Goal: Transaction & Acquisition: Purchase product/service

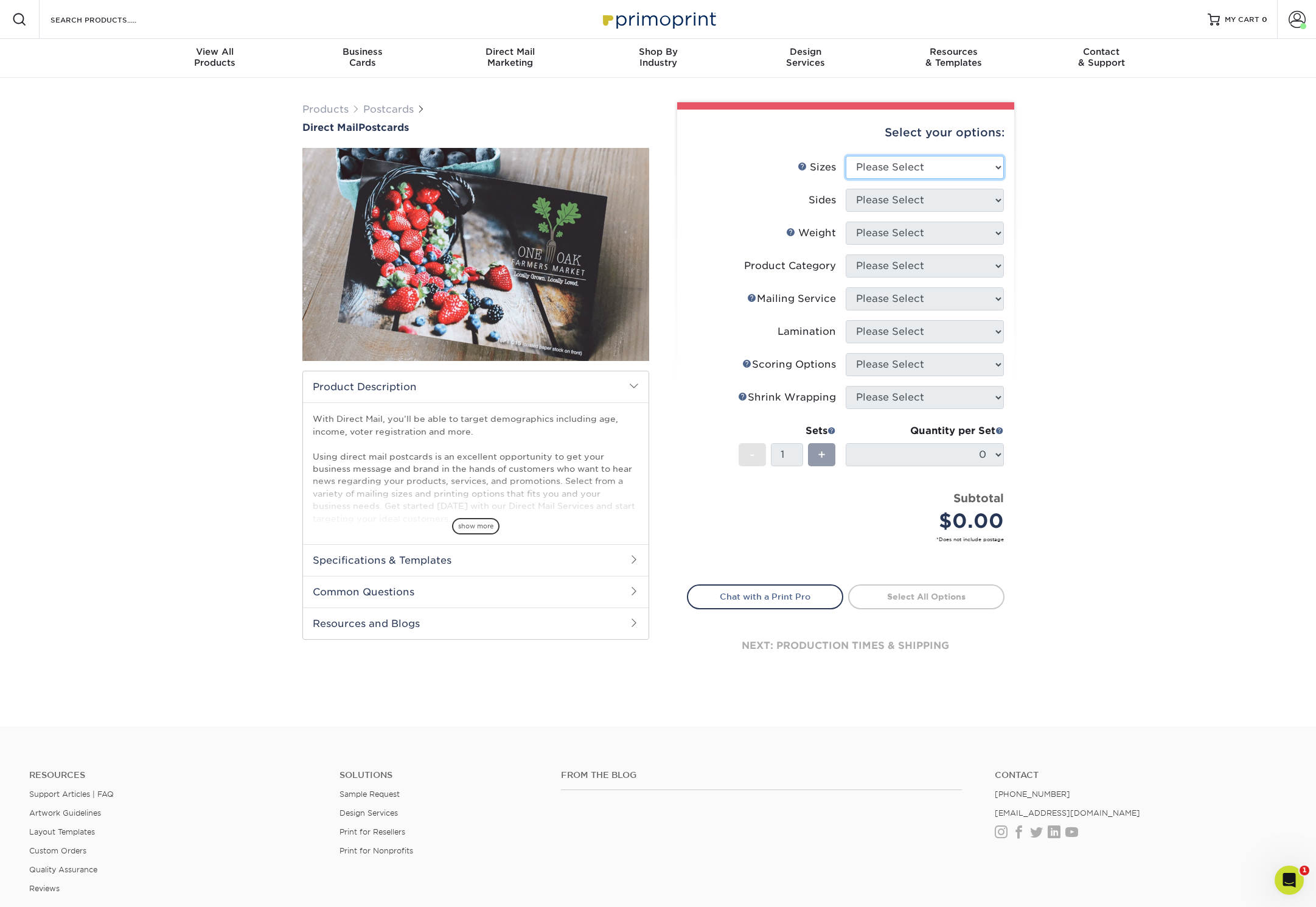
click at [938, 160] on select "Please Select 1.5" x 7" 2" x 4" 2" x 6" 2" x 7" 2" x 8" 2.12" x 5.5" 2.12" x 5.…" at bounding box center [925, 168] width 158 height 23
select select "5.00x7.00"
click at [846, 156] on select "Please Select 1.5" x 7" 2" x 4" 2" x 6" 2" x 7" 2" x 8" 2.12" x 5.5" 2.12" x 5.…" at bounding box center [925, 168] width 158 height 23
click at [938, 199] on select "Please Select Print Both Sides Print Front Only" at bounding box center [925, 201] width 158 height 23
select select "13abbda7-1d64-4f25-8bb2-c179b224825d"
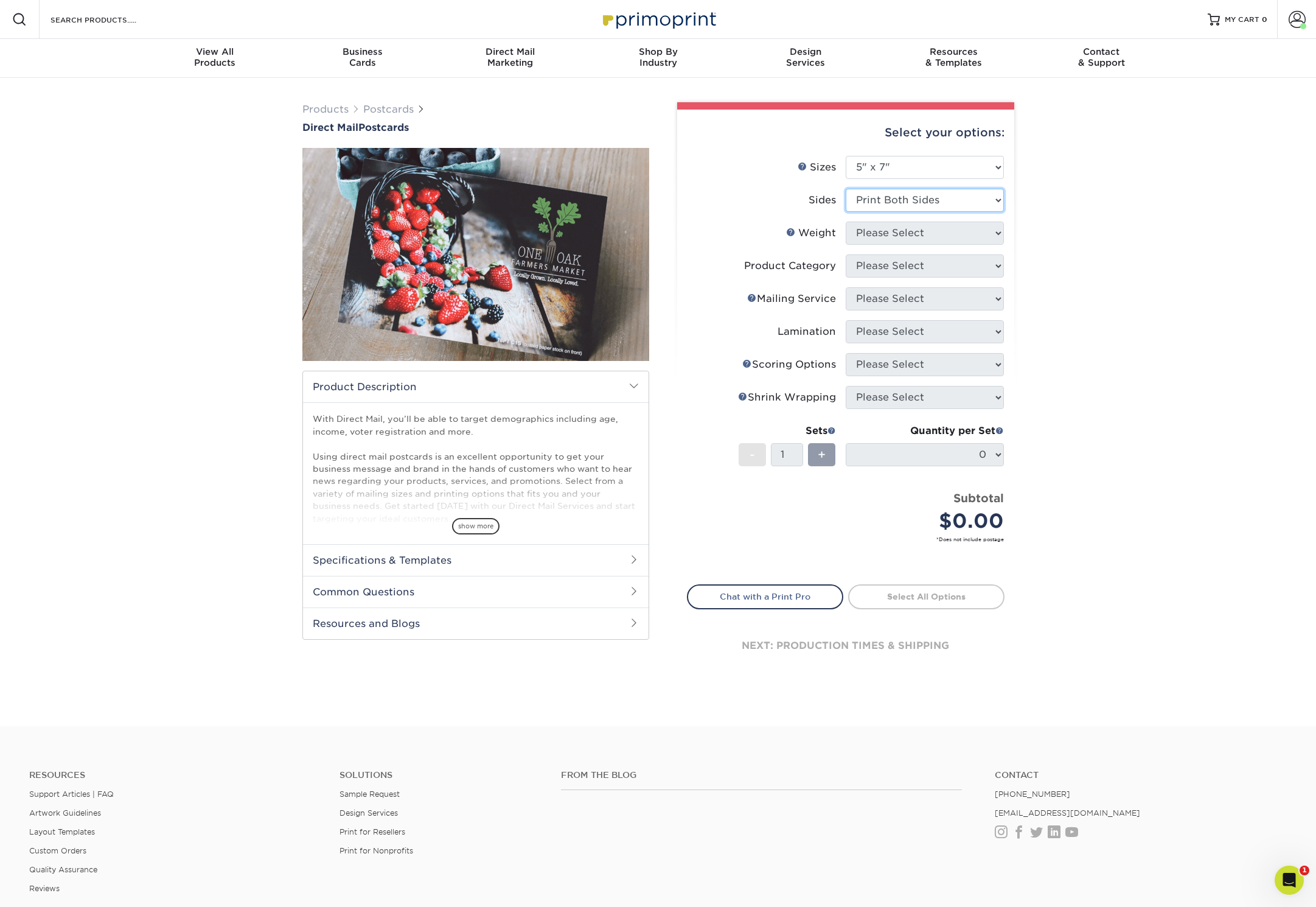
click at [846, 189] on select "Please Select Print Both Sides Print Front Only" at bounding box center [925, 201] width 158 height 23
click at [932, 229] on select "Please Select 14PT 14PT Uncoated 16PT 100LB" at bounding box center [925, 233] width 158 height 23
click at [896, 227] on select "Please Select 14PT 14PT Uncoated 16PT 100LB" at bounding box center [925, 233] width 158 height 23
select select "16PT"
click at [846, 221] on select "Please Select 14PT 14PT Uncoated 16PT 100LB" at bounding box center [925, 233] width 158 height 23
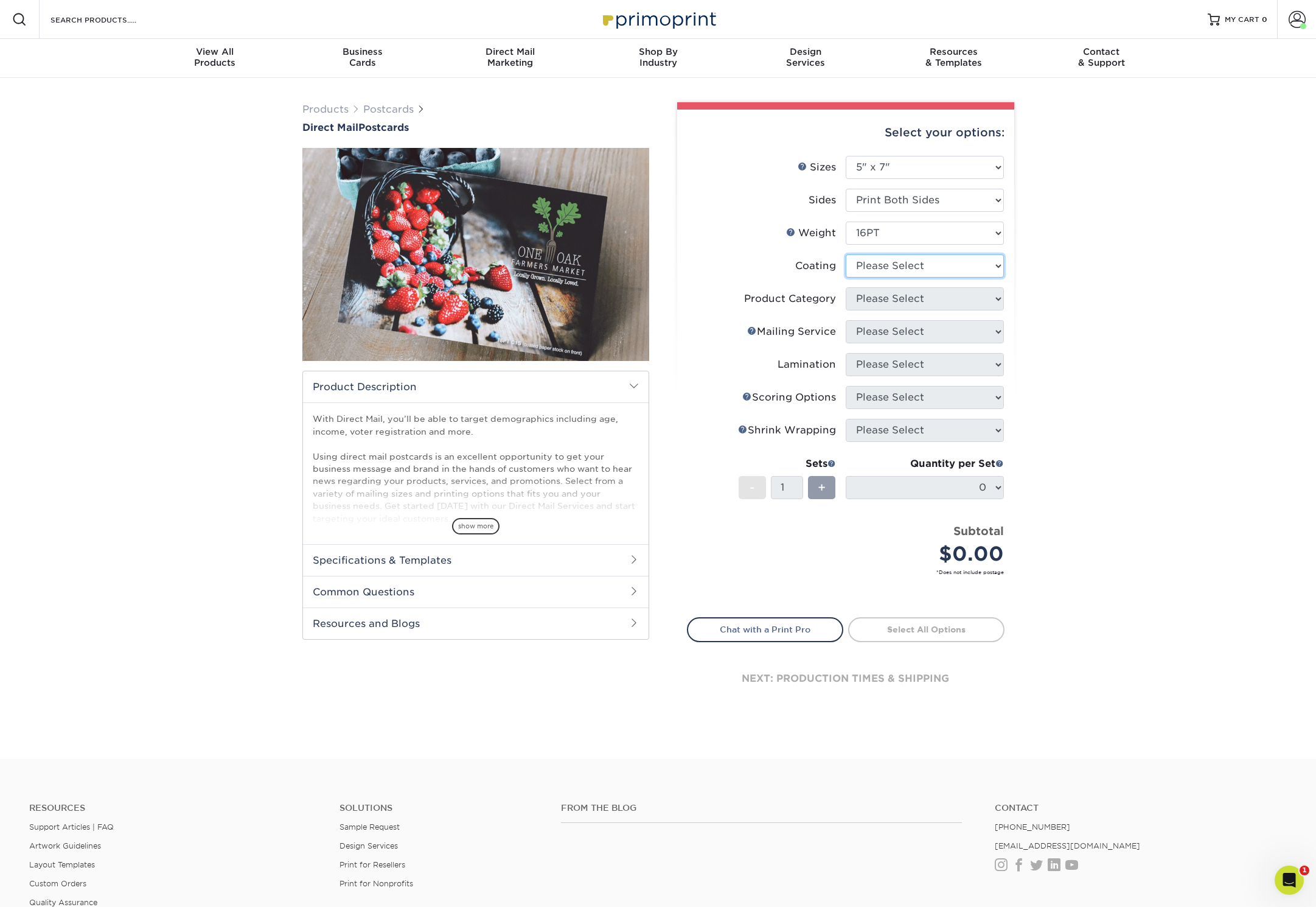
click at [896, 257] on select at bounding box center [925, 266] width 158 height 23
select select "121bb7b5-3b4d-429f-bd8d-bbf80e953313"
click at [846, 254] on select at bounding box center [925, 266] width 158 height 23
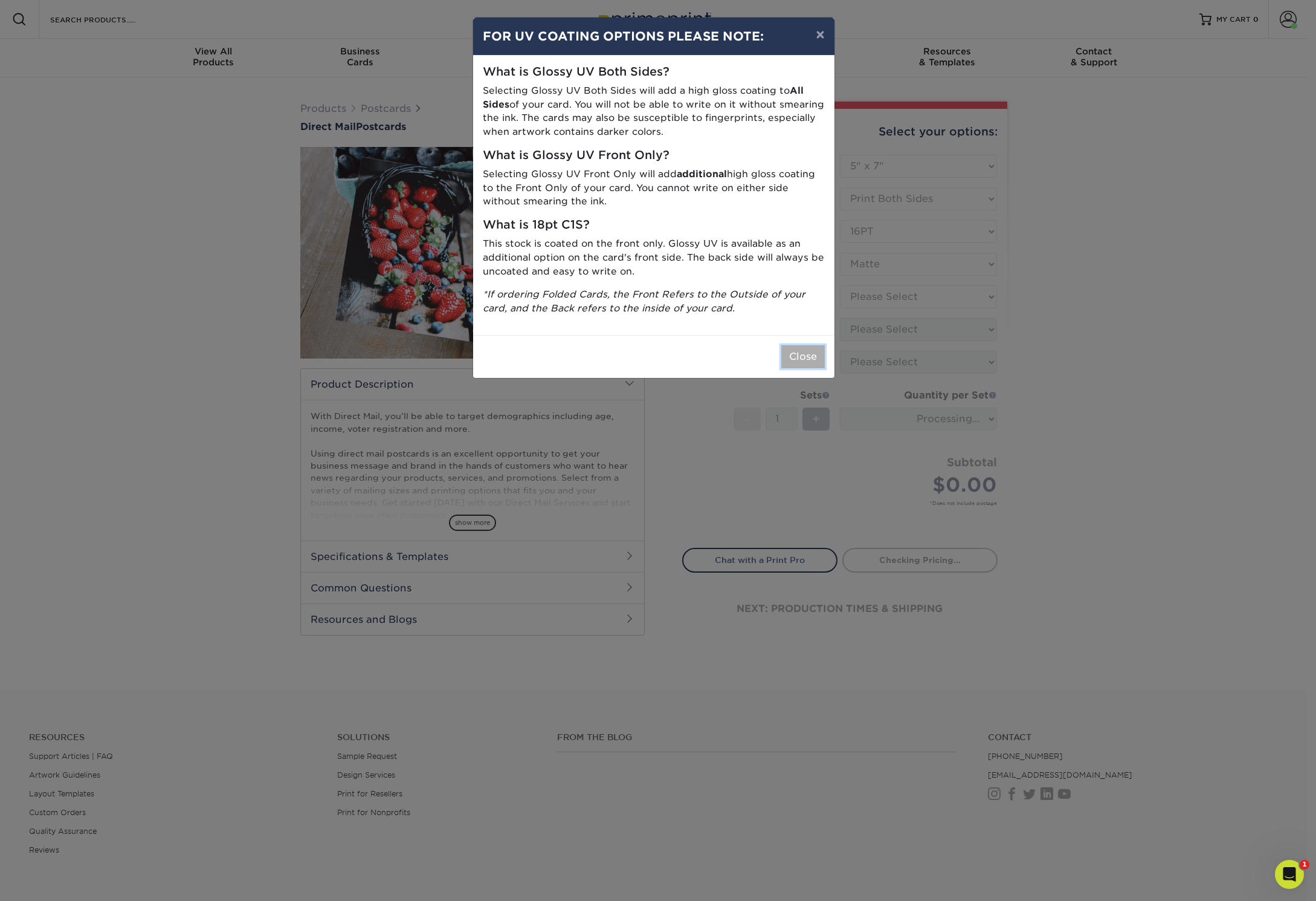
click at [808, 359] on button "Close" at bounding box center [803, 357] width 44 height 23
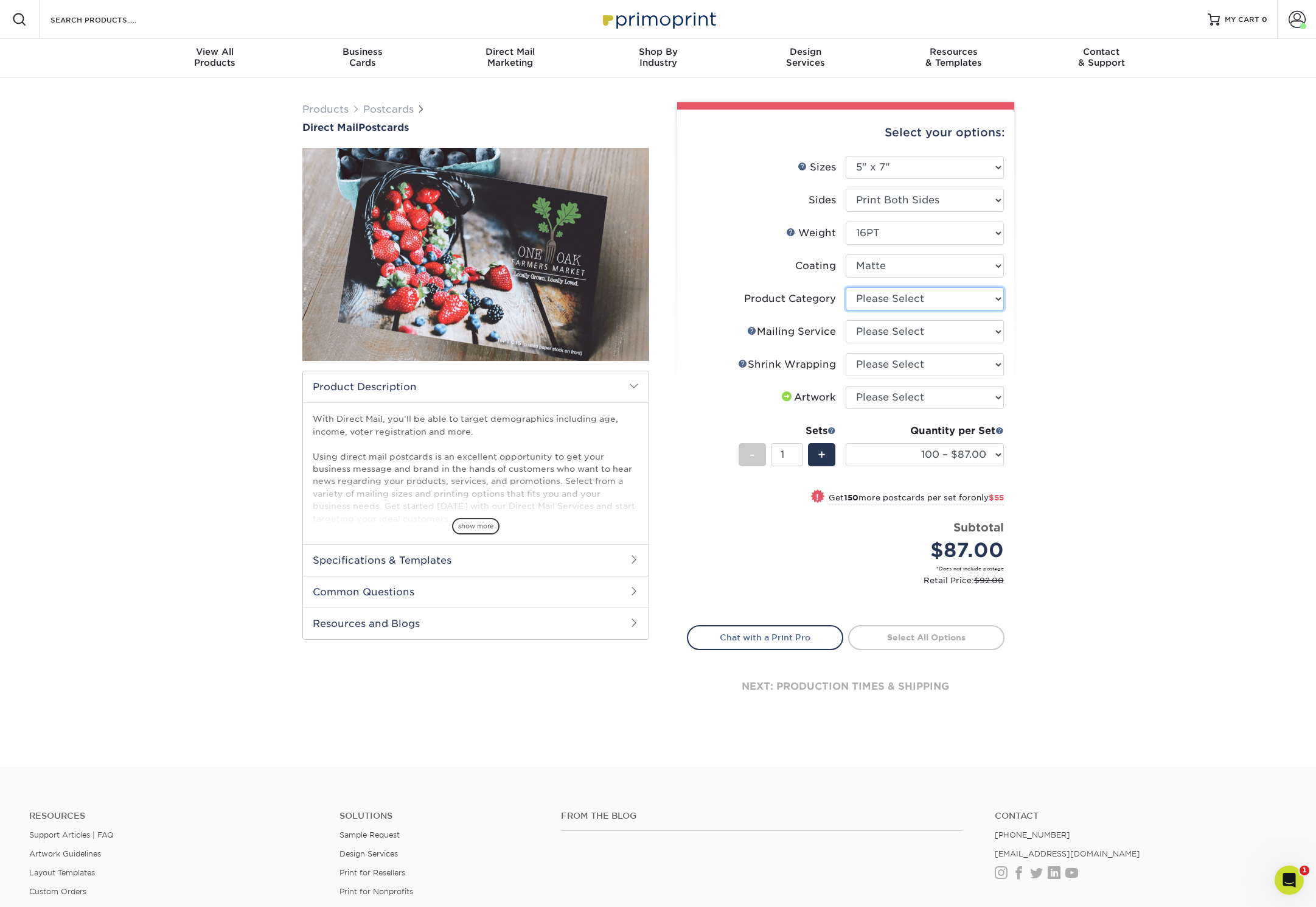
click at [952, 293] on select "Please Select Postcards" at bounding box center [925, 299] width 158 height 23
select select "9b7272e0-d6c8-4c3c-8e97-d3a1bcdab858"
click at [846, 287] on select "Please Select Postcards" at bounding box center [925, 299] width 158 height 23
click at [936, 333] on select "Please Select No Direct Mailing Service No, I will mail/stamp/imprint Direct Ma…" at bounding box center [925, 332] width 158 height 23
select select "eb476b5d-8b66-4c79-8e65-1263f8f6ca3c"
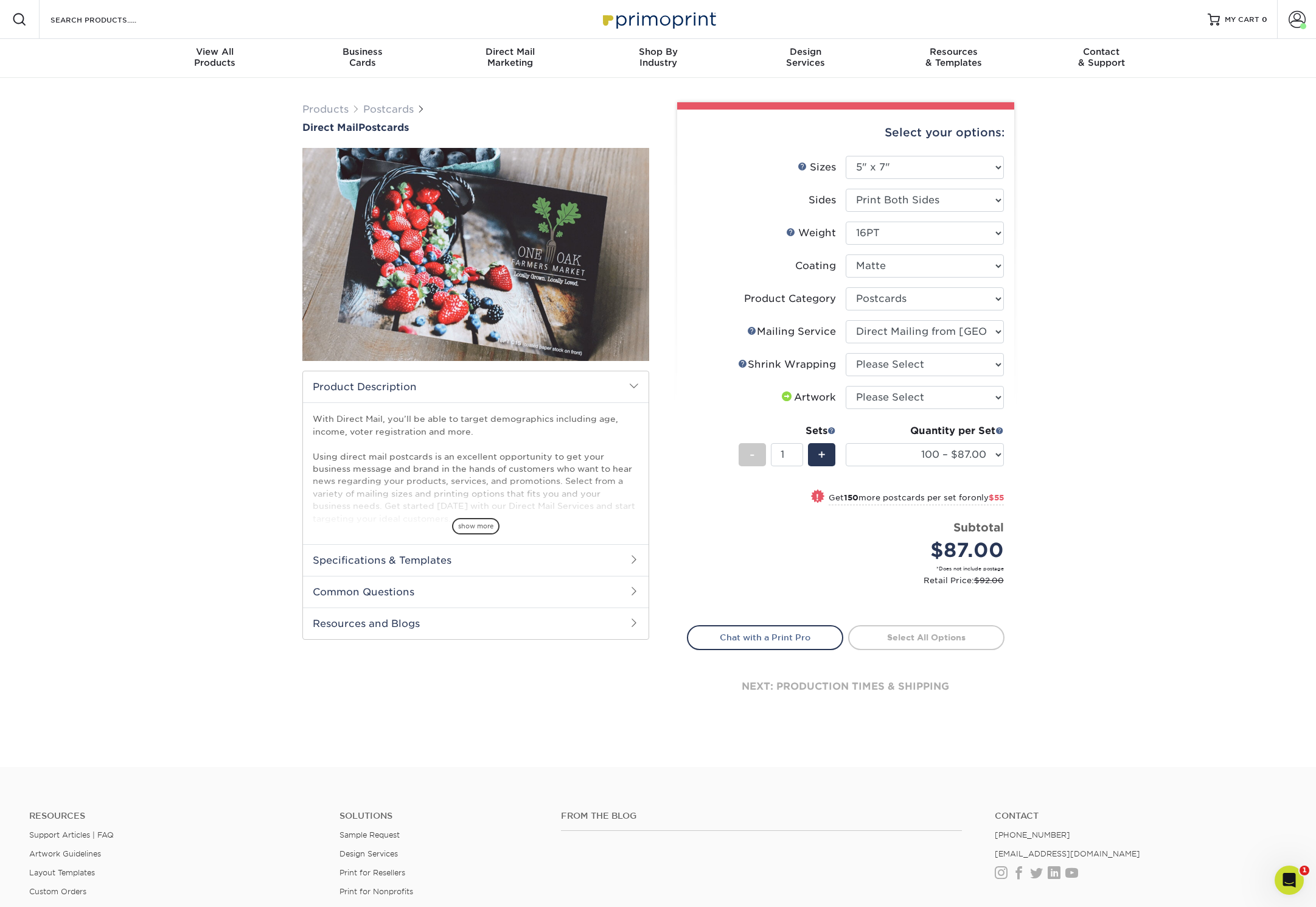
click at [846, 320] on select "Please Select No Direct Mailing Service No, I will mail/stamp/imprint Direct Ma…" at bounding box center [925, 332] width 158 height 23
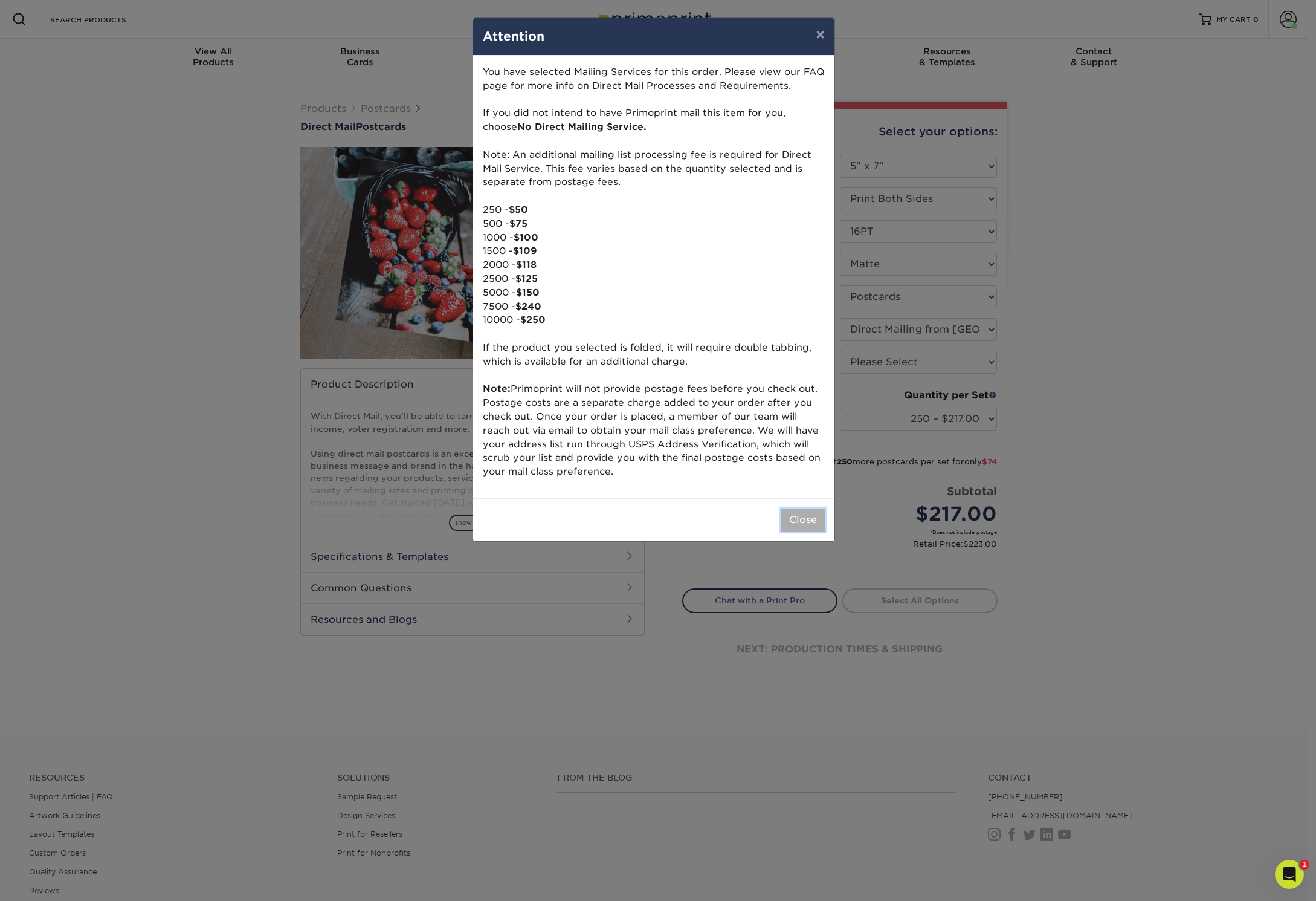
click at [799, 520] on button "Close" at bounding box center [803, 520] width 44 height 23
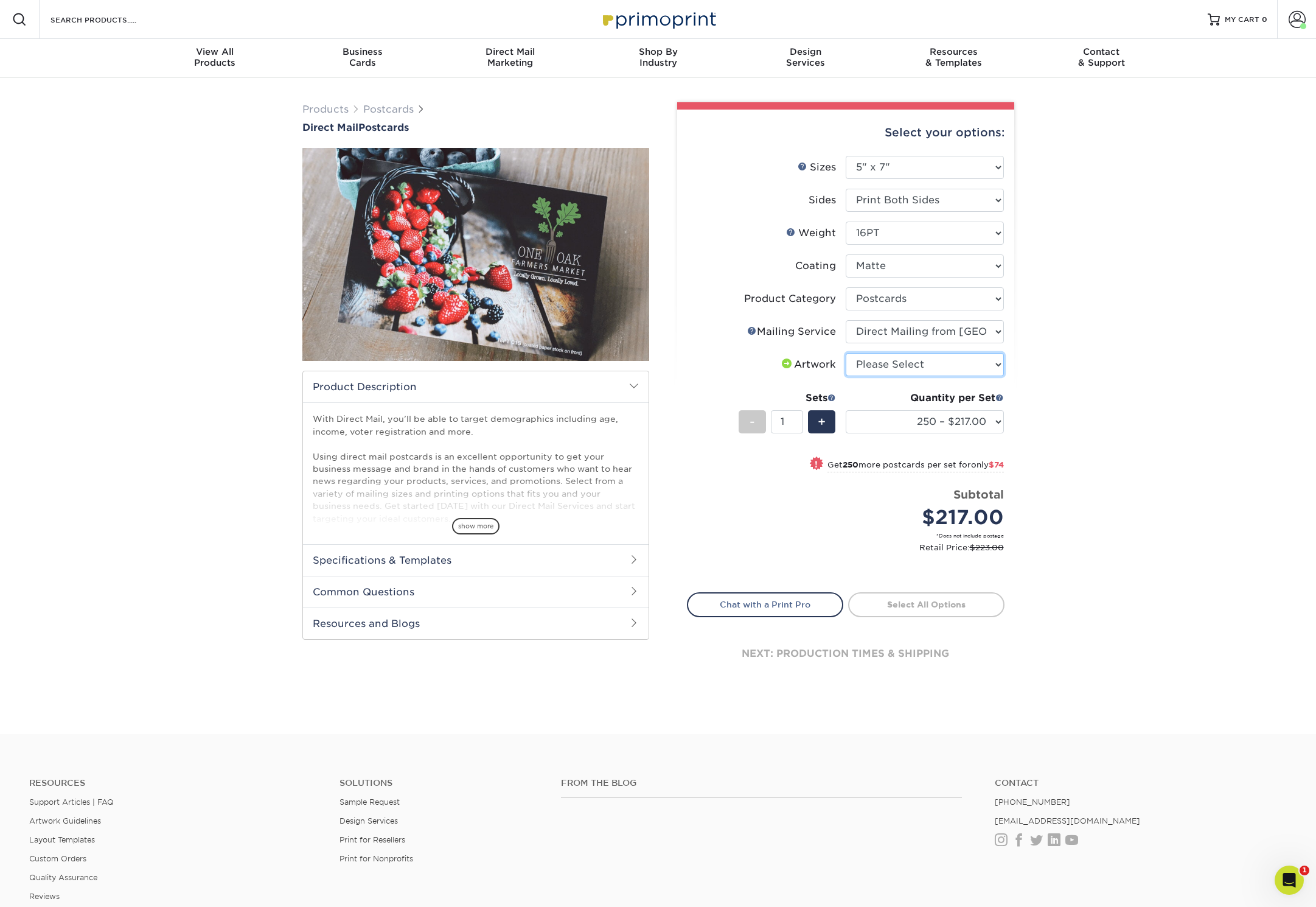
click at [912, 361] on select "Please Select I will upload files I need a design - $150" at bounding box center [925, 365] width 158 height 23
select select "upload"
click at [846, 353] on select "Please Select I will upload files I need a design - $150" at bounding box center [925, 365] width 158 height 23
click at [1001, 422] on select "250 – $217.00 500 – $291.00 1000 – $384.00 2500 – $553.00 5000 – $794.00 7500 –…" at bounding box center [925, 422] width 158 height 23
click at [973, 418] on select "250 – $217.00 500 – $291.00 1000 – $384.00 2500 – $553.00 5000 – $794.00 7500 –…" at bounding box center [925, 422] width 158 height 23
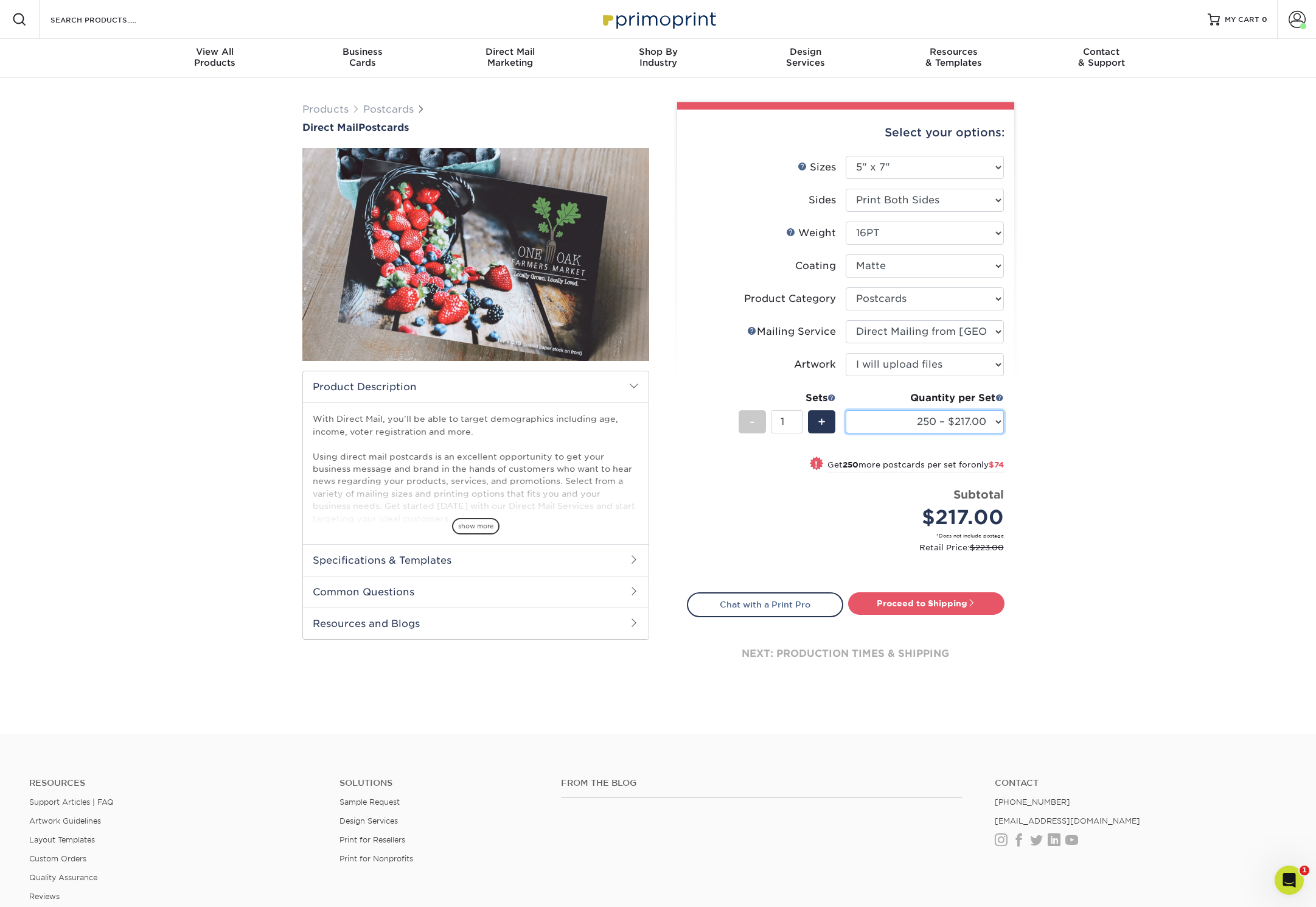
select select "1000 – $384.00"
click at [846, 410] on select "250 – $217.00 500 – $291.00 1000 – $384.00 2500 – $553.00 5000 – $794.00 7500 –…" at bounding box center [925, 422] width 158 height 23
click at [947, 601] on link "Proceed to Shipping" at bounding box center [926, 603] width 156 height 22
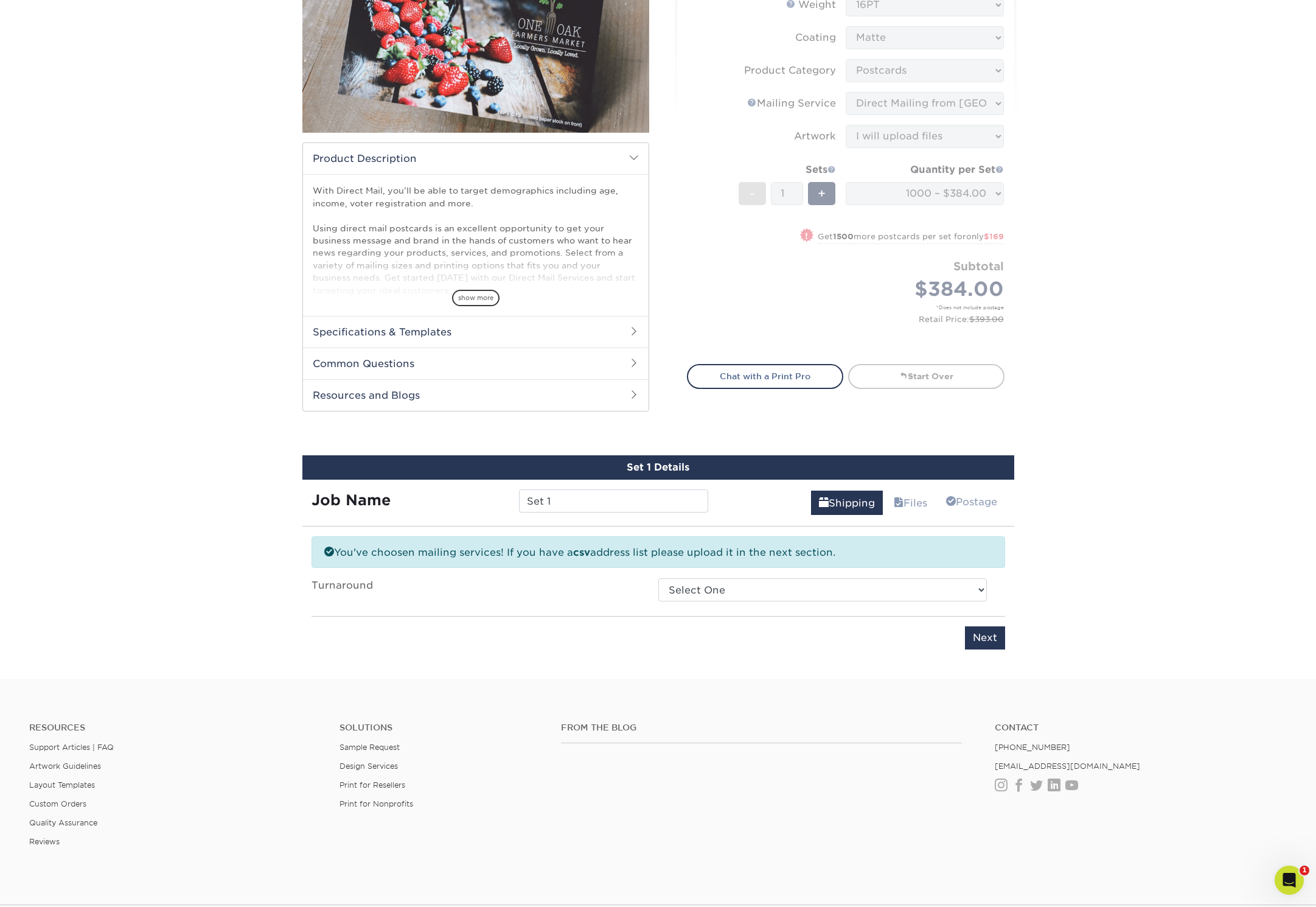
scroll to position [356, 0]
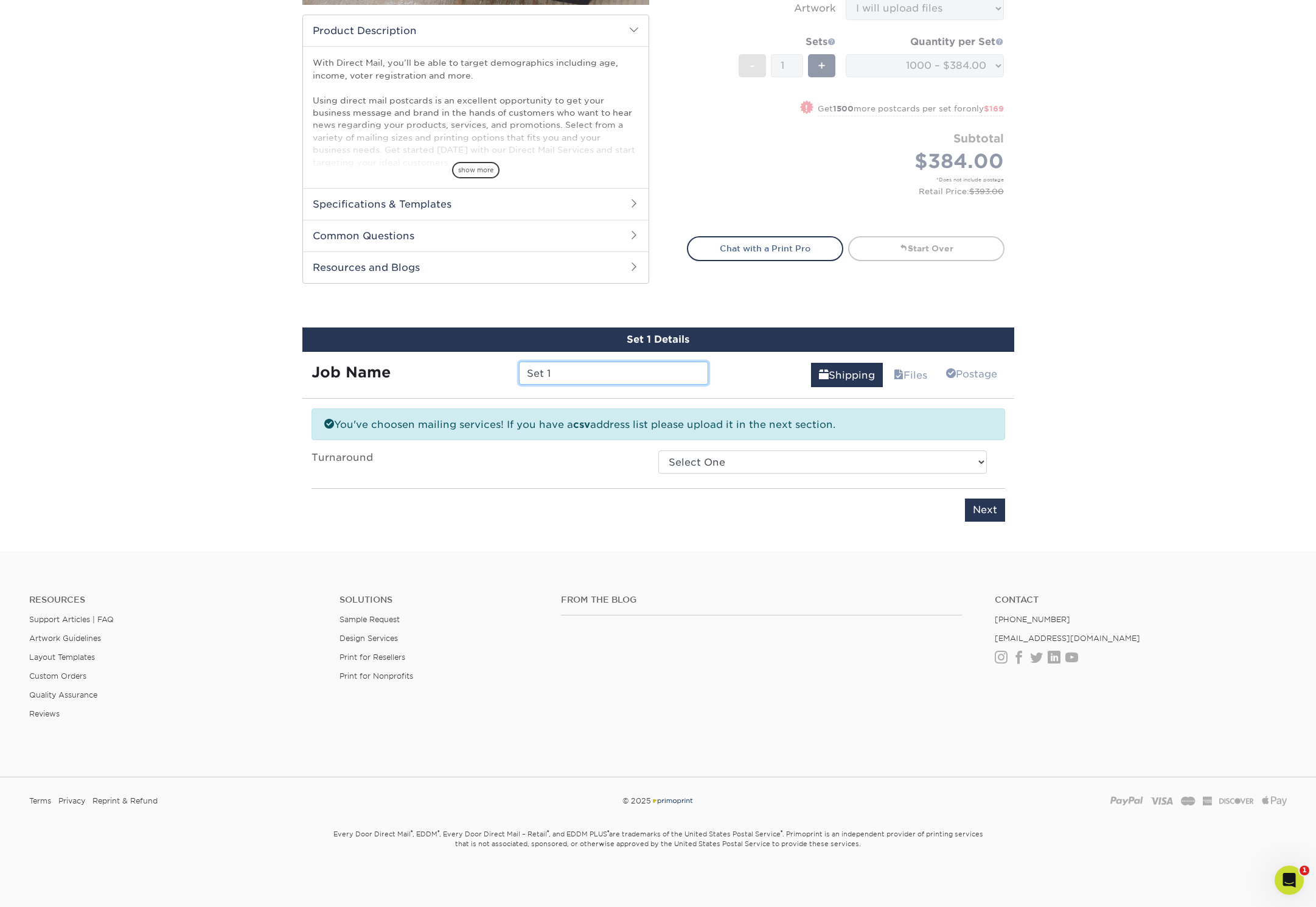
click at [553, 371] on input "Set 1" at bounding box center [614, 373] width 189 height 23
type input "Tamarisk 5x7 Post Card_9.25"
click at [932, 470] on select "Select One 2-4 Business Days 2 Day Next Business Day" at bounding box center [822, 462] width 329 height 23
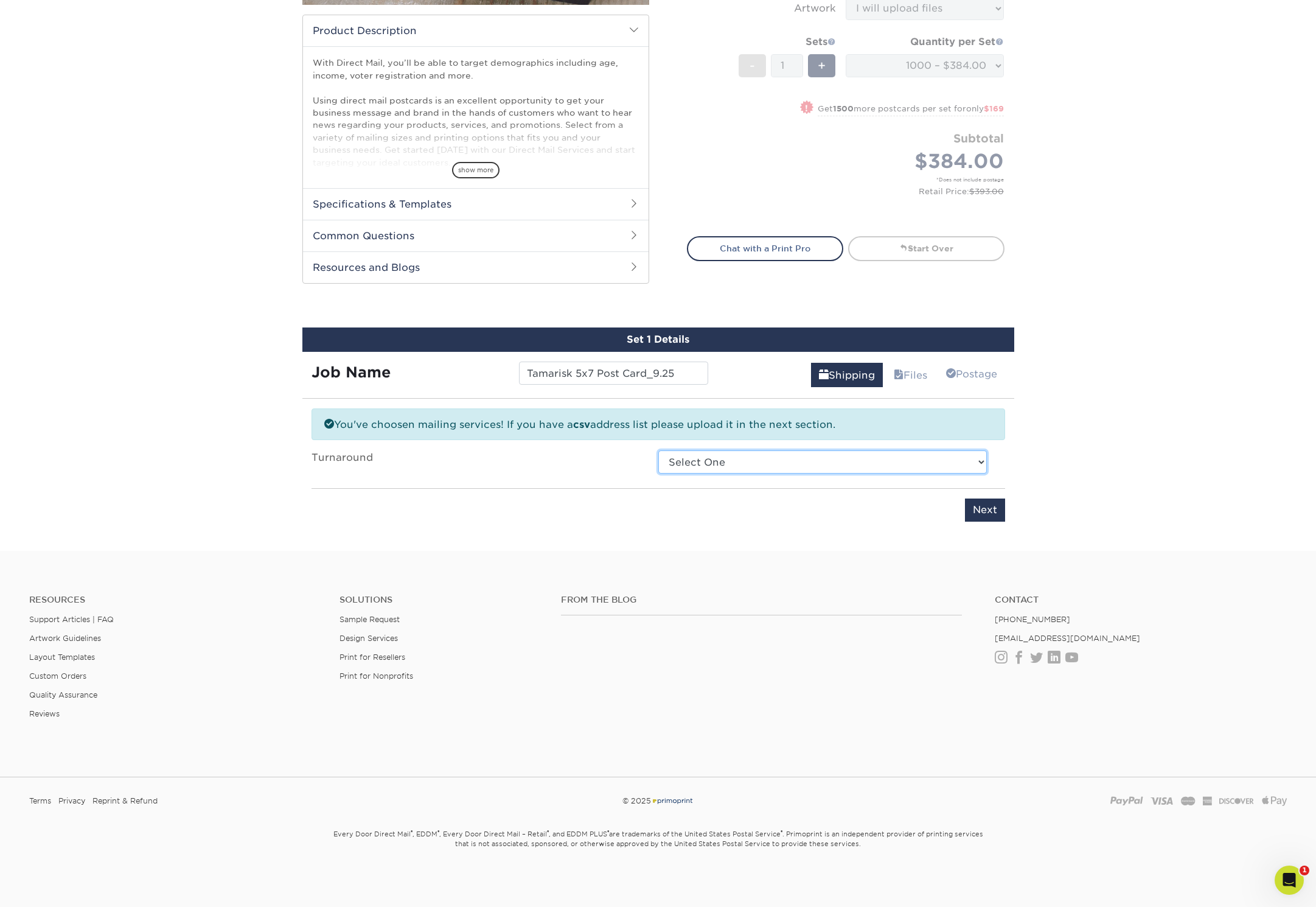
click at [658, 451] on select "Select One 2-4 Business Days 2 Day Next Business Day" at bounding box center [822, 462] width 329 height 23
click at [896, 465] on select "Select One 2-4 Business Days 2 Day Next Business Day" at bounding box center [822, 462] width 329 height 23
click at [718, 462] on select "Select One 2-4 Business Days 2 Day Next Business Day" at bounding box center [822, 462] width 329 height 23
select select "ba9e9399-263c-4bb2-97e1-b5065c0f55a0"
click at [658, 451] on select "Select One 2-4 Business Days 2 Day Next Business Day" at bounding box center [822, 462] width 329 height 23
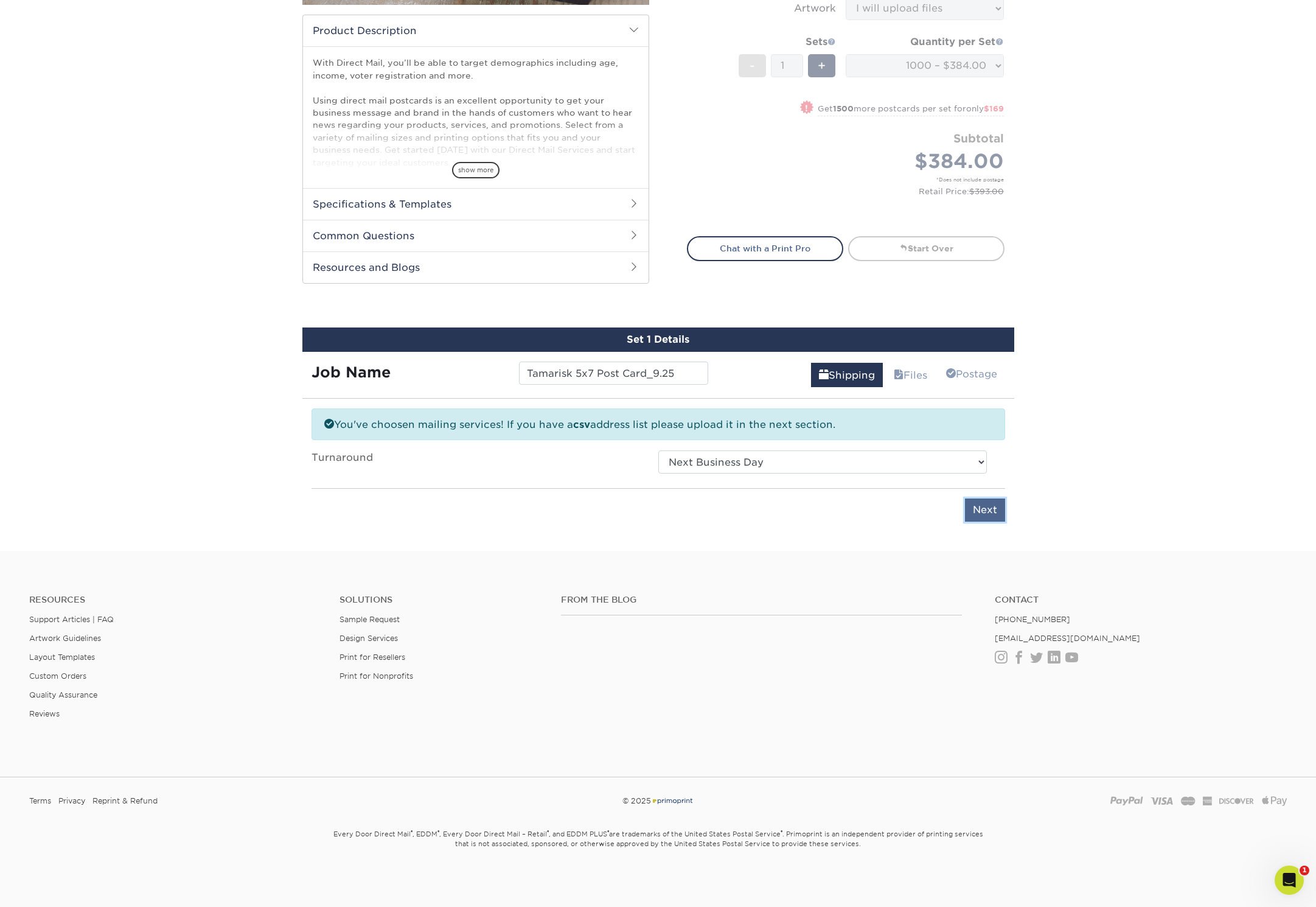
click at [991, 508] on input "Next" at bounding box center [985, 510] width 40 height 23
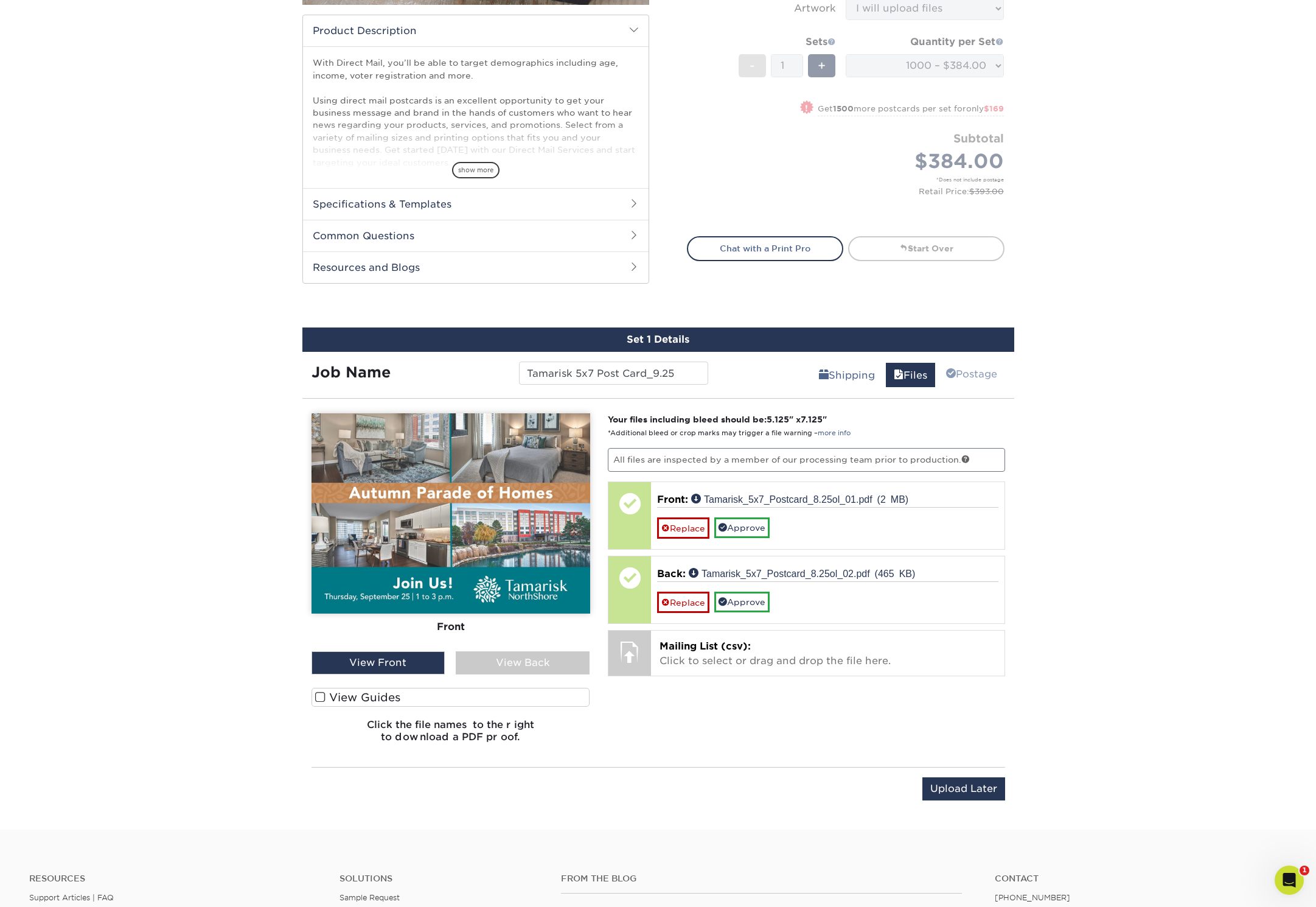
click at [538, 667] on div "View Back" at bounding box center [522, 663] width 134 height 23
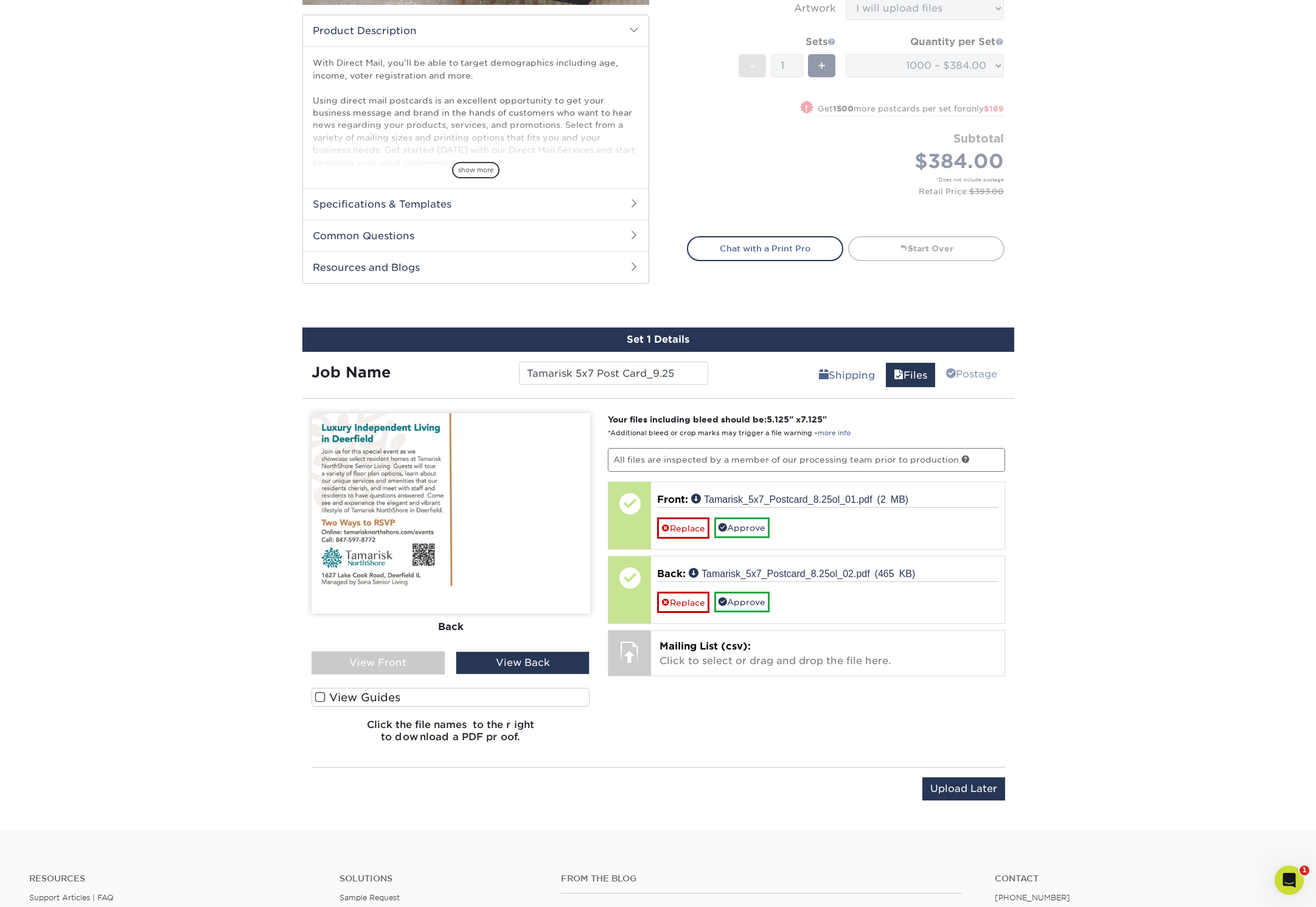
click at [538, 667] on div "View Back" at bounding box center [522, 663] width 134 height 23
click at [633, 658] on div at bounding box center [630, 652] width 42 height 42
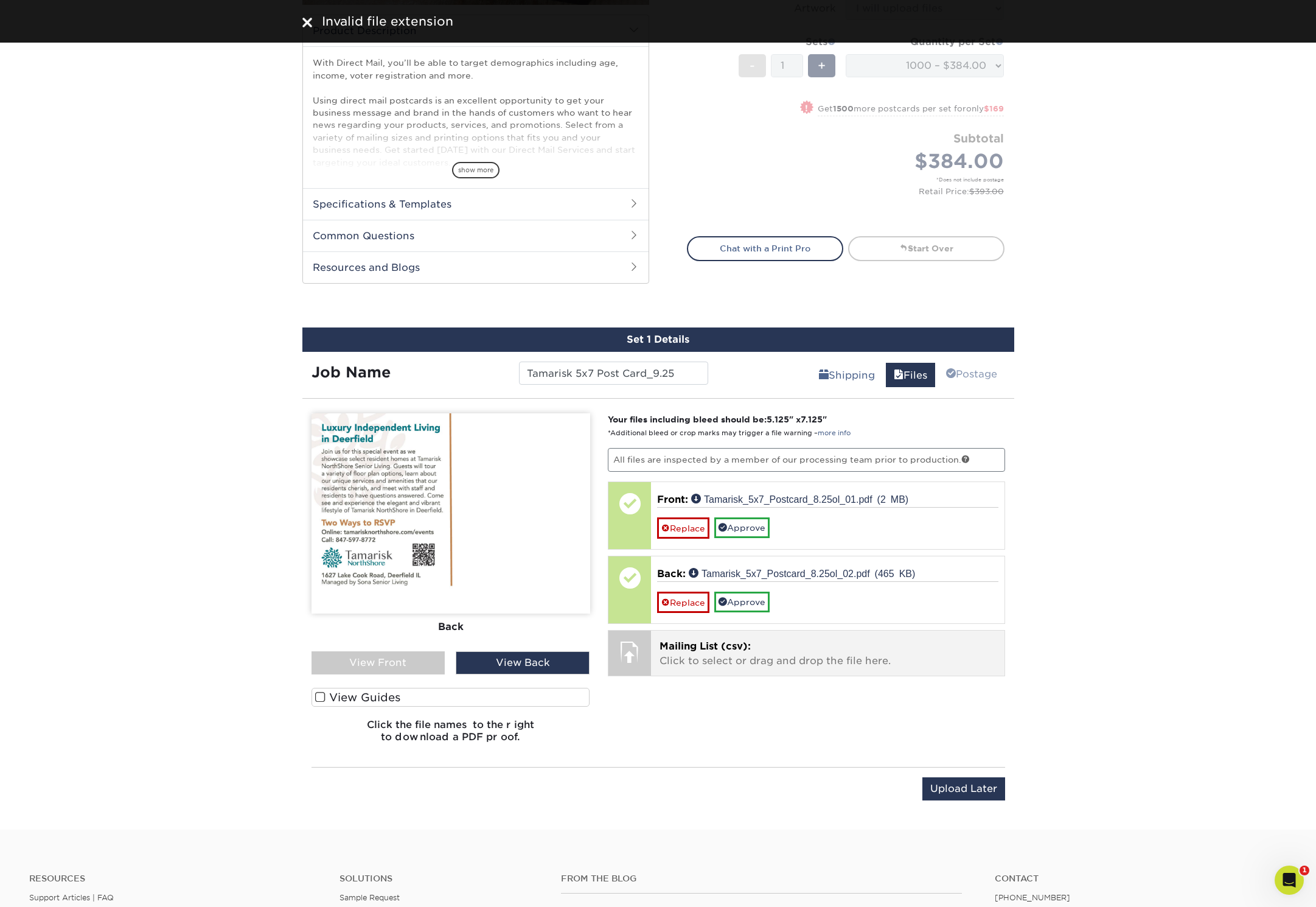
click at [722, 661] on p "Mailing List (csv): Click to select or drag and drop the file here." at bounding box center [827, 654] width 336 height 29
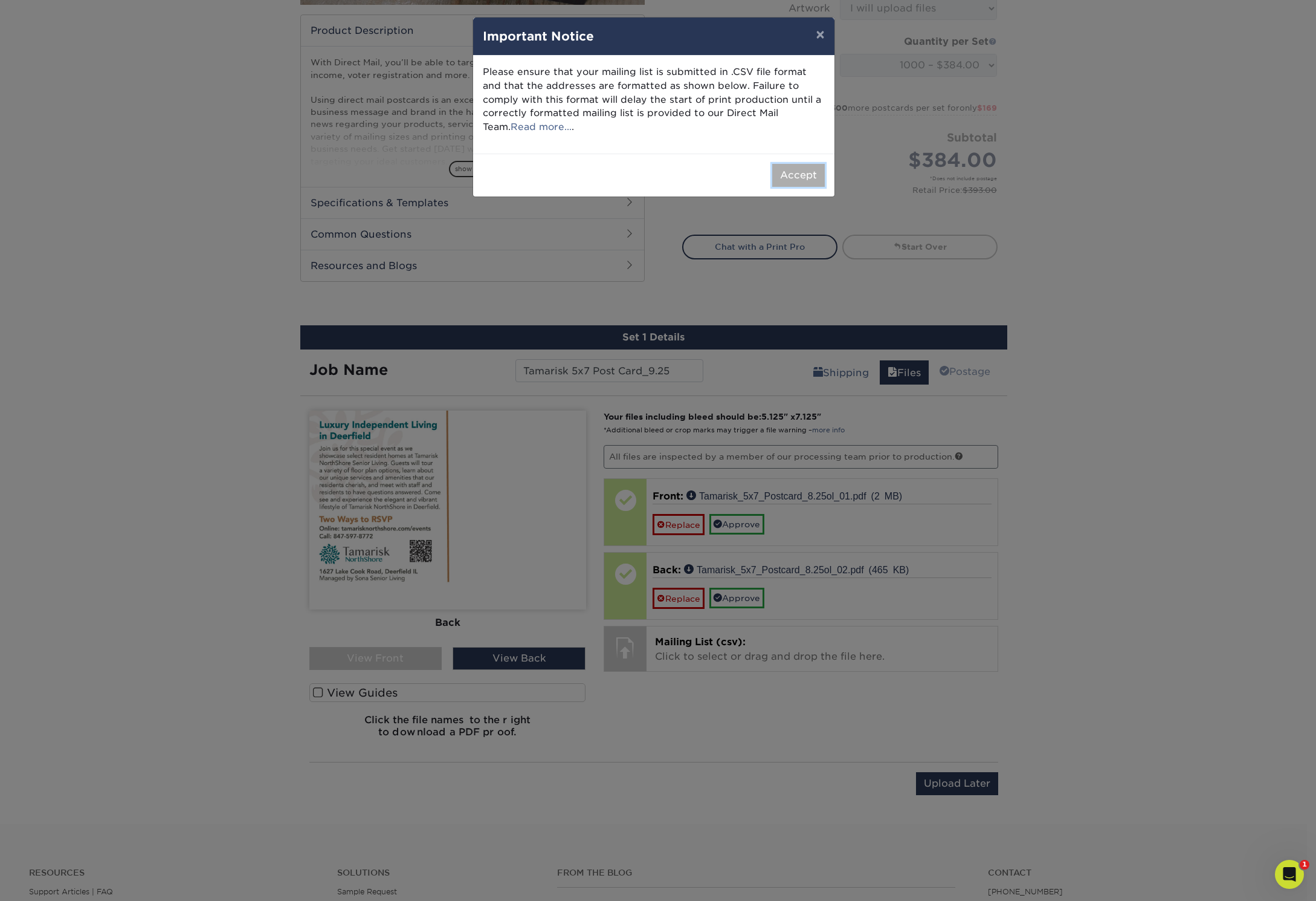
click at [798, 186] on button "Accept" at bounding box center [799, 175] width 52 height 23
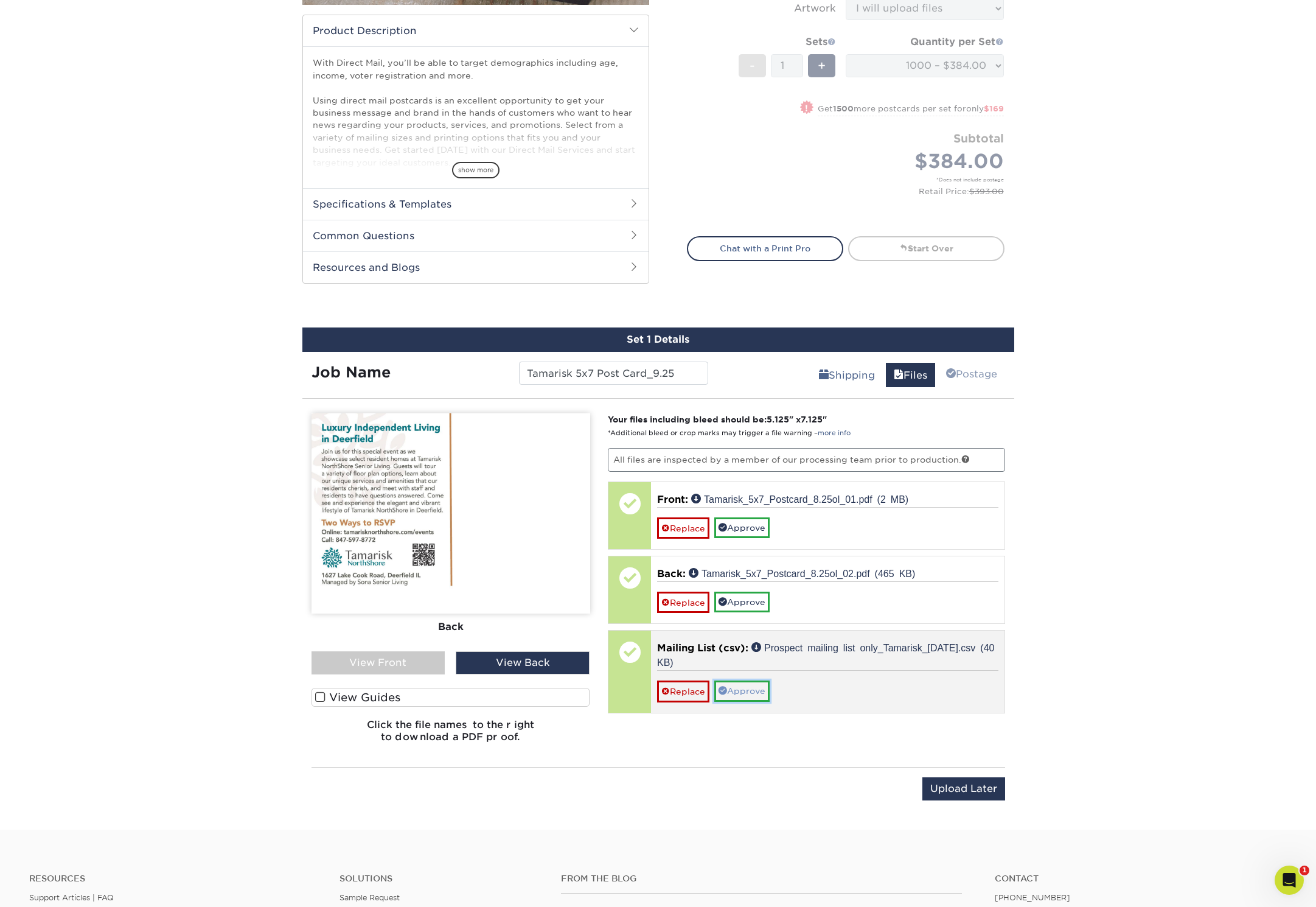
click at [739, 686] on link "Approve" at bounding box center [742, 691] width 56 height 21
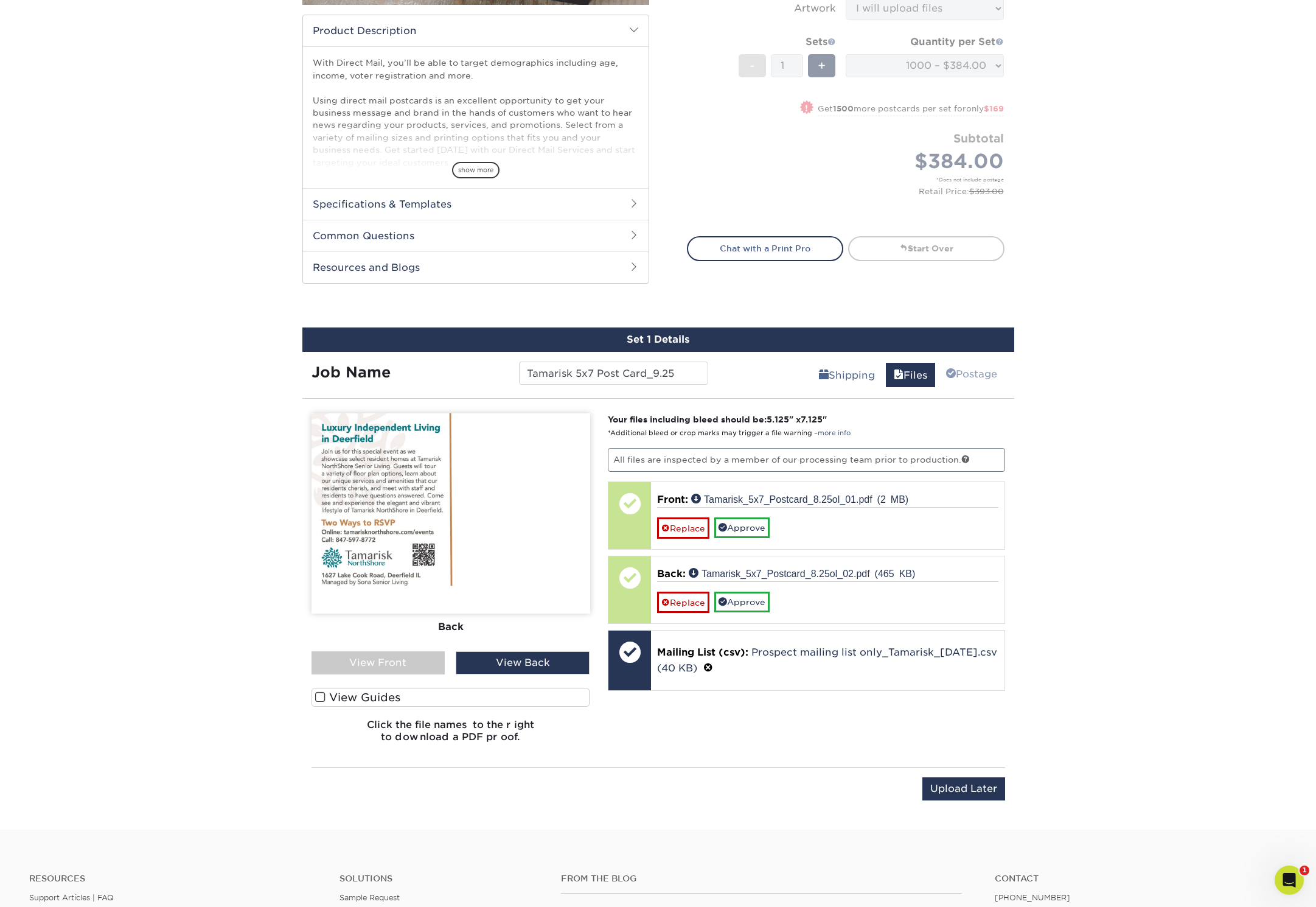
click at [383, 668] on div "View Front" at bounding box center [378, 663] width 134 height 23
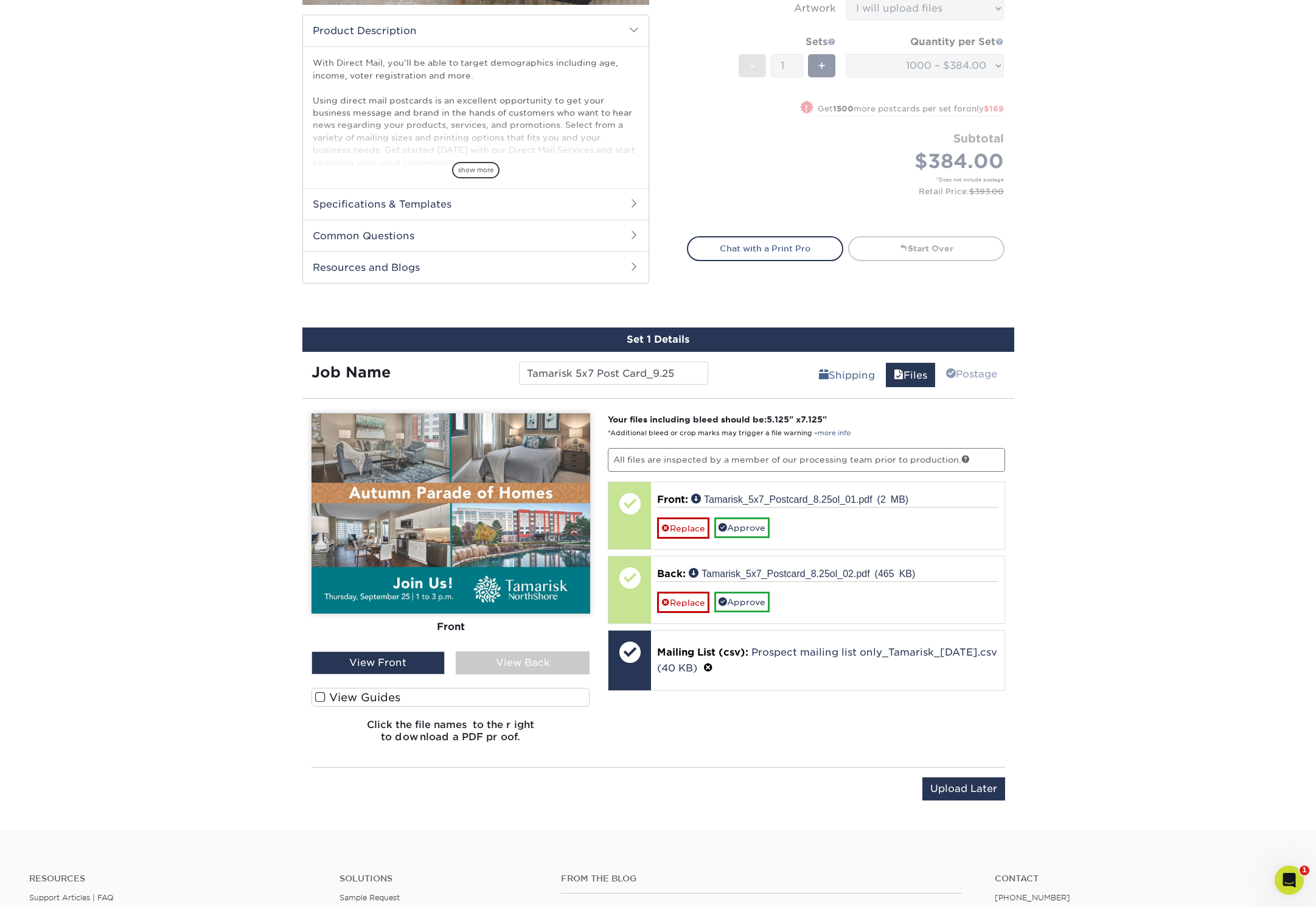
click at [522, 662] on div "View Back" at bounding box center [522, 663] width 134 height 23
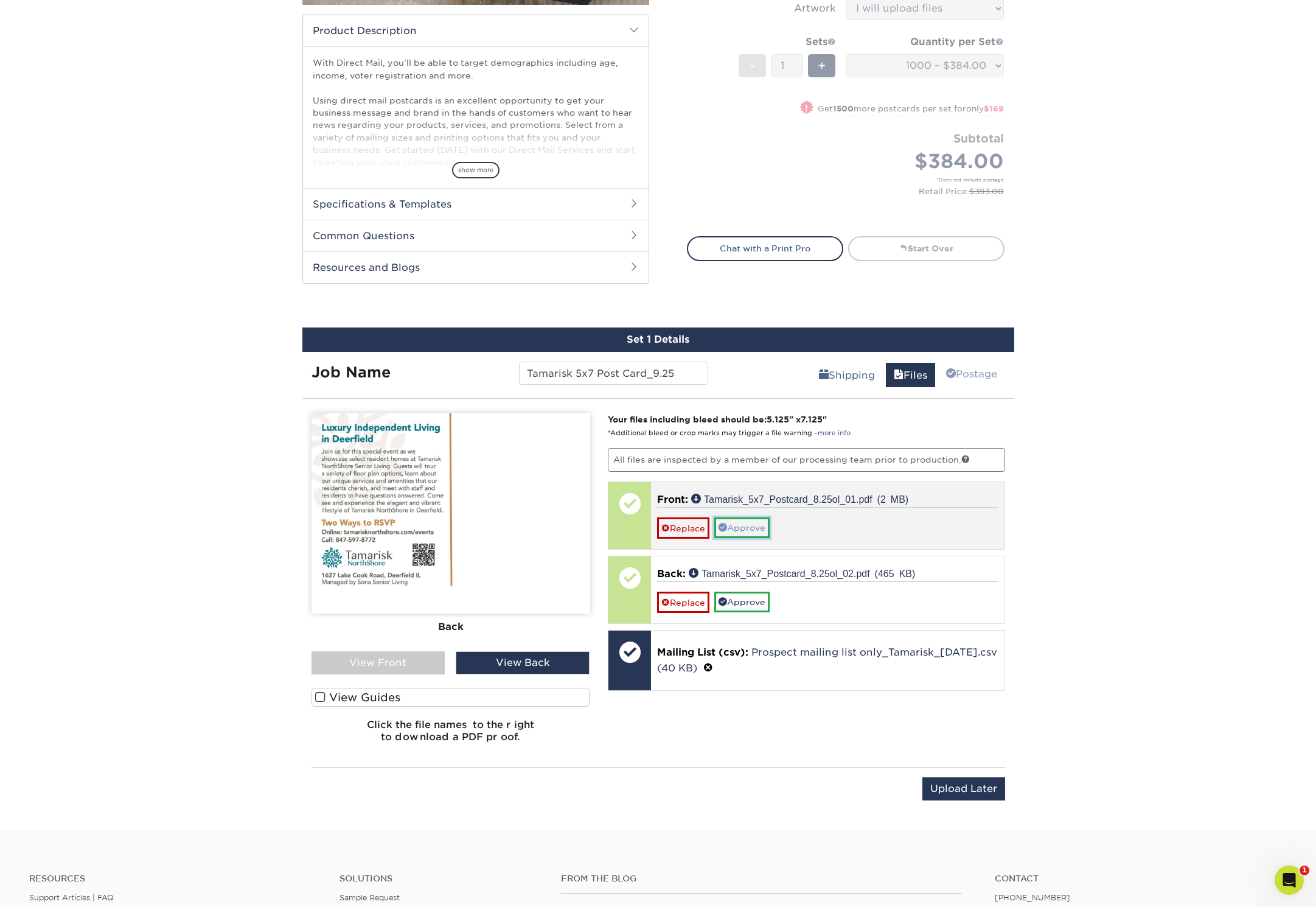
click at [746, 532] on link "Approve" at bounding box center [742, 527] width 56 height 21
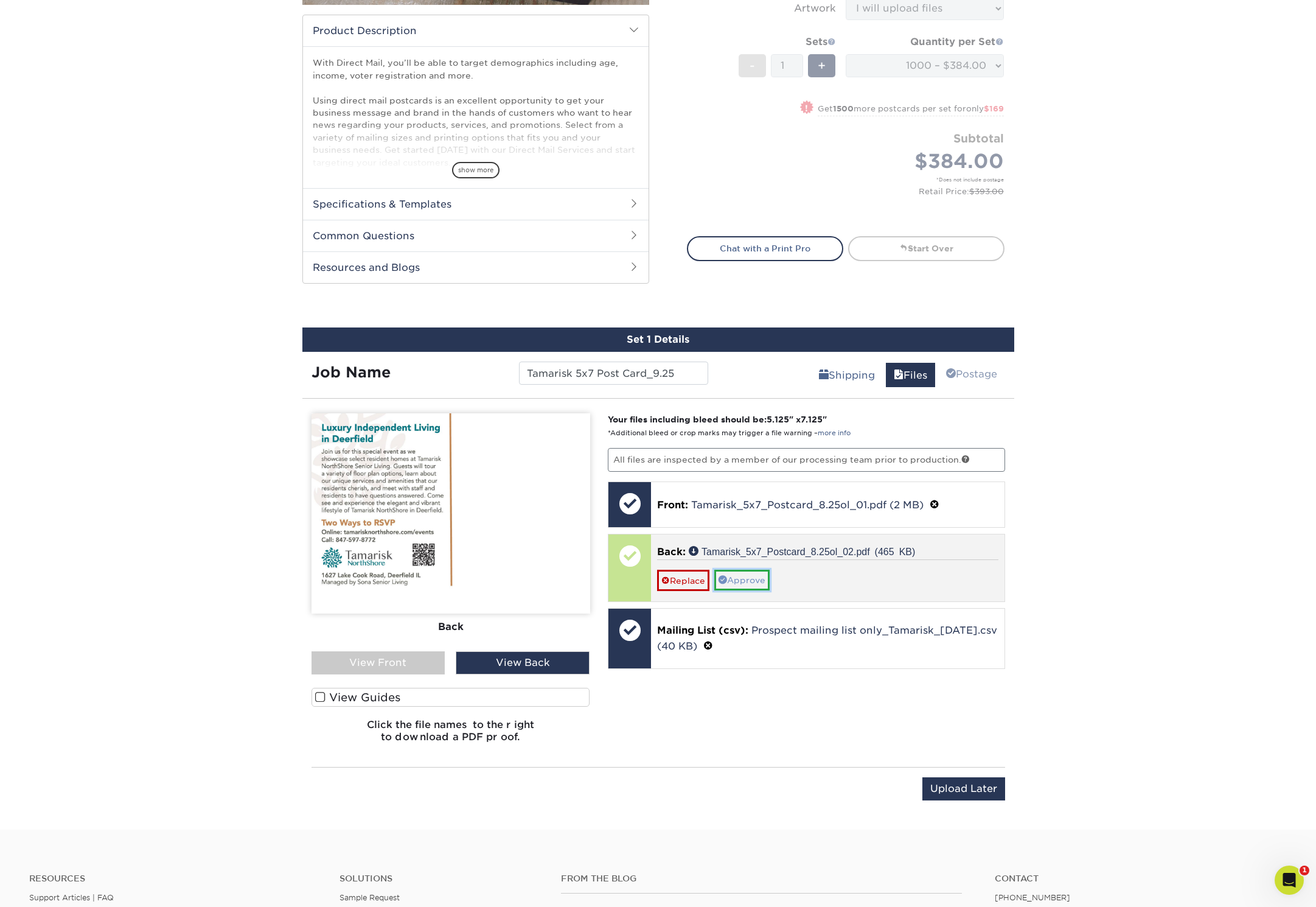
click at [749, 579] on link "Approve" at bounding box center [742, 580] width 56 height 21
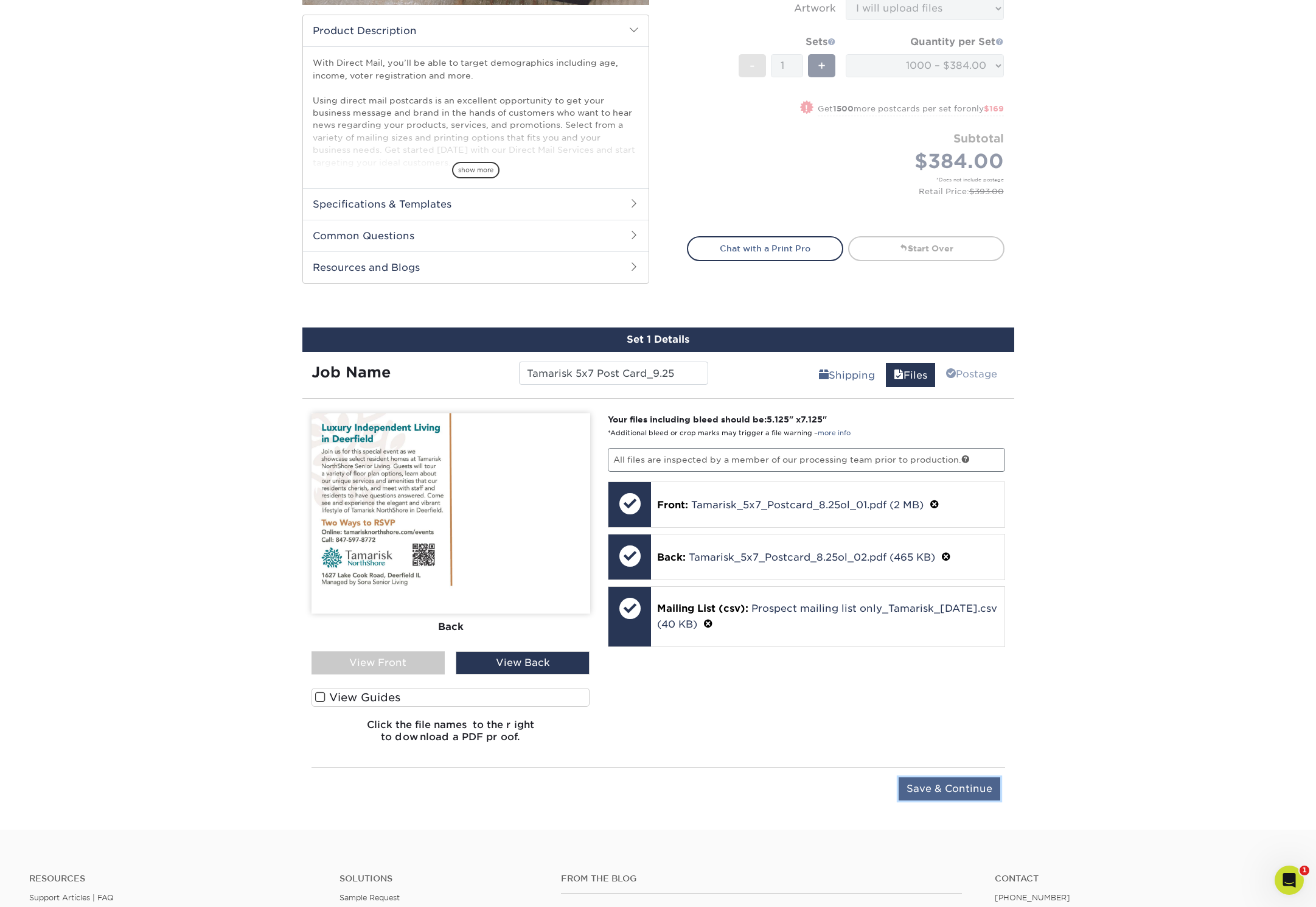
click at [945, 784] on input "Save & Continue" at bounding box center [949, 789] width 102 height 23
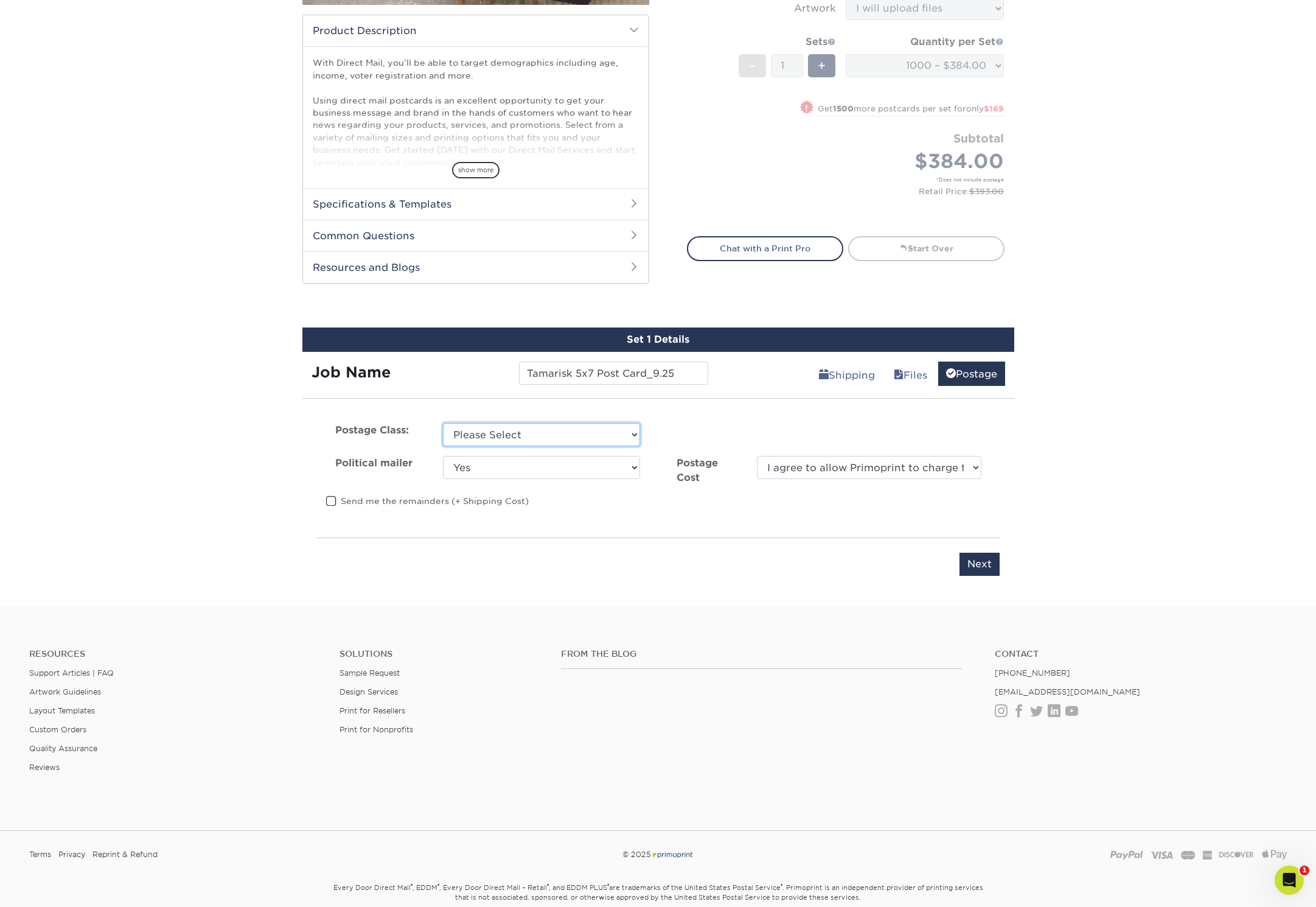
click at [551, 438] on select "Please Select First Class Standard Class Non Profit" at bounding box center [541, 434] width 197 height 23
select select "first"
click at [443, 423] on select "Please Select First Class Standard Class Non Profit" at bounding box center [541, 434] width 197 height 23
click at [522, 465] on select "Yes No" at bounding box center [541, 467] width 197 height 23
select select "0"
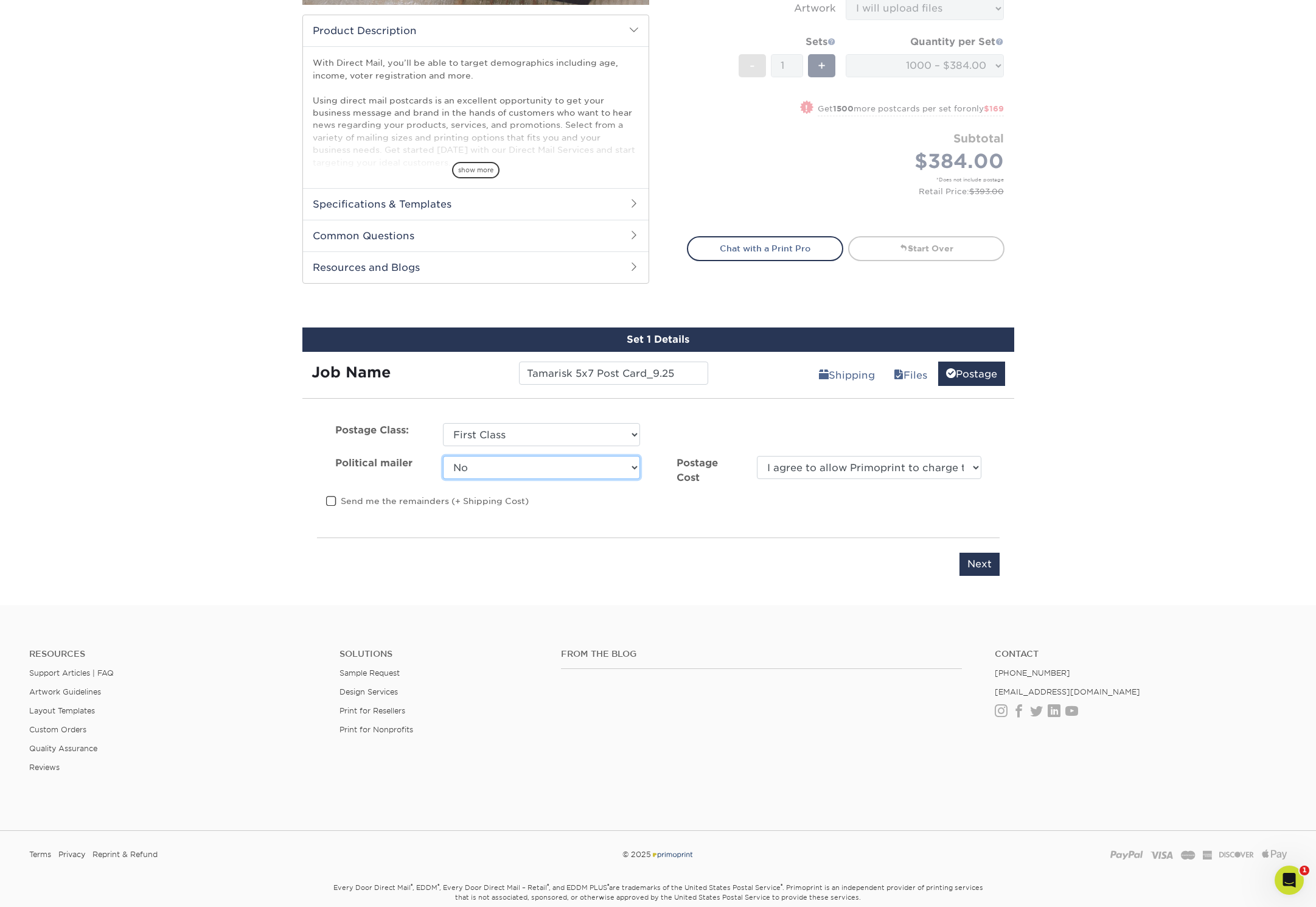
click at [443, 456] on select "Yes No" at bounding box center [541, 467] width 197 height 23
click at [973, 464] on select "I agree to allow Primoprint to charge the card on file for the final postage co…" at bounding box center [869, 467] width 224 height 23
select select "0"
click at [756, 456] on select "I agree to allow Primoprint to charge the card on file for the final postage co…" at bounding box center [869, 467] width 224 height 23
click at [329, 505] on span at bounding box center [331, 501] width 10 height 12
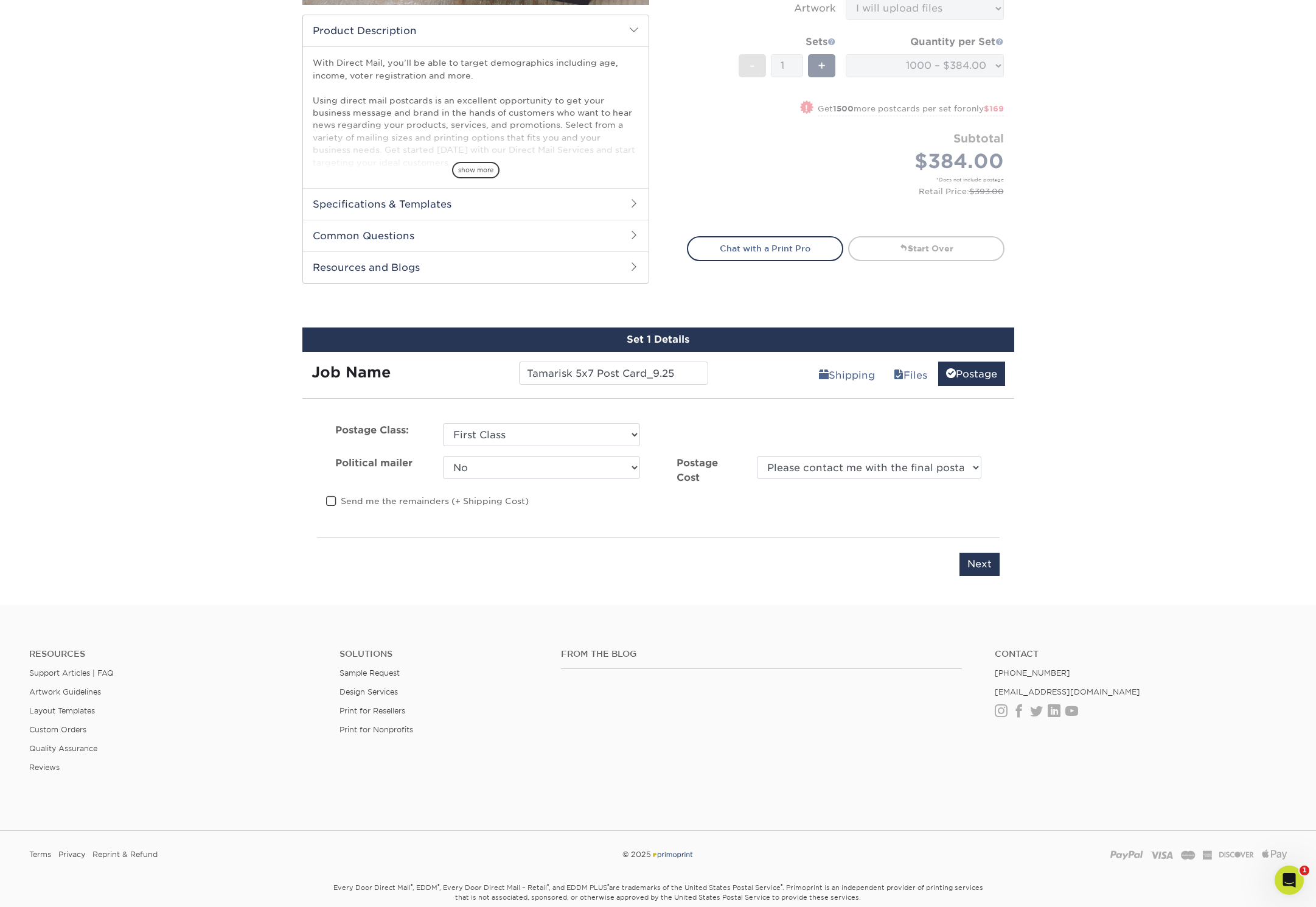
click at [0, 0] on input "Send me the remainders (+ Shipping Cost)" at bounding box center [0, 0] width 0 height 0
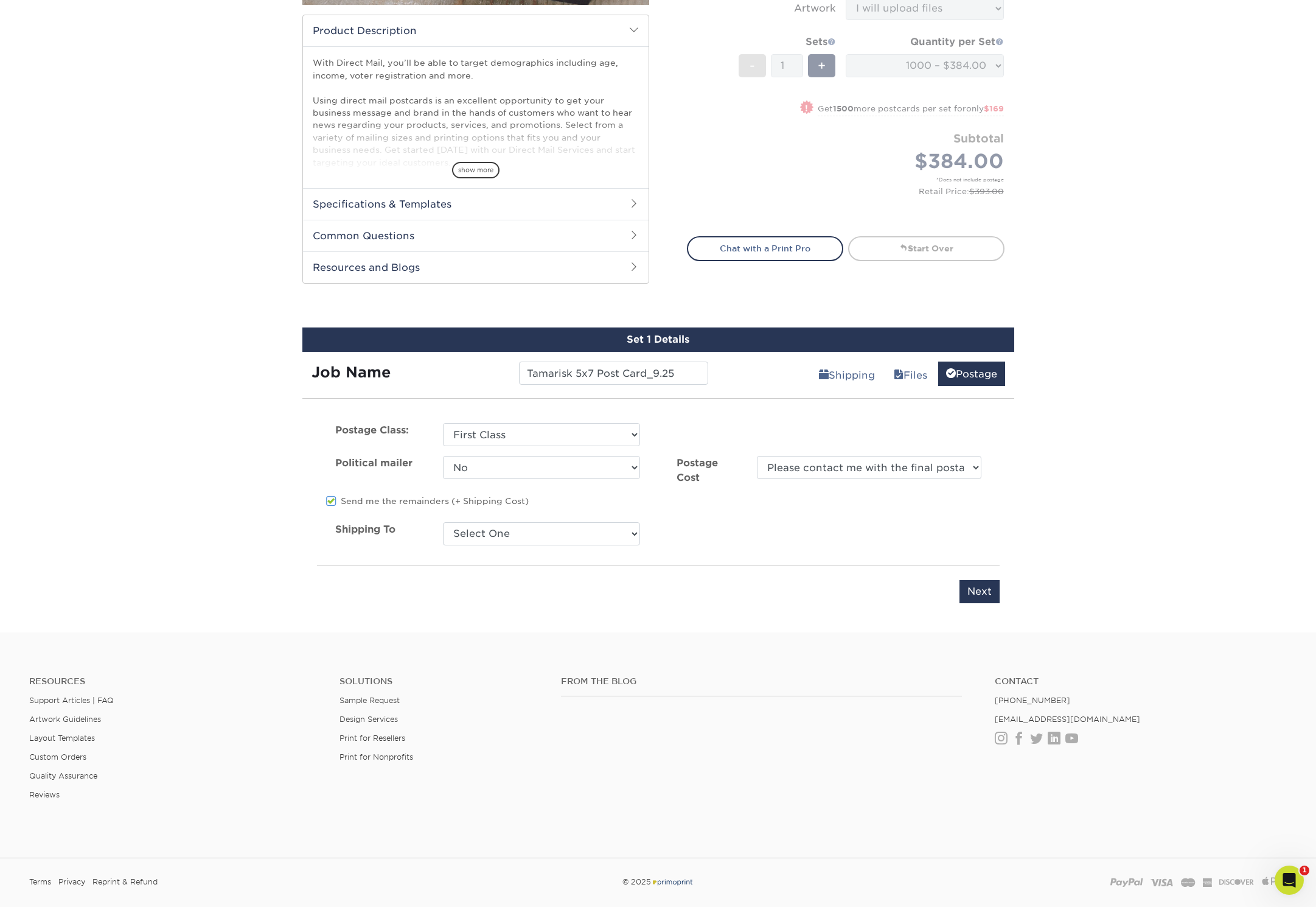
click at [329, 505] on span at bounding box center [331, 501] width 10 height 12
click at [0, 0] on input "Send me the remainders (+ Shipping Cost)" at bounding box center [0, 0] width 0 height 0
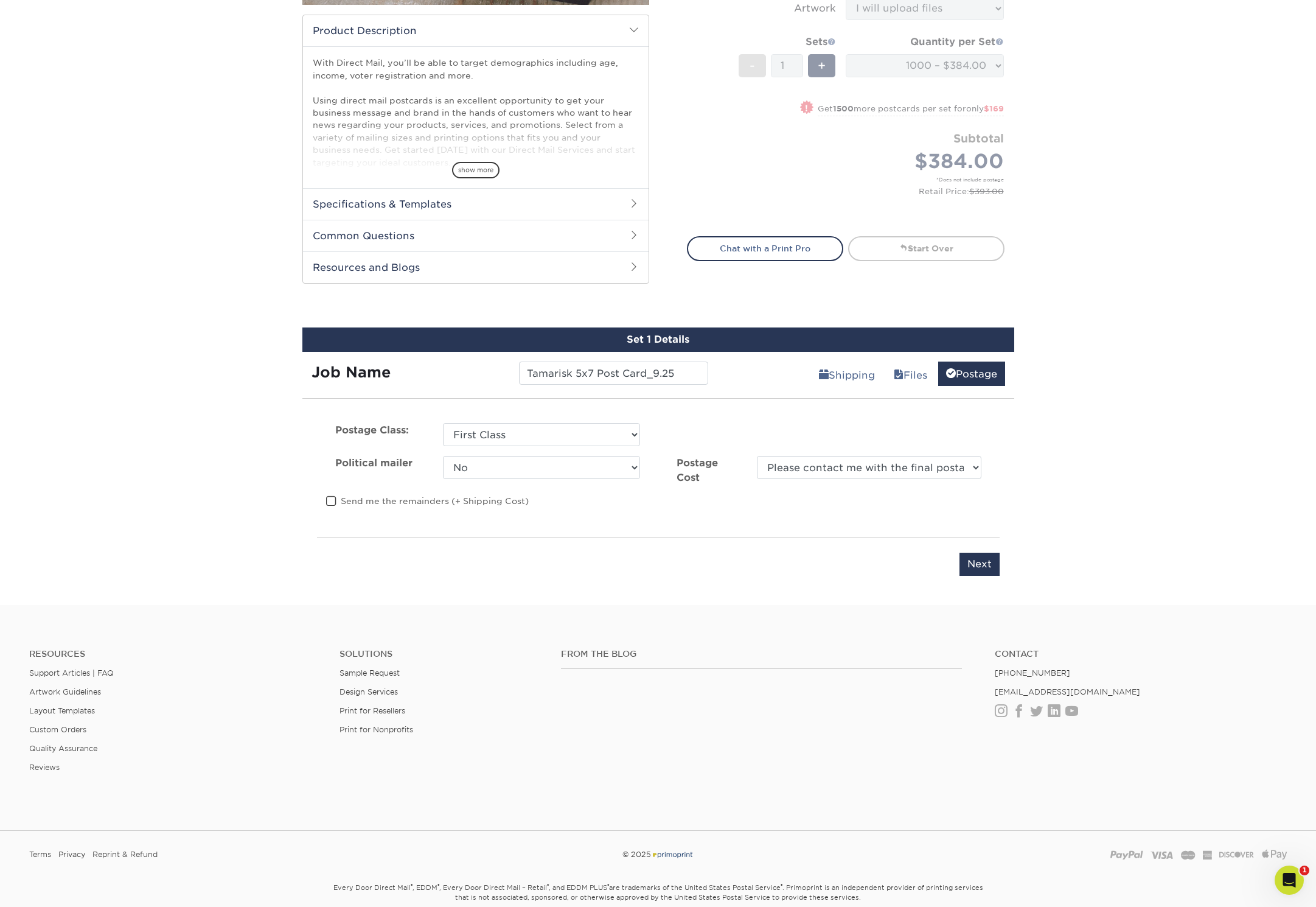
click at [329, 500] on span at bounding box center [331, 501] width 10 height 12
click at [0, 0] on input "Send me the remainders (+ Shipping Cost)" at bounding box center [0, 0] width 0 height 0
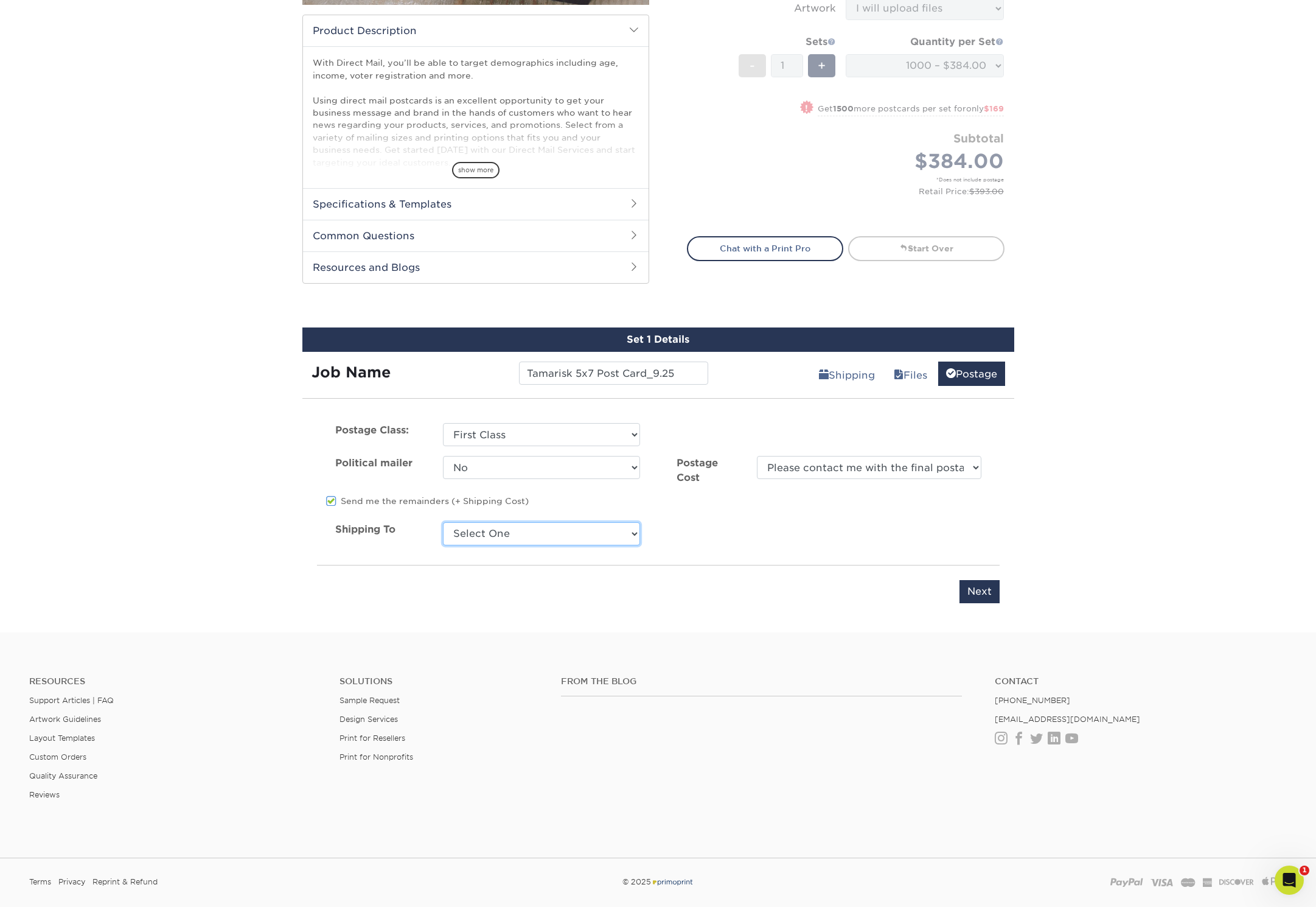
click at [611, 533] on select "Select One + Add New Address" at bounding box center [541, 534] width 197 height 23
select select "285721"
click at [443, 522] on select "Select One + Add New Address" at bounding box center [541, 534] width 197 height 23
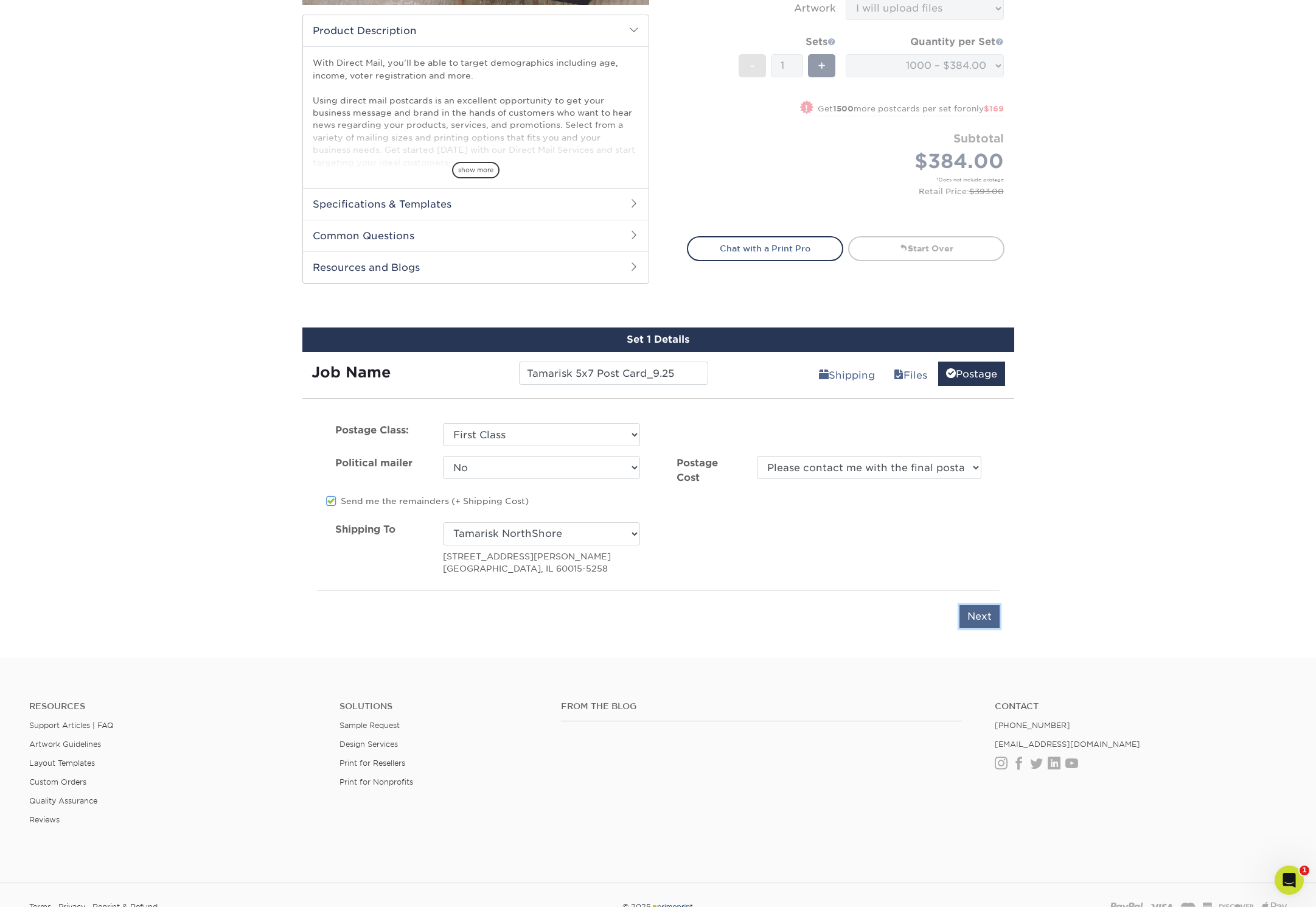
click at [986, 610] on input "Next" at bounding box center [979, 617] width 40 height 23
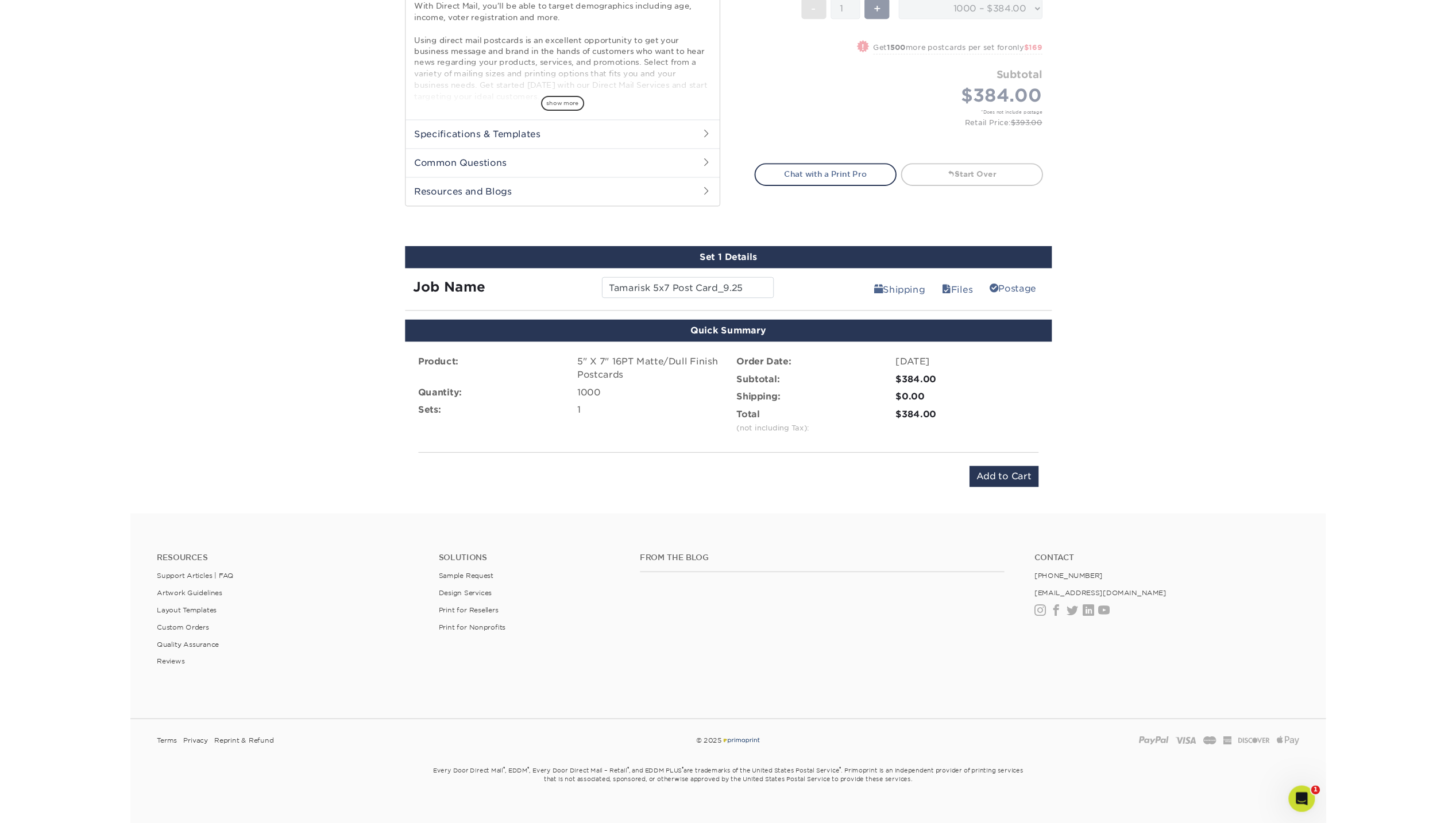
scroll to position [403, 0]
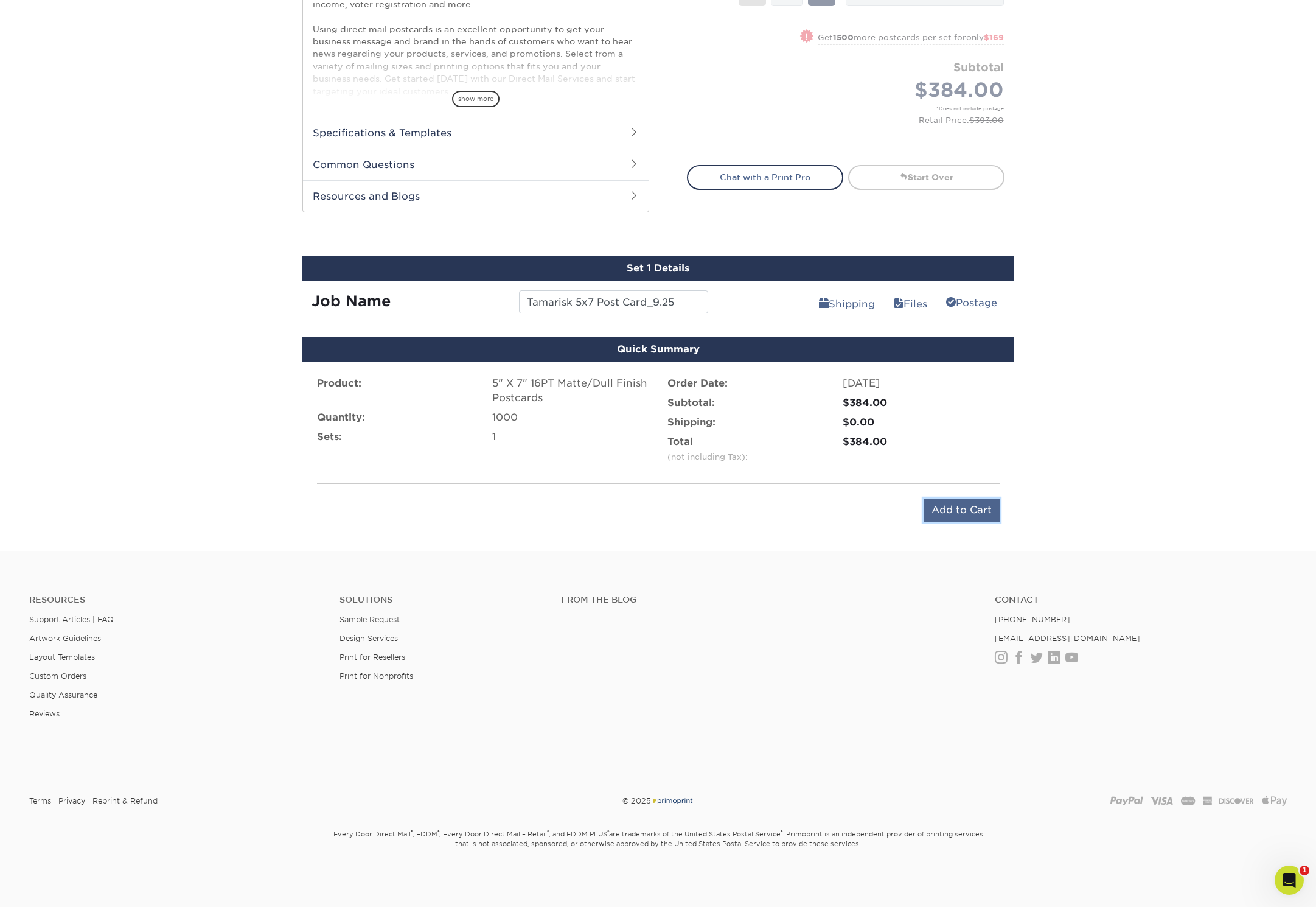
click at [954, 506] on input "Add to Cart" at bounding box center [962, 510] width 76 height 23
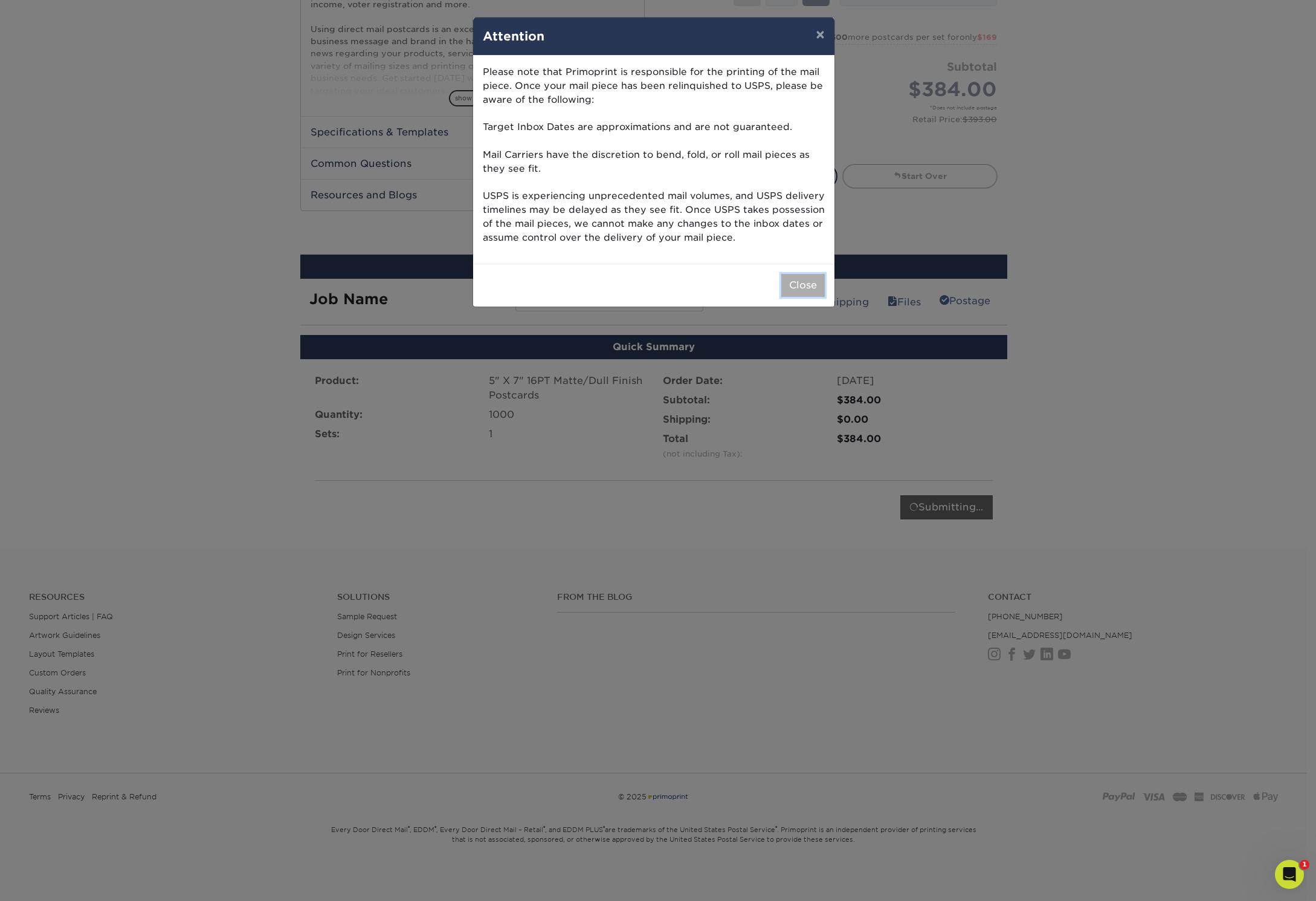
click at [807, 288] on button "Close" at bounding box center [803, 285] width 44 height 23
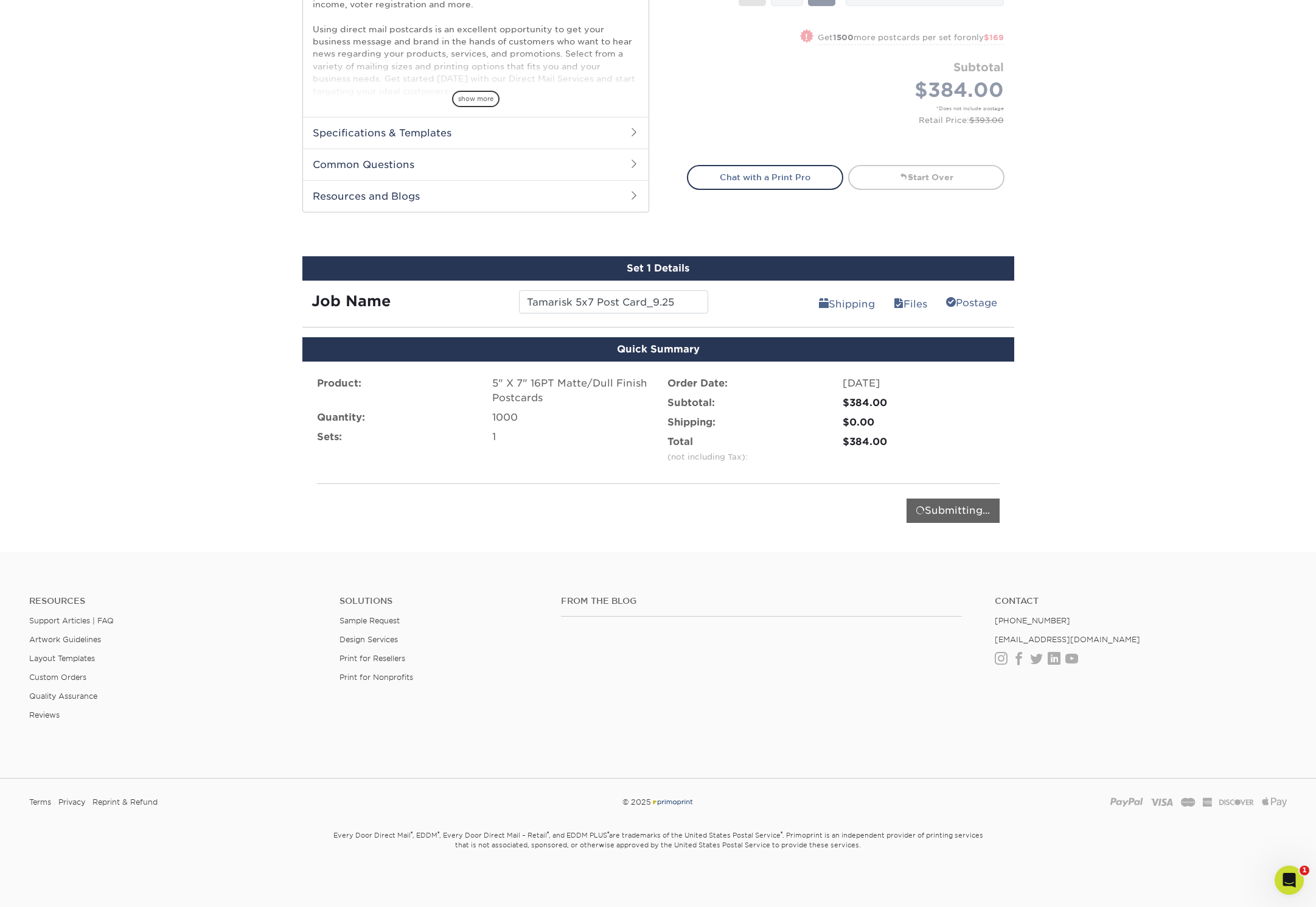
drag, startPoint x: 843, startPoint y: 532, endPoint x: 839, endPoint y: 563, distance: 31.3
click at [839, 563] on div "Resources Menu Search Products Account Welcome, Todd Primo Client Account Dashb…" at bounding box center [658, 240] width 1316 height 1336
click at [838, 524] on div "Product: 5" X 7" 16PT Matte/Dull Finish Postcards Quantity: 1000 Sets: 1 Order …" at bounding box center [658, 449] width 712 height 176
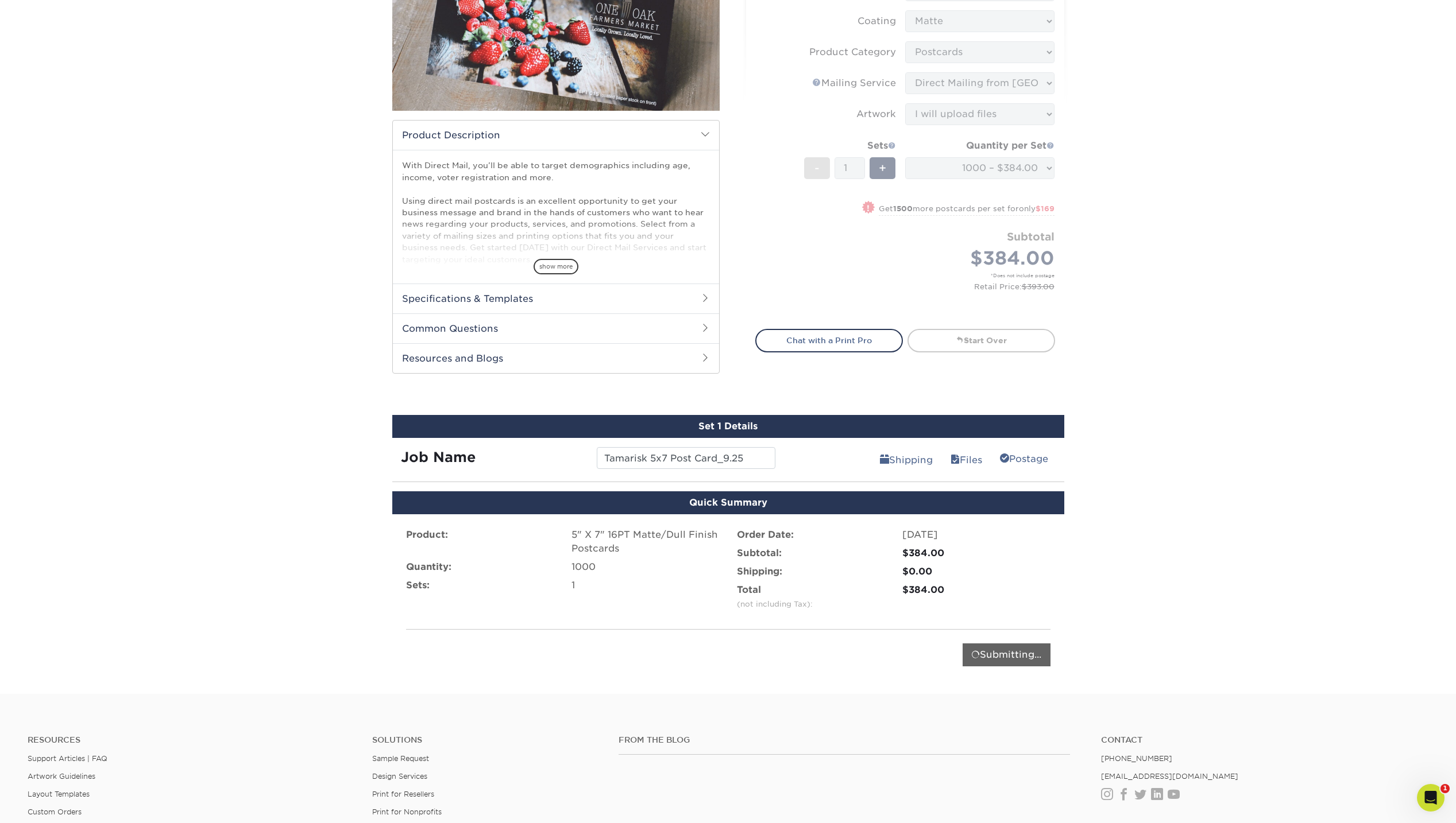
scroll to position [436, 0]
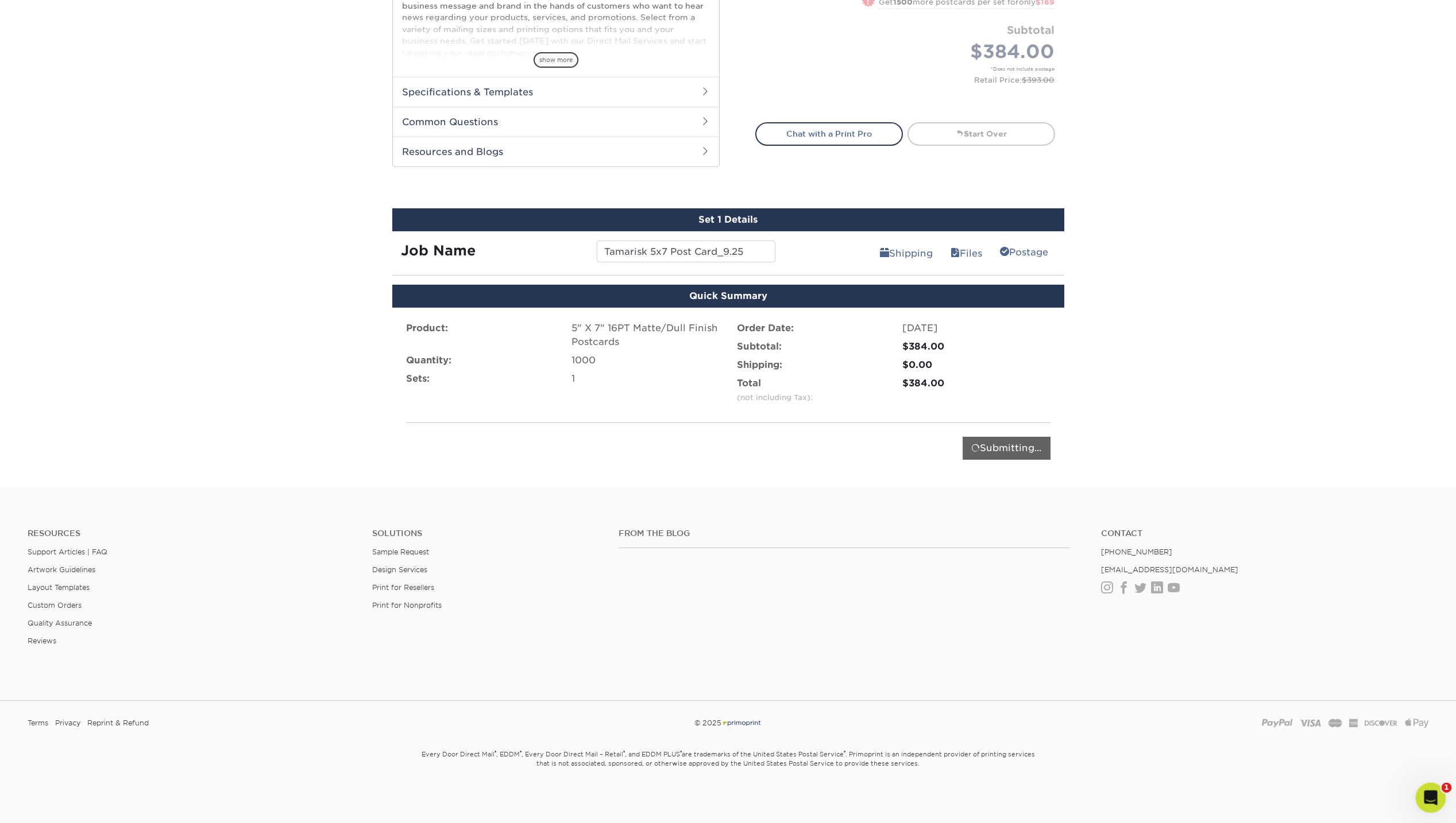
click at [1242, 803] on icon "Open Intercom Messenger" at bounding box center [1429, 796] width 19 height 19
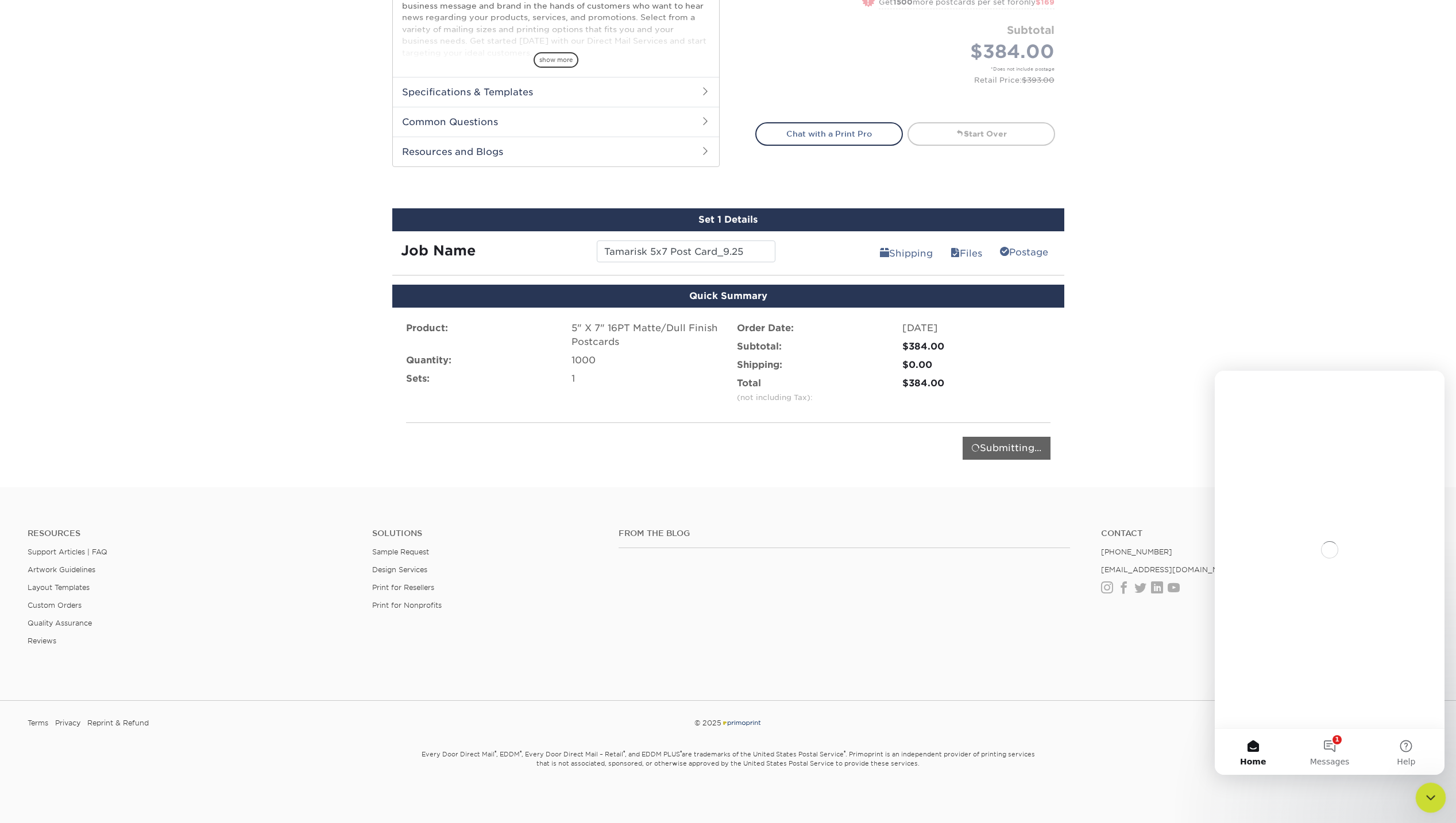
scroll to position [0, 0]
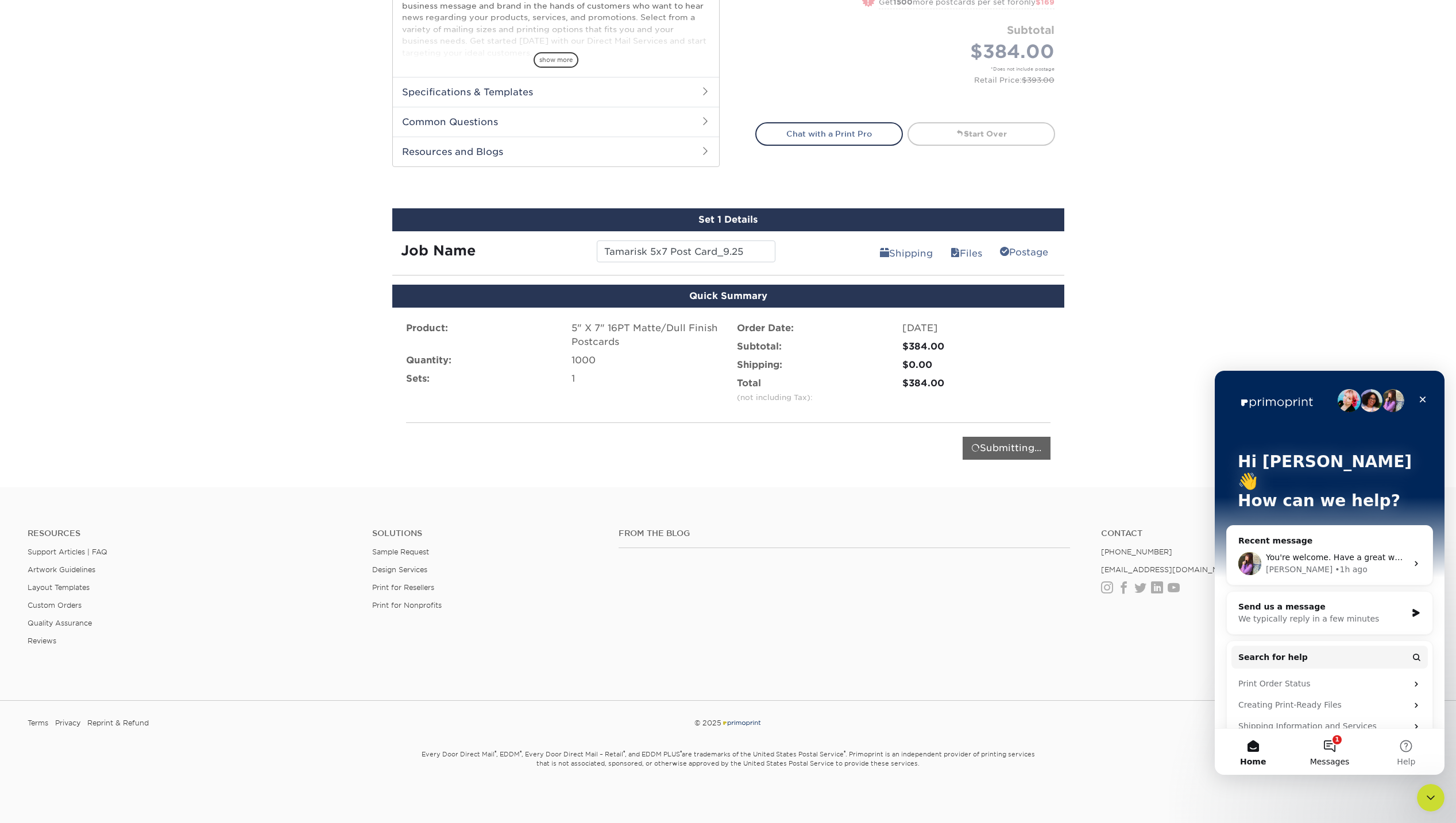
click at [1242, 746] on button "1 Messages" at bounding box center [1329, 752] width 76 height 46
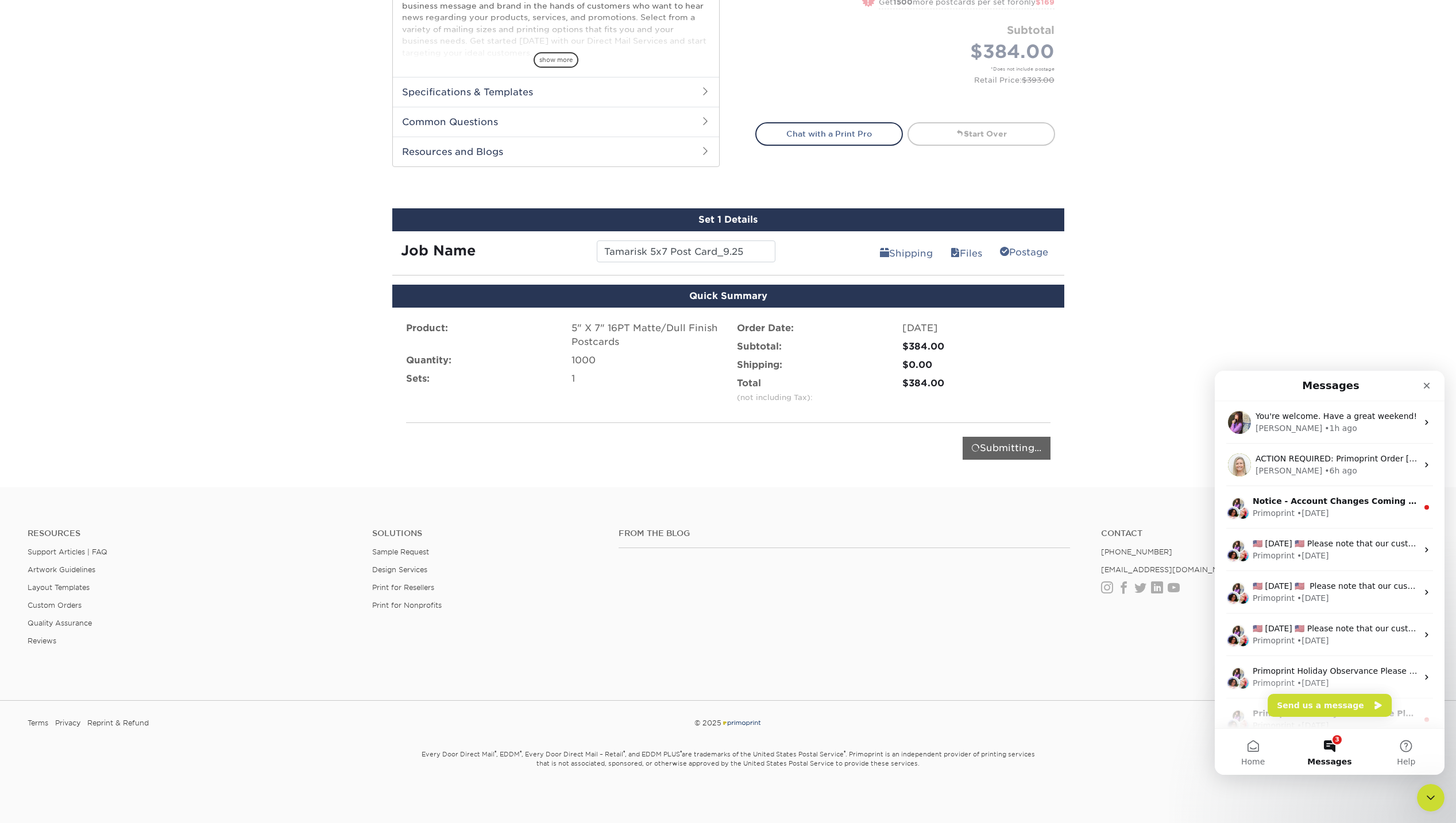
click at [1242, 746] on button "3 Messages" at bounding box center [1329, 752] width 76 height 46
click at [751, 437] on div "Submitting..." at bounding box center [728, 448] width 644 height 23
click at [752, 453] on div "Submitting..." at bounding box center [728, 448] width 644 height 23
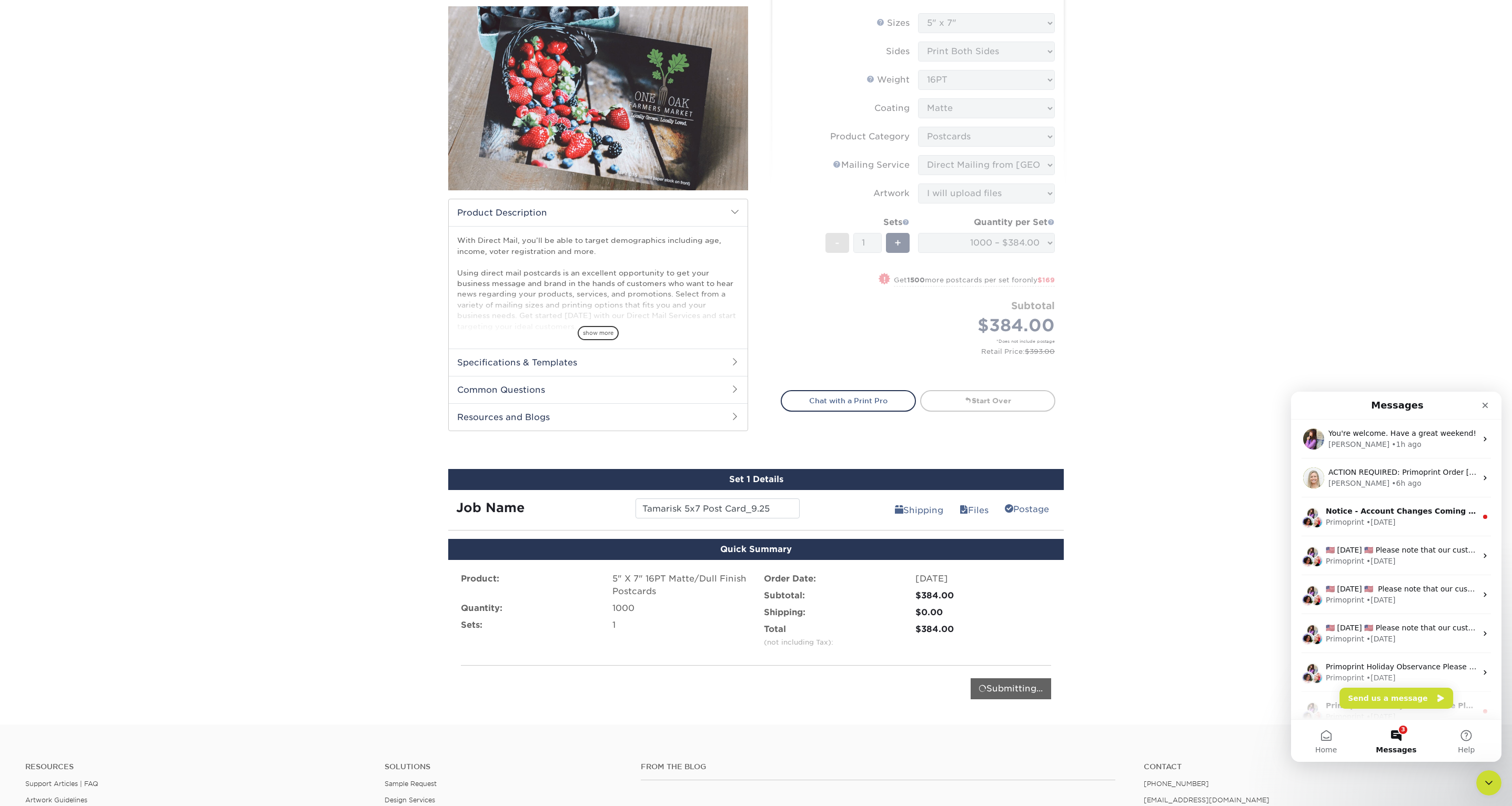
scroll to position [215, 0]
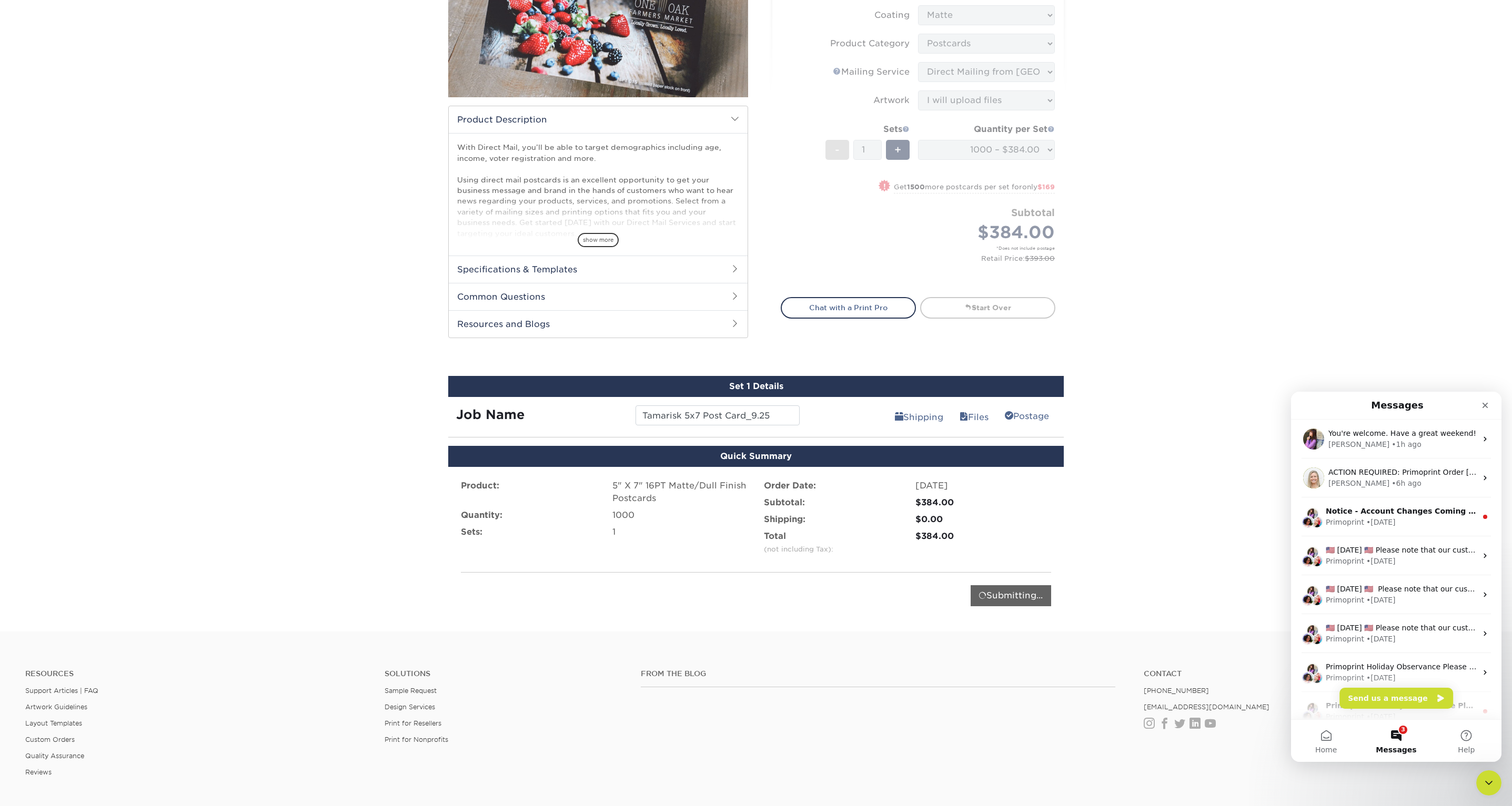
click at [1031, 600] on div "Submitting..." at bounding box center [1011, 596] width 80 height 21
click at [1026, 600] on div "Submitting..." at bounding box center [1011, 596] width 80 height 21
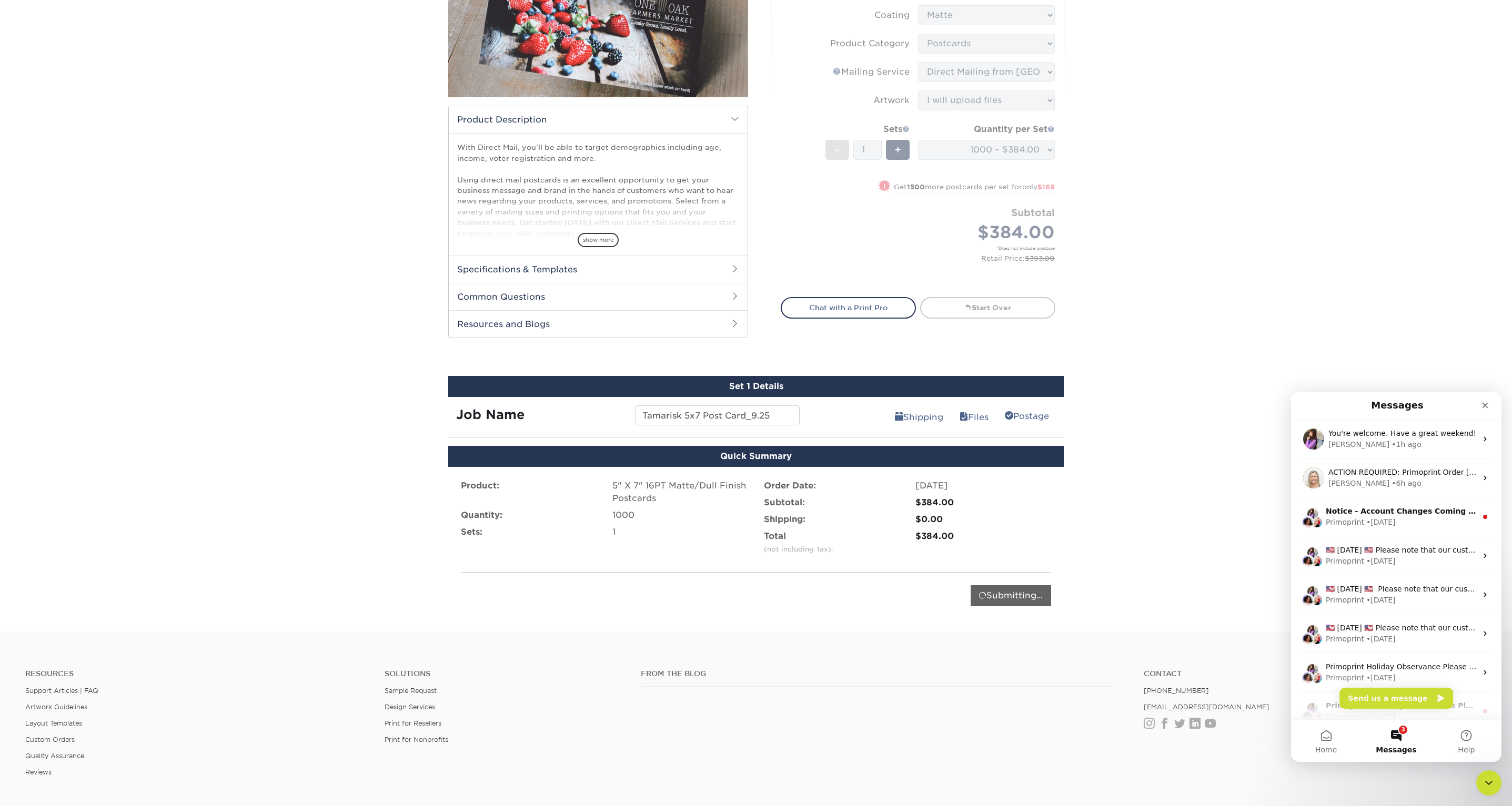
click at [931, 620] on div "Products Postcards Direct Mail Postcards $" at bounding box center [756, 242] width 1512 height 779
click at [166, 70] on div "Products Postcards Direct Mail Postcards $" at bounding box center [756, 242] width 1512 height 779
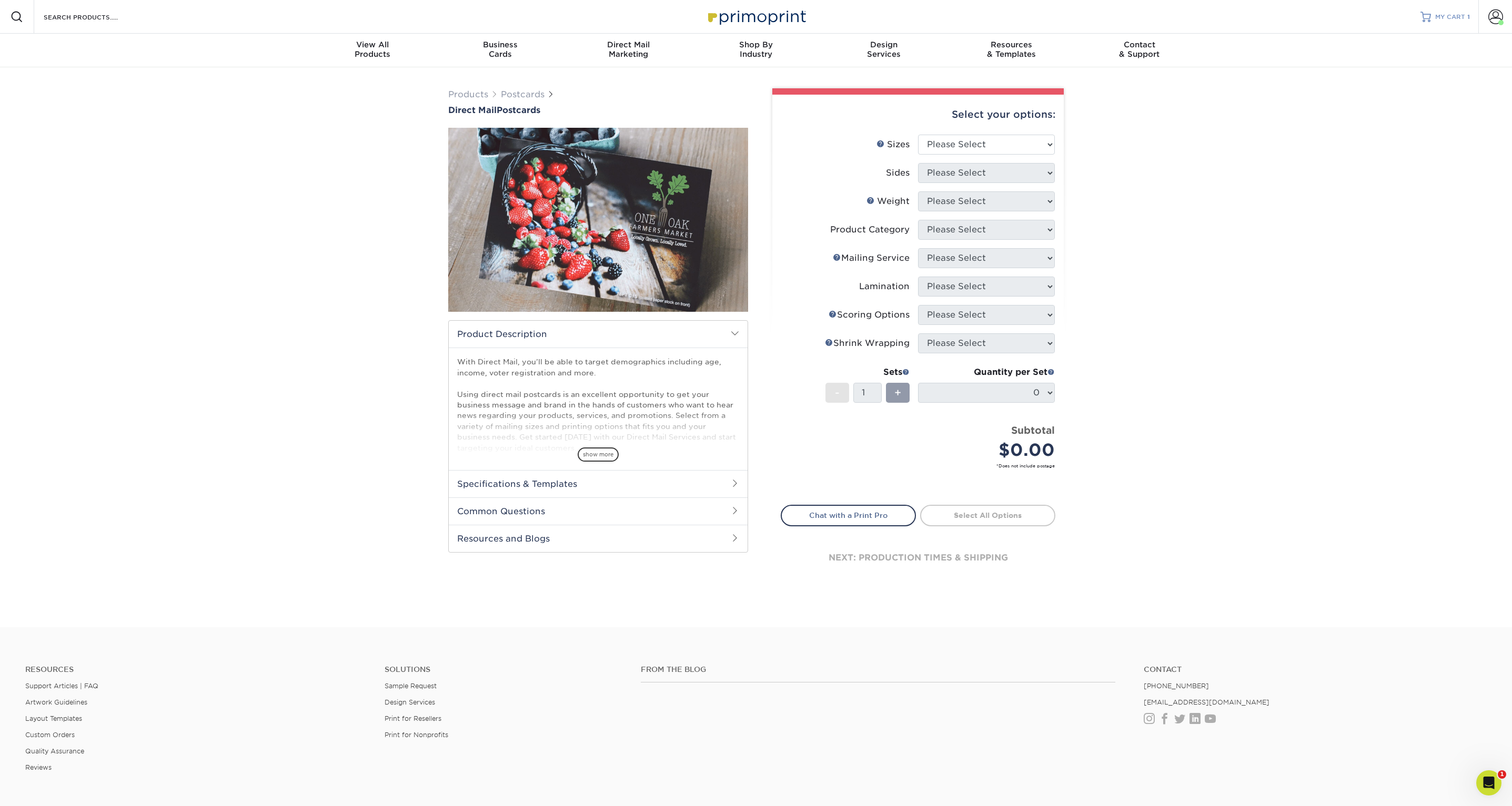
click at [1454, 19] on span "MY CART" at bounding box center [1450, 17] width 30 height 9
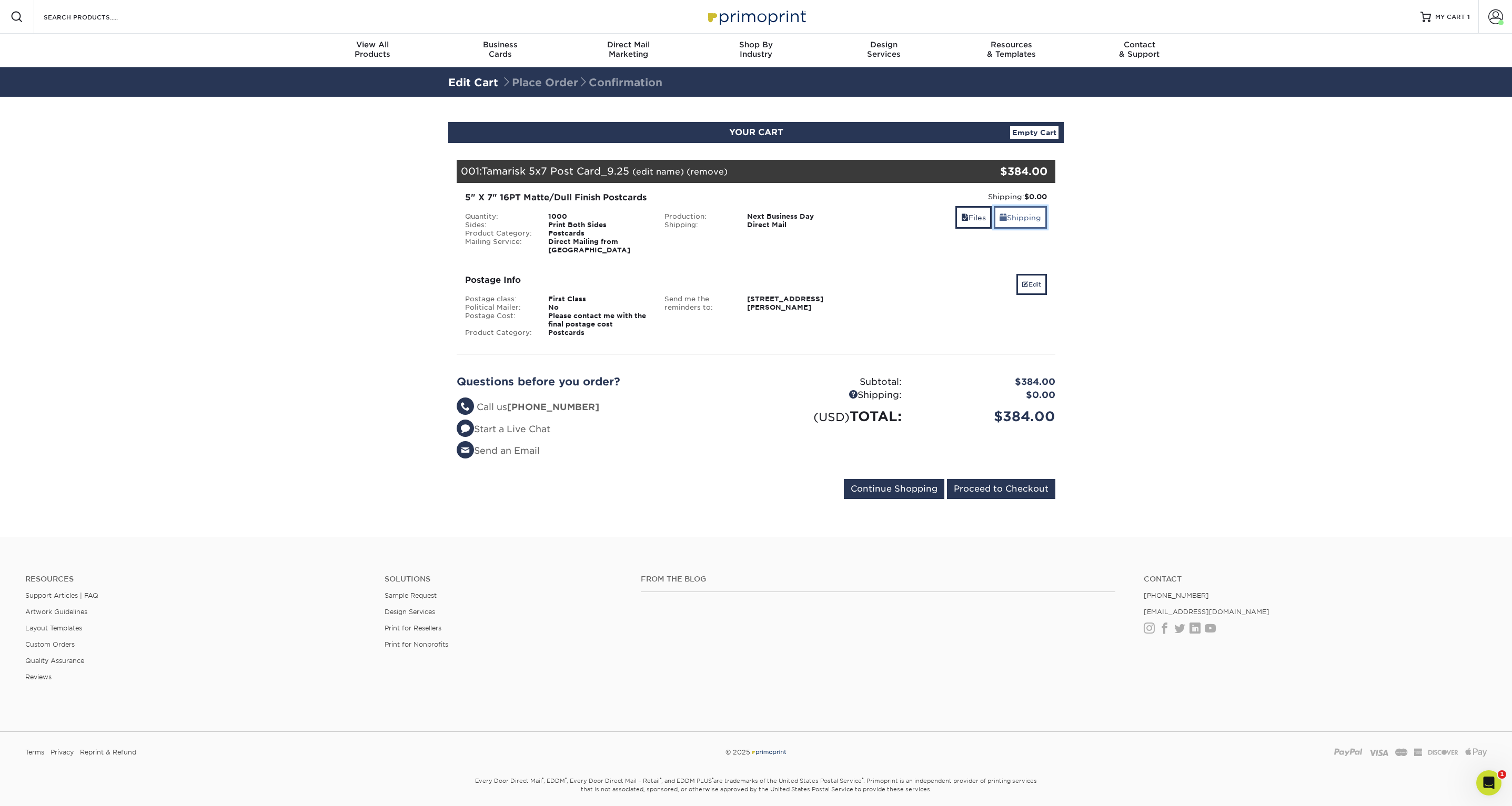
click at [1026, 218] on link "Shipping" at bounding box center [1020, 218] width 53 height 23
click at [1027, 222] on link "Shipping" at bounding box center [1020, 218] width 53 height 23
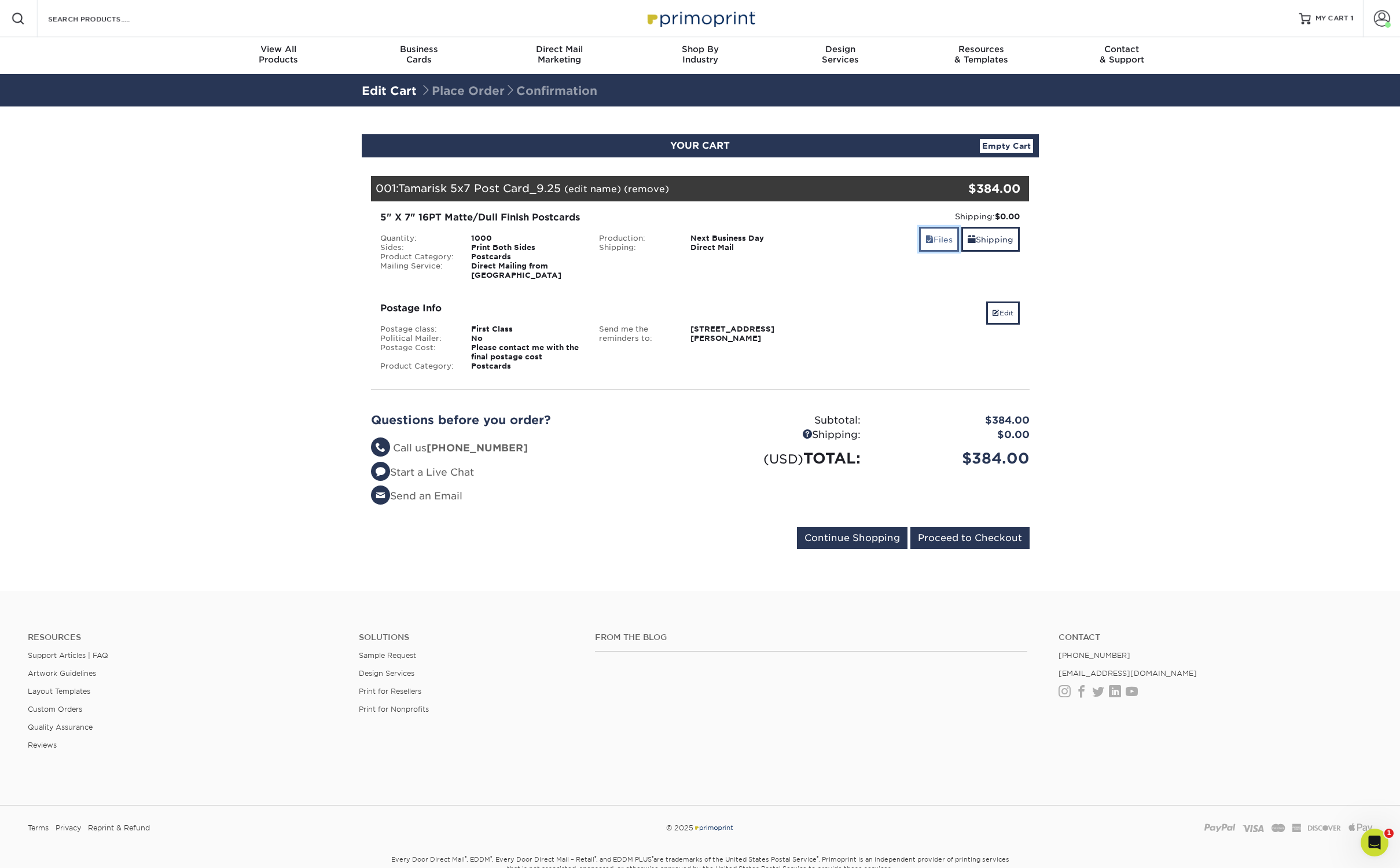
click at [942, 245] on link "Files" at bounding box center [938, 240] width 40 height 25
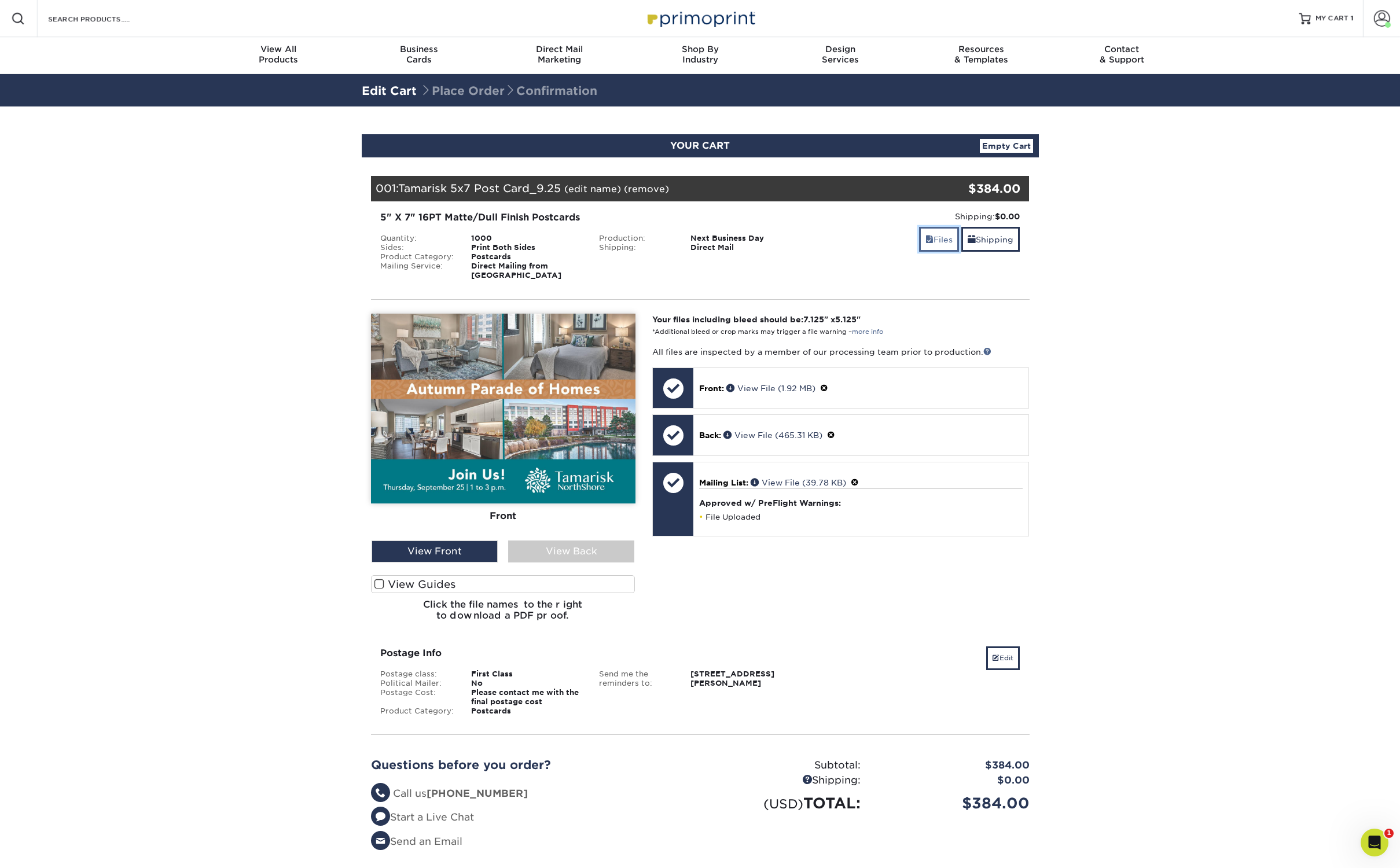
click at [942, 245] on link "Files" at bounding box center [938, 240] width 40 height 25
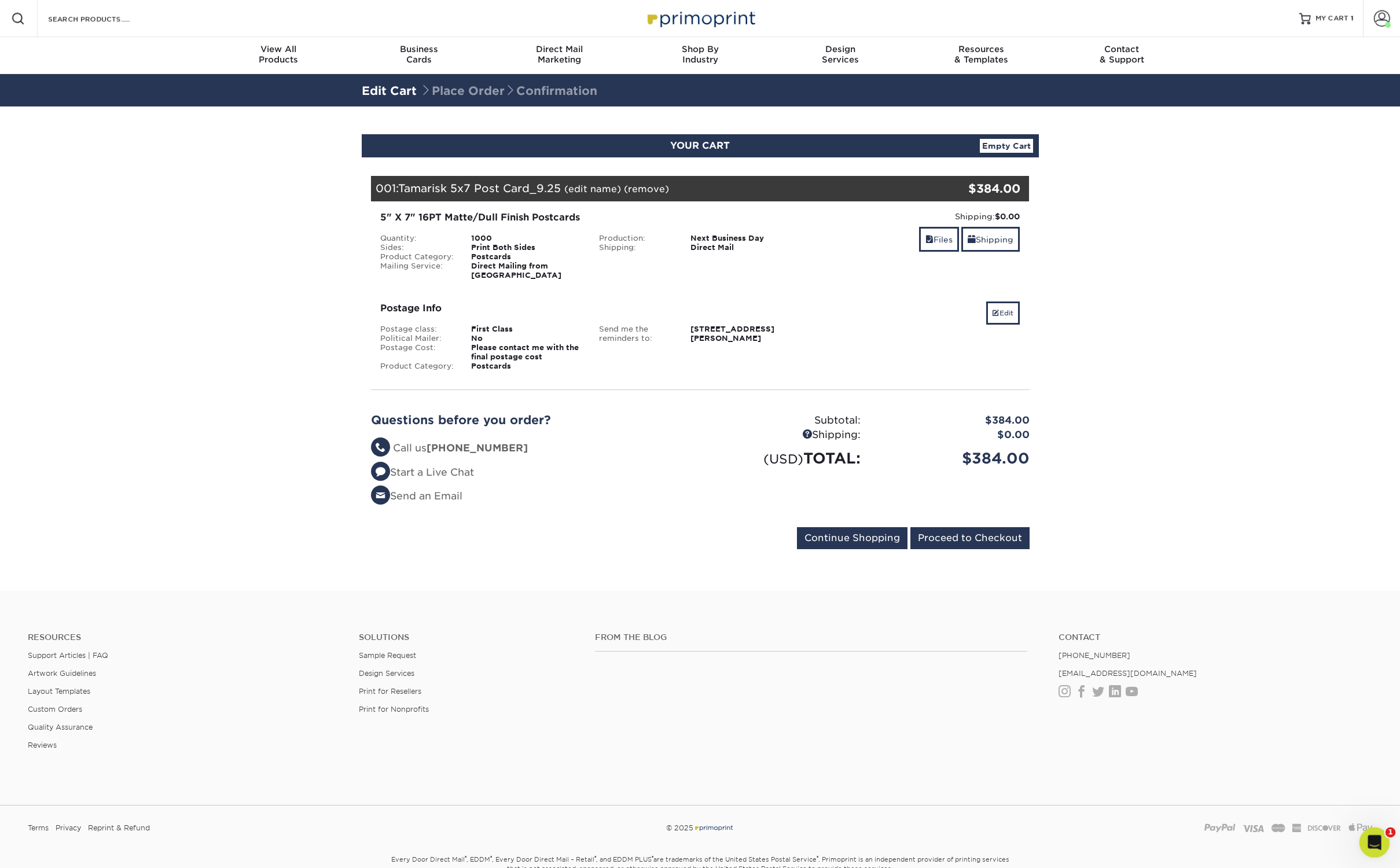
click at [1365, 846] on div "Open Intercom Messenger" at bounding box center [1372, 841] width 38 height 38
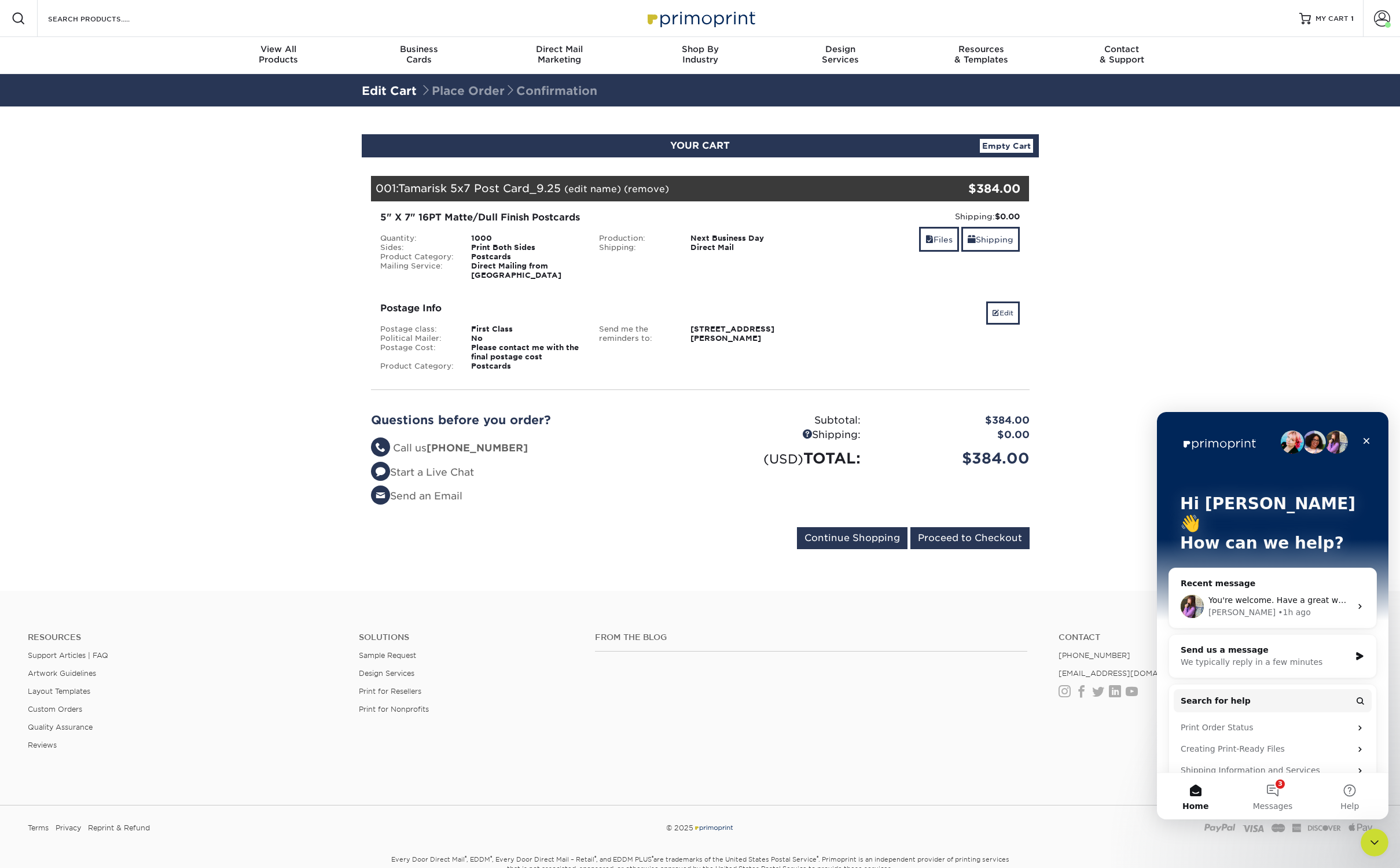
click at [1229, 644] on div "Send us a message" at bounding box center [1265, 650] width 169 height 12
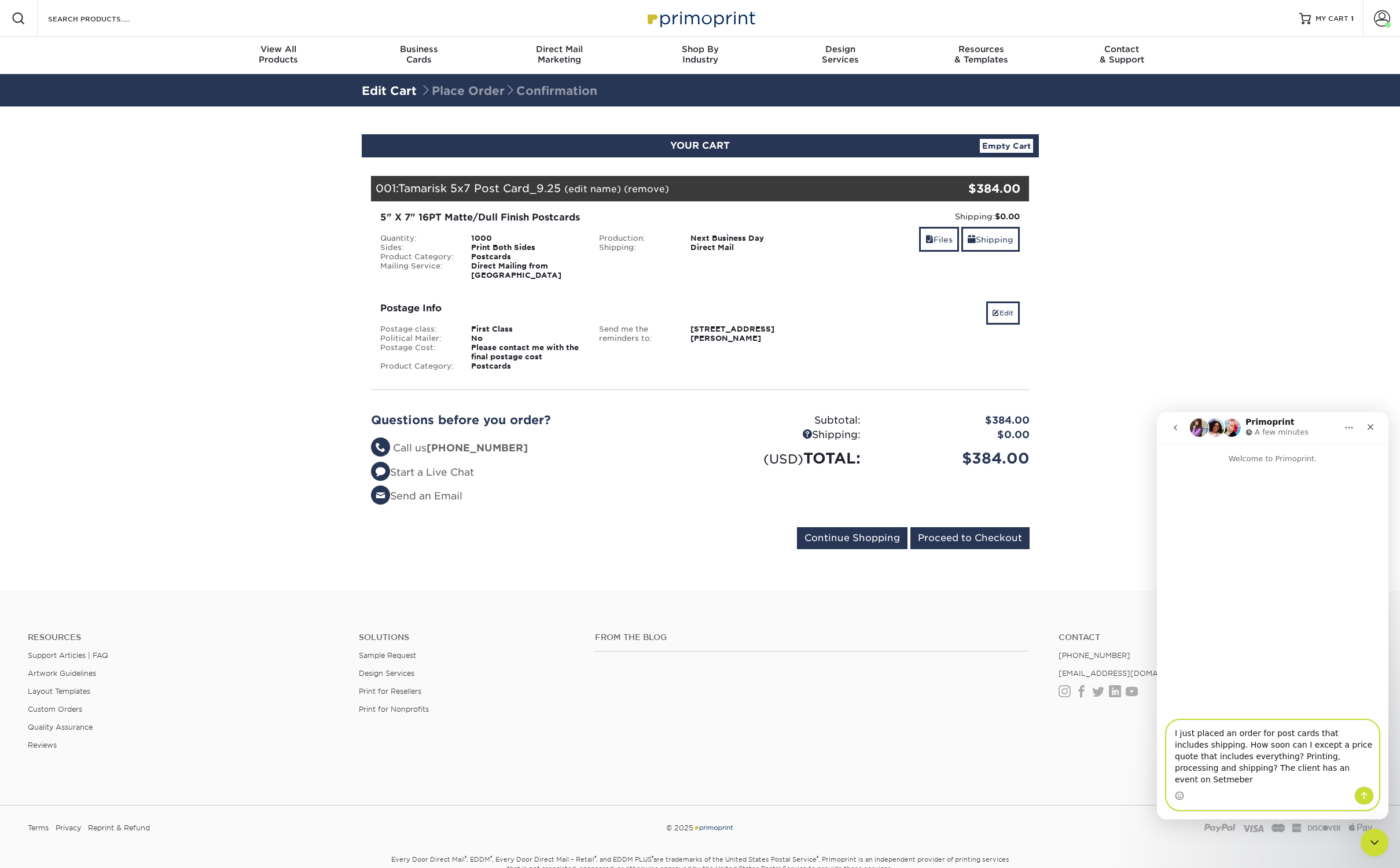
drag, startPoint x: 1312, startPoint y: 782, endPoint x: 1348, endPoint y: 782, distance: 36.0
click at [1348, 782] on textarea "I just placed an order for post cards that includes shipping. How soon can I ex…" at bounding box center [1273, 753] width 212 height 66
type textarea "I just placed an order for post cards that includes shipping. How soon can I ex…"
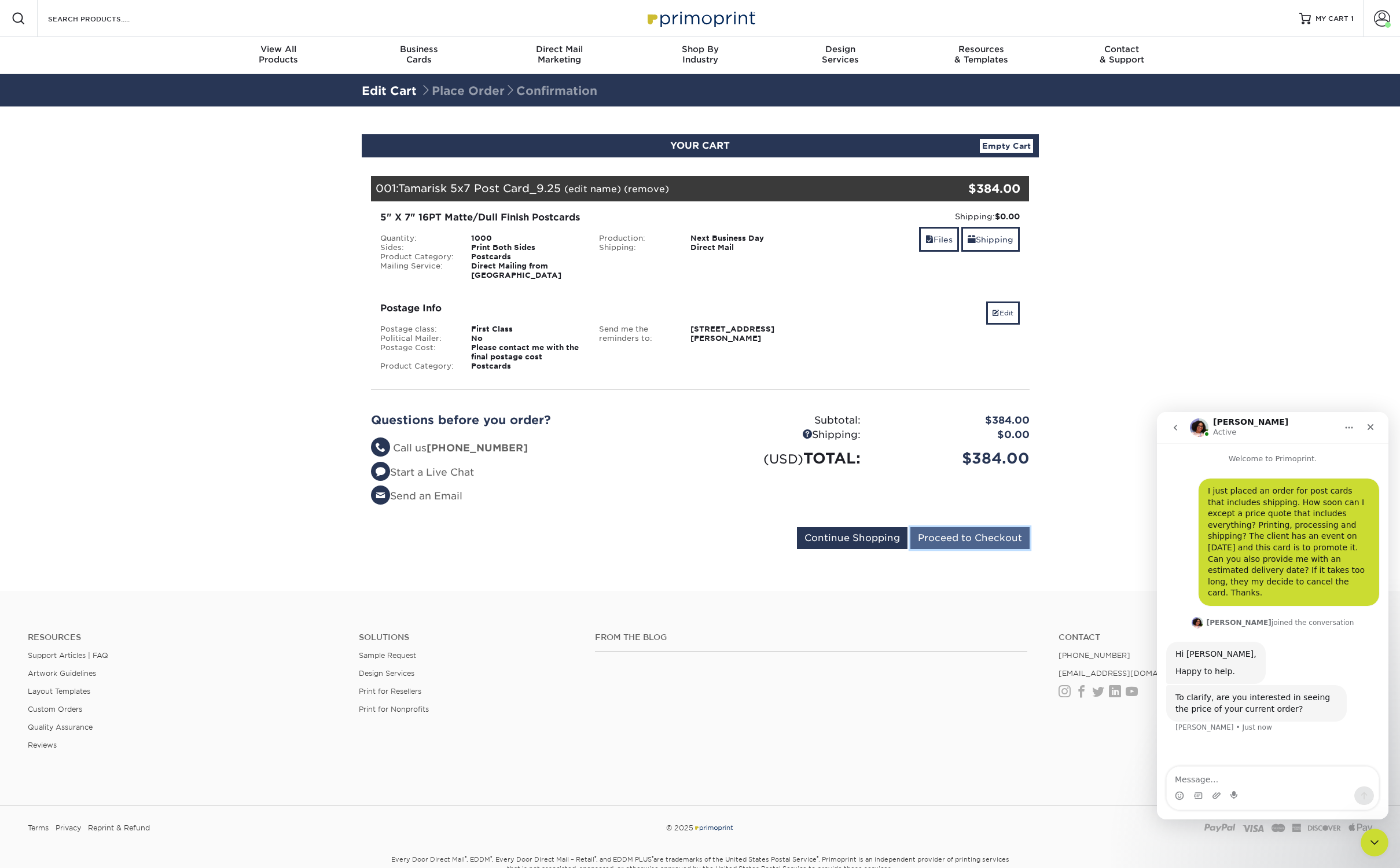
click at [961, 531] on input "Proceed to Checkout" at bounding box center [970, 538] width 119 height 22
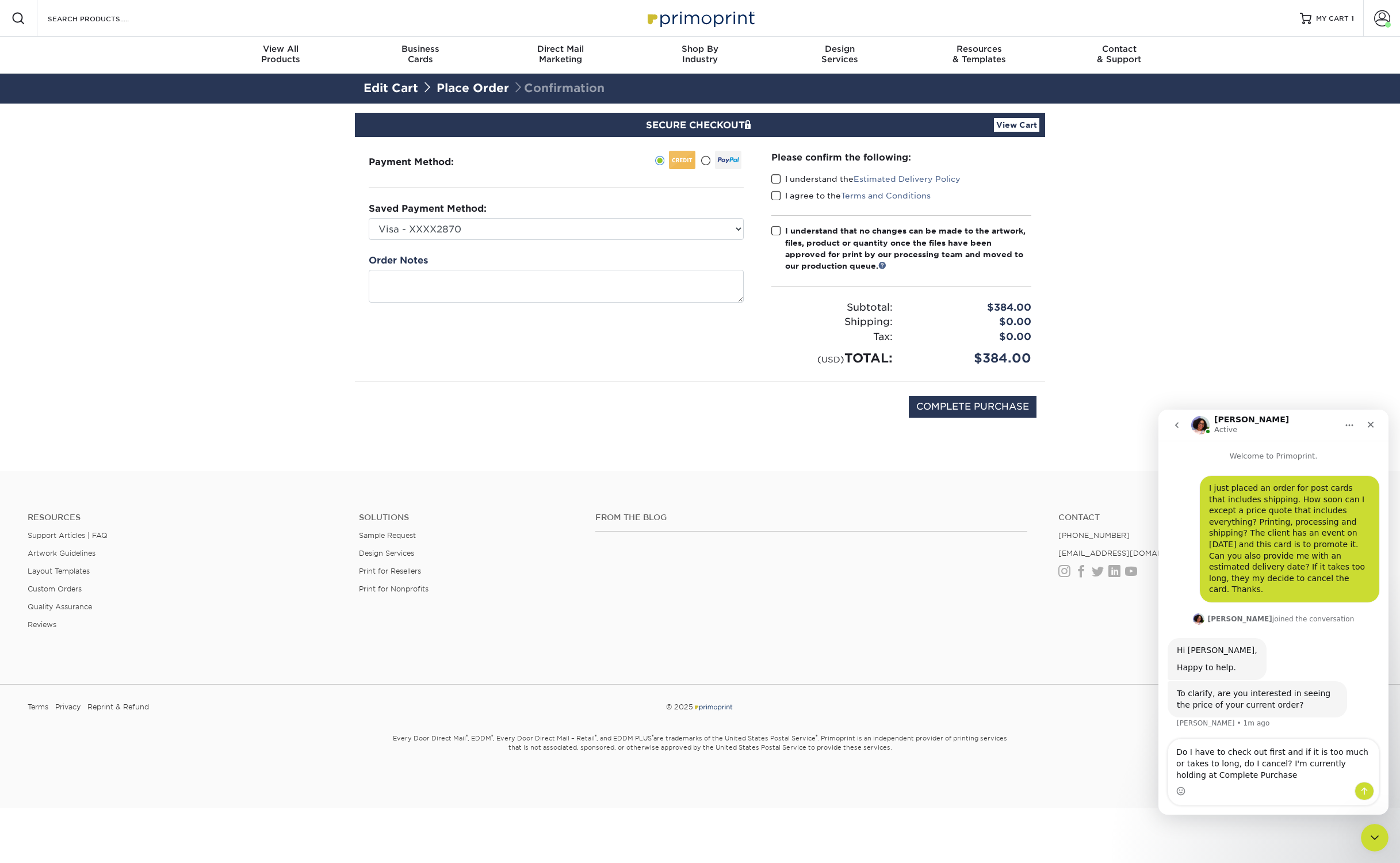
type textarea "Do I have to check out first and if it is too much or takes to long, do I cance…"
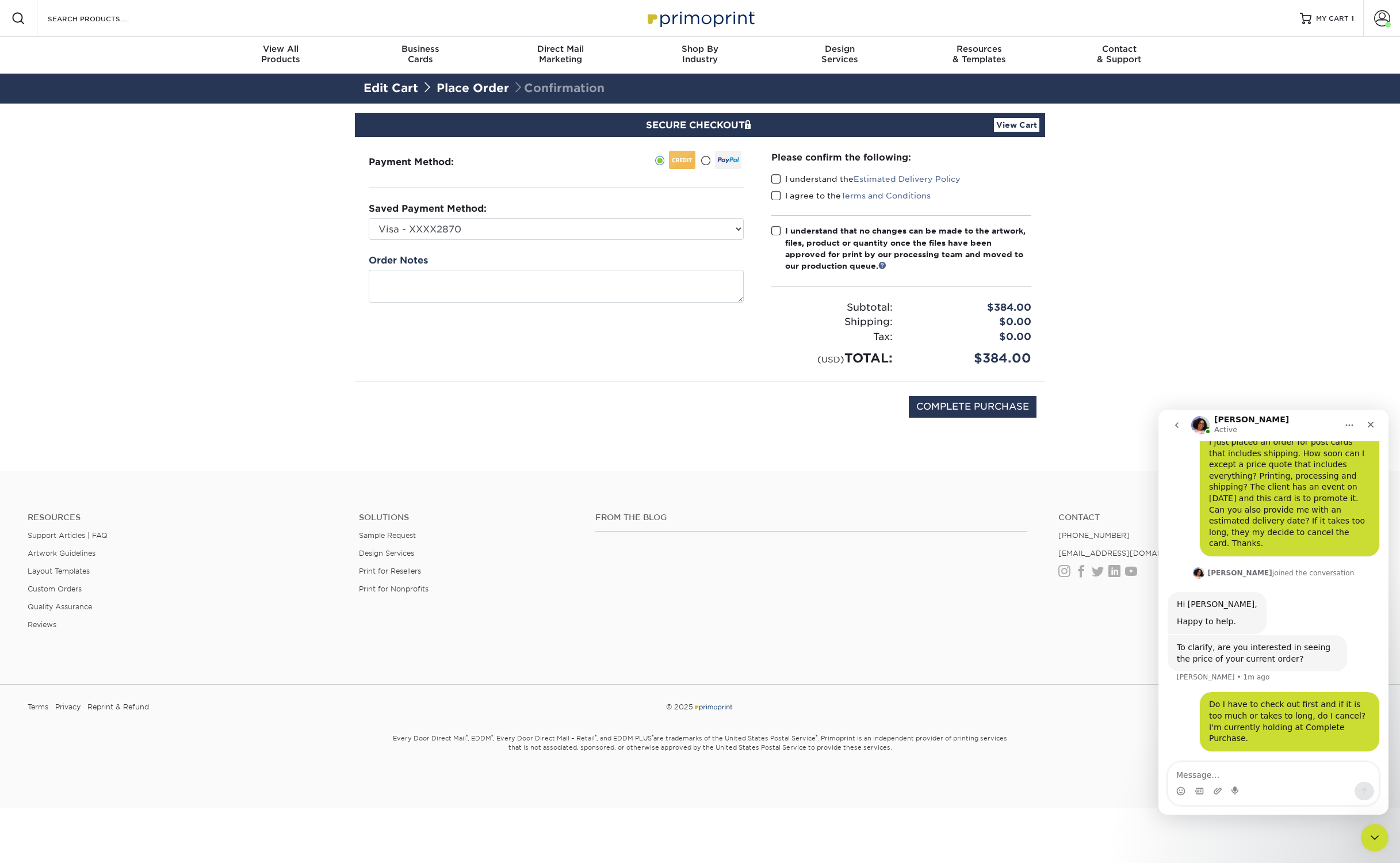
scroll to position [69, 0]
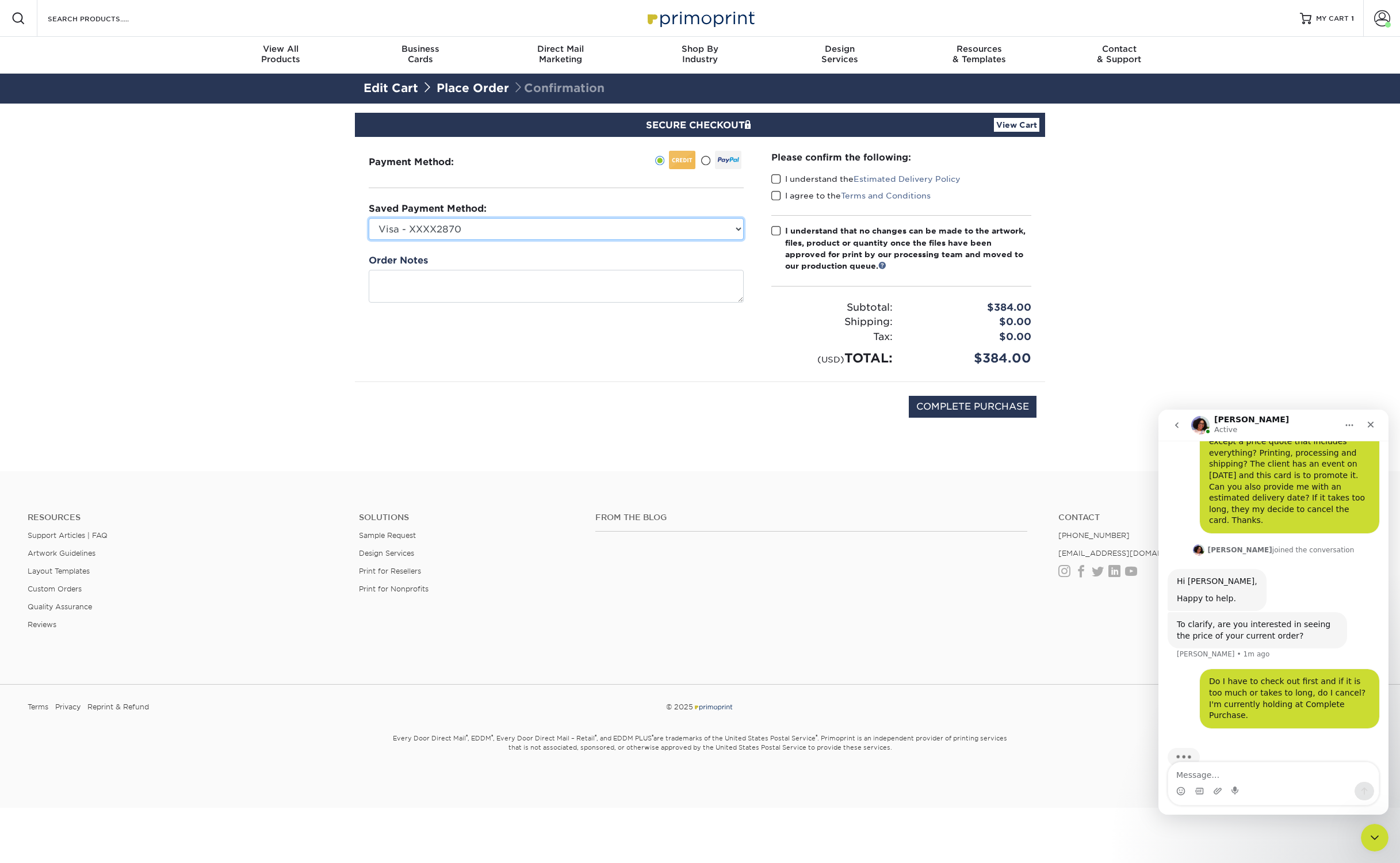
click at [671, 237] on select "Visa - XXXX2870 Visa - XXXX6029 Visa - XXXX9328 New Credit Card" at bounding box center [556, 229] width 375 height 22
select select "38554"
click at [368, 218] on select "Visa - XXXX2870 Visa - XXXX6029 Visa - XXXX9328 New Credit Card" at bounding box center [556, 229] width 375 height 22
click at [776, 175] on span at bounding box center [776, 179] width 10 height 11
click at [0, 0] on input "I understand the Estimated Delivery Policy" at bounding box center [0, 0] width 0 height 0
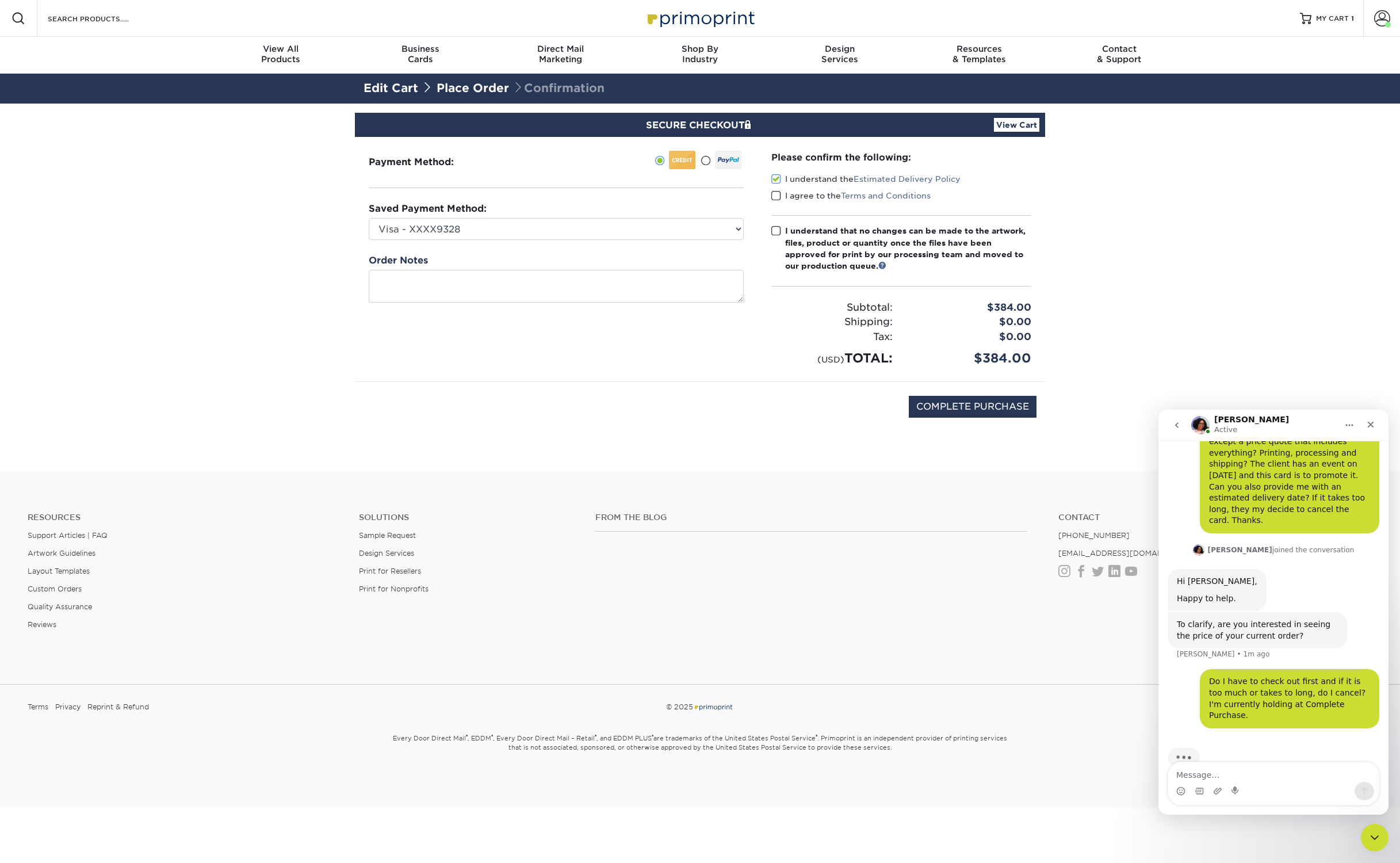
click at [775, 191] on span at bounding box center [776, 196] width 10 height 11
click at [0, 0] on input "I agree to the Terms and Conditions" at bounding box center [0, 0] width 0 height 0
click at [773, 230] on span at bounding box center [776, 231] width 10 height 11
click at [0, 0] on input "I understand that no changes can be made to the artwork, files, product or quan…" at bounding box center [0, 0] width 0 height 0
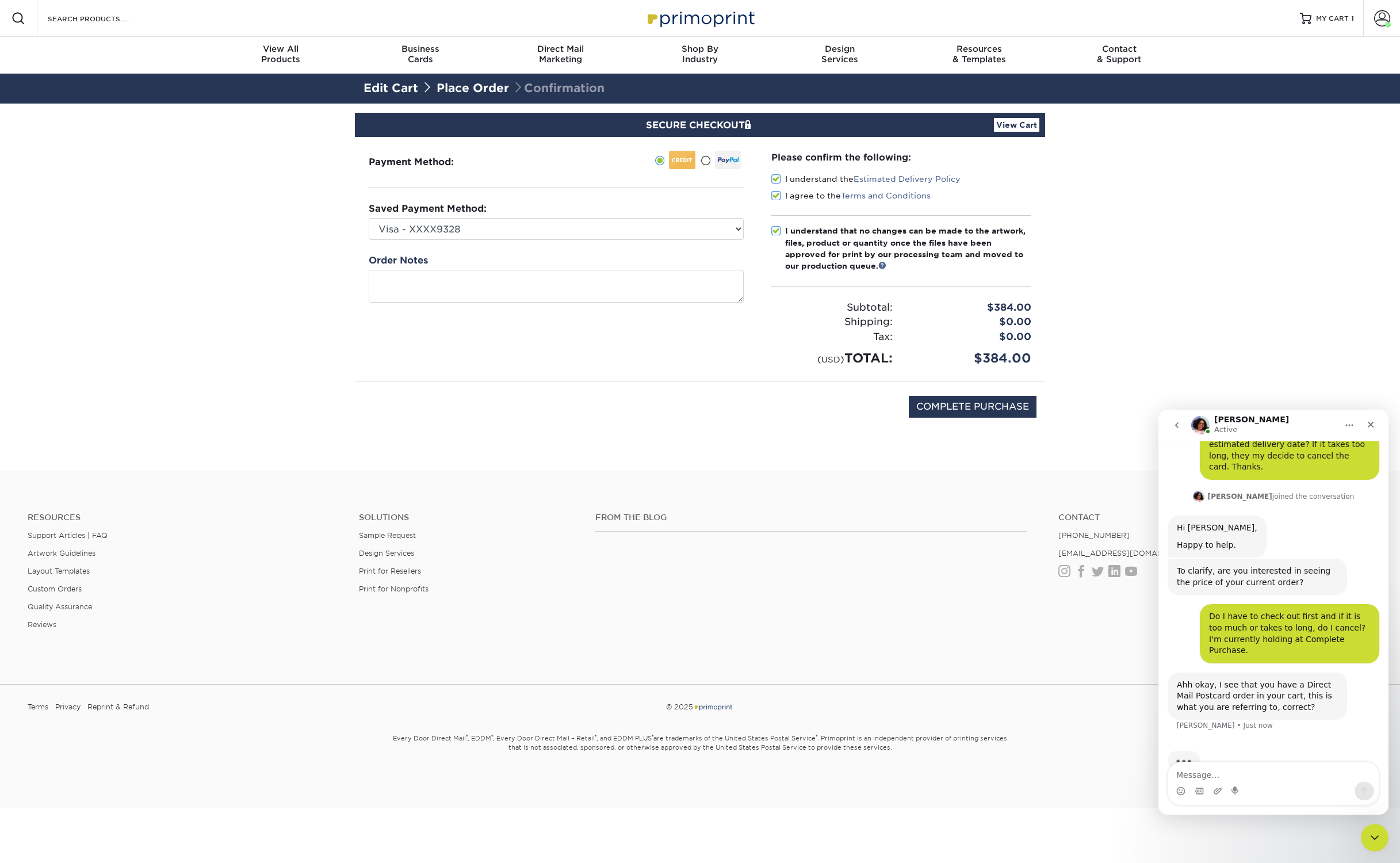
scroll to position [126, 0]
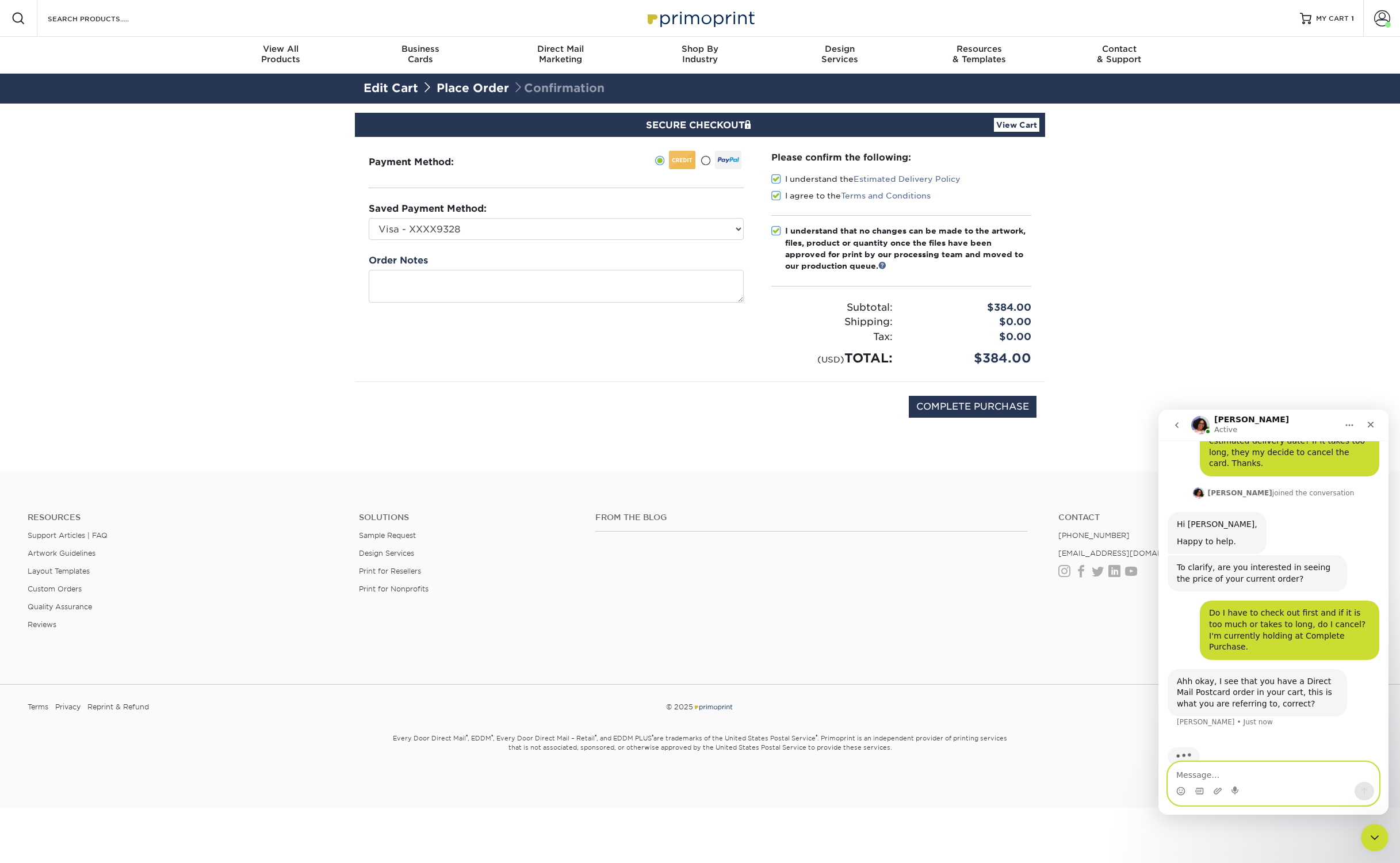
click at [1249, 772] on textarea "Message…" at bounding box center [1273, 772] width 210 height 19
type textarea "Correct"
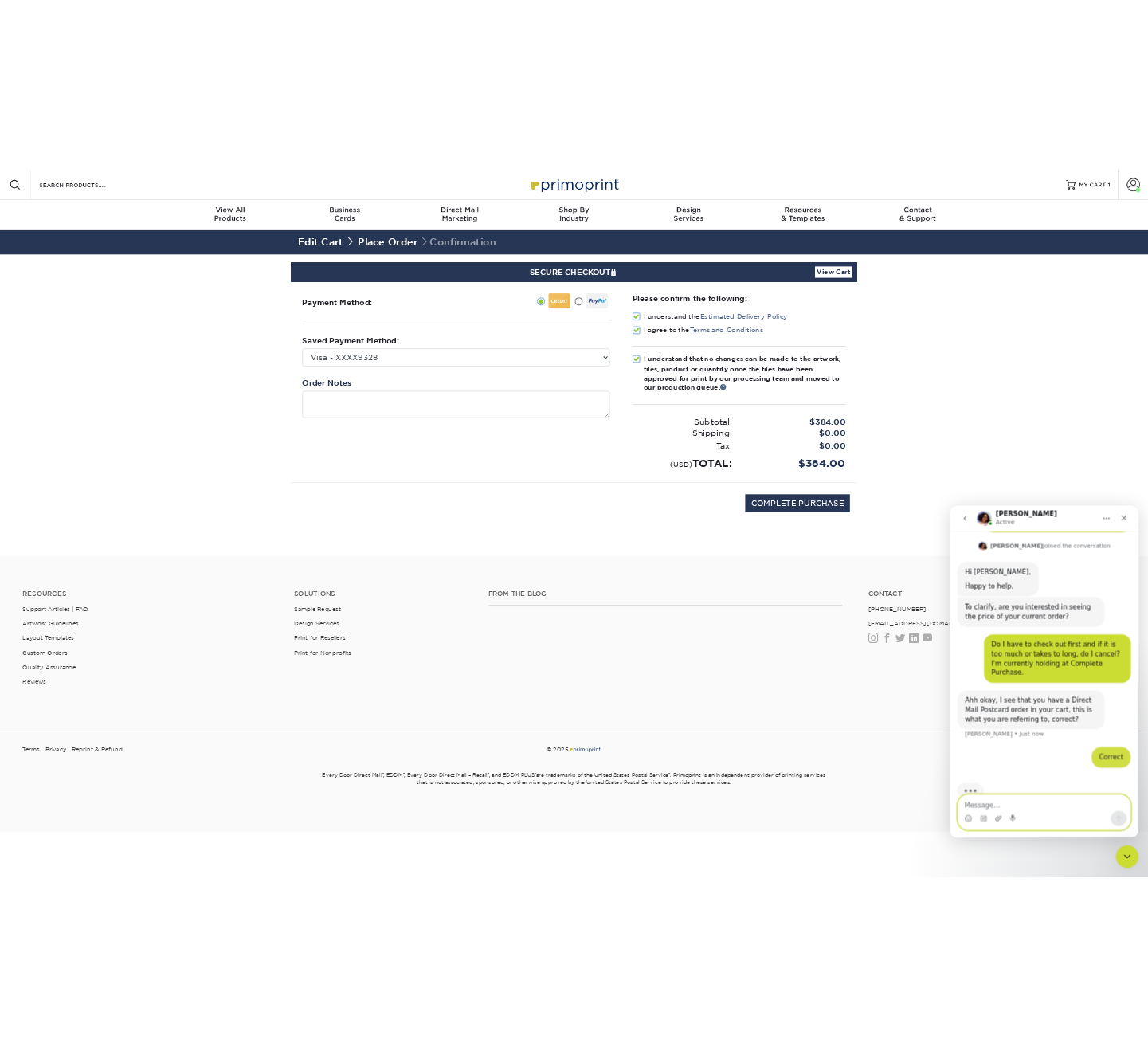
scroll to position [222, 0]
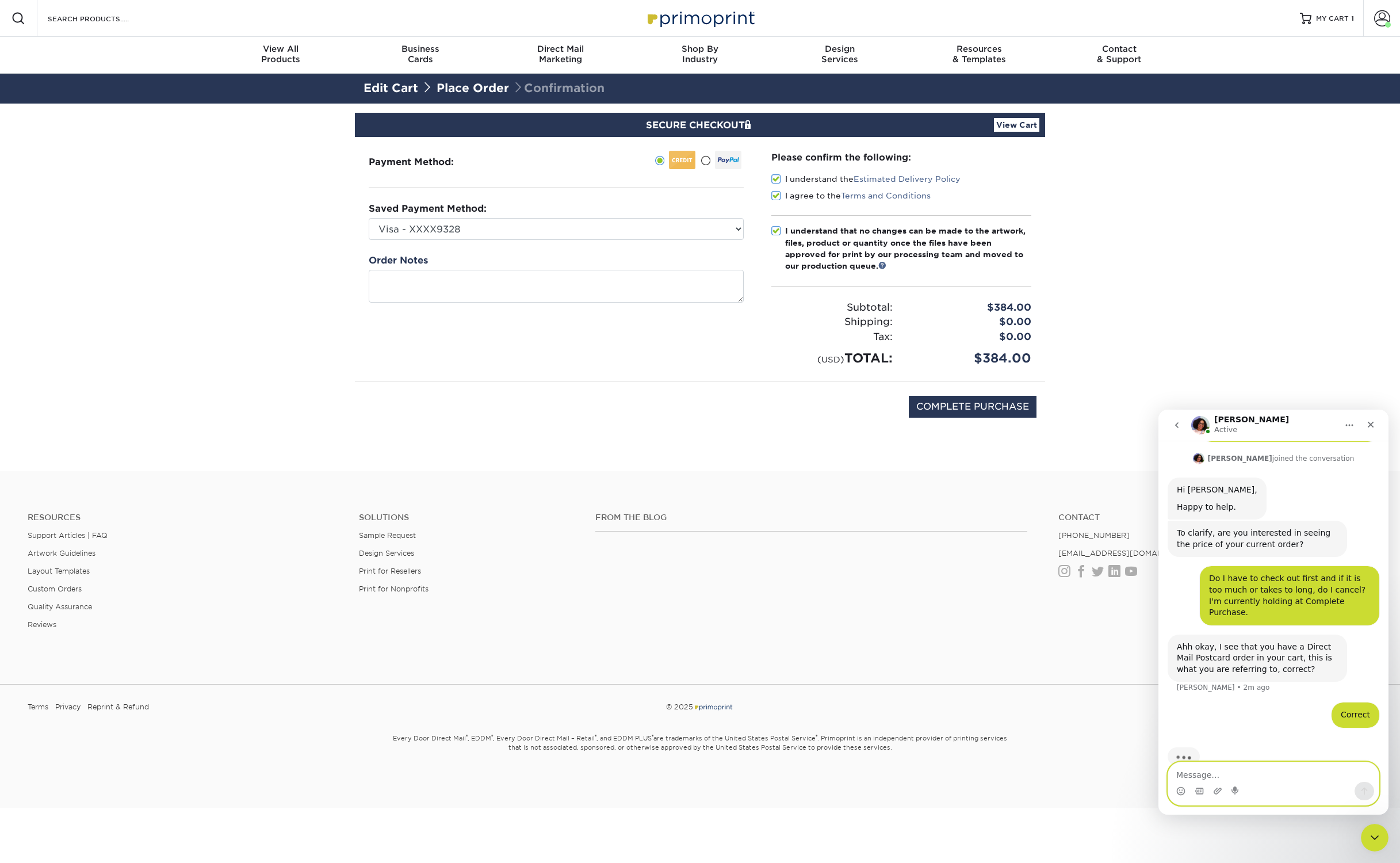
click at [1188, 768] on textarea "Message…" at bounding box center [1273, 772] width 210 height 19
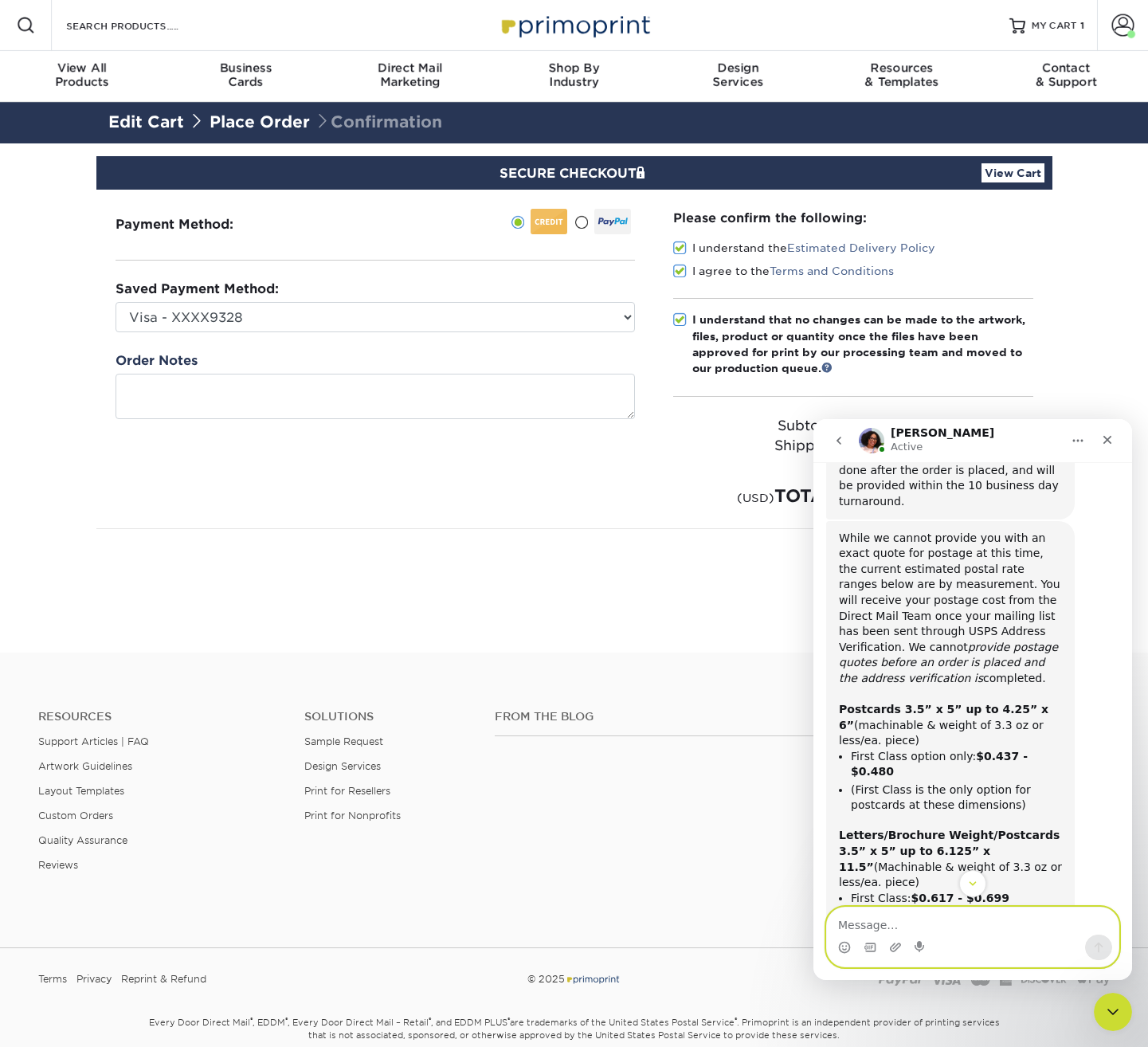
scroll to position [798, 0]
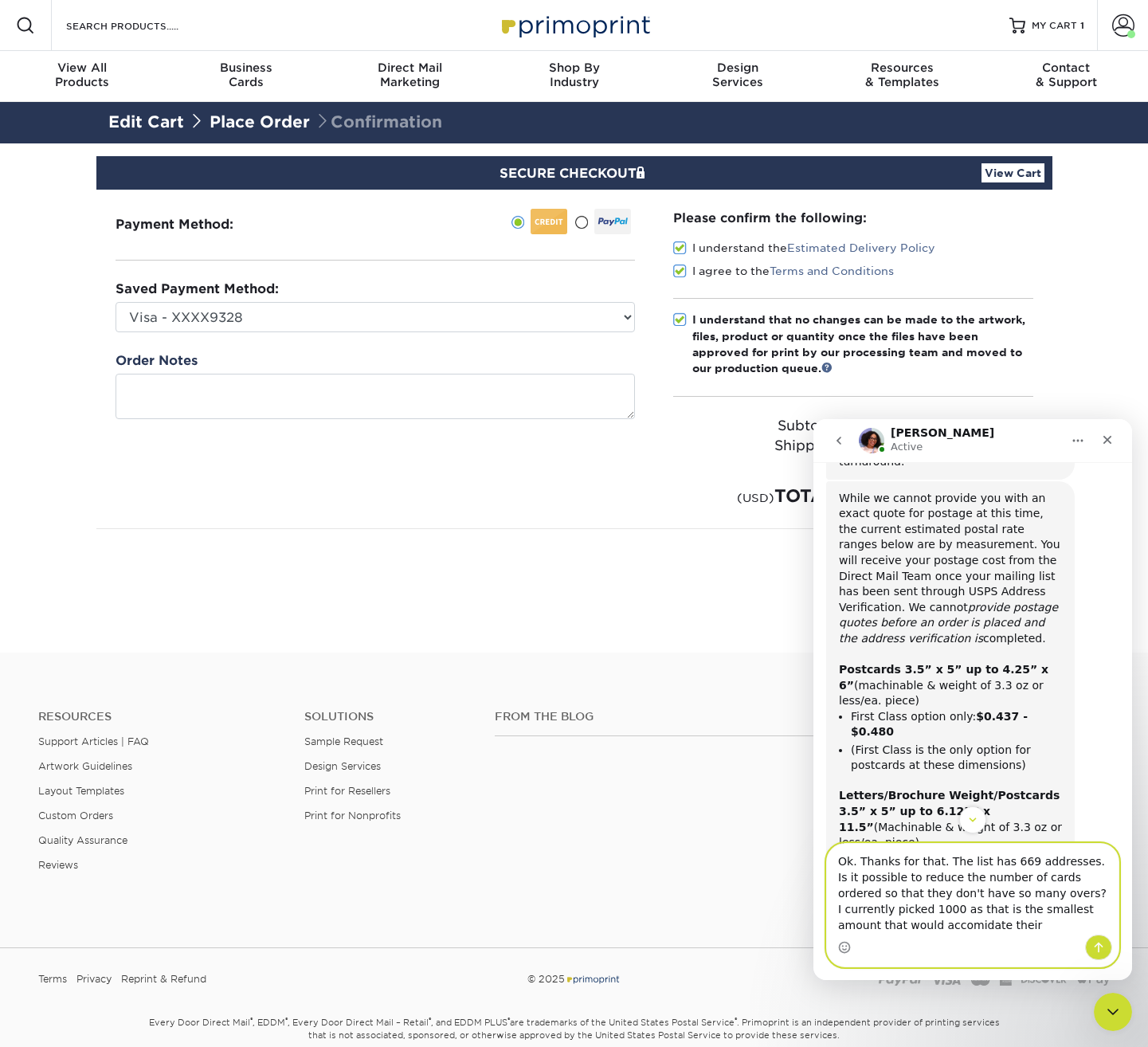
click at [908, 928] on textarea "Ok. Thanks for that. The list has 669 addresses. Is it possible to reduce the n…" at bounding box center [972, 889] width 292 height 91
drag, startPoint x: 934, startPoint y: 928, endPoint x: 870, endPoint y: 924, distance: 64.1
click at [870, 924] on textarea "Ok. Thanks for that. The list has 669 addresses. Is it possible to reduce the n…" at bounding box center [972, 889] width 292 height 91
click at [868, 930] on textarea "Ok. Thanks for that. The list has 669 addresses. Is it possible to reduce the n…" at bounding box center [972, 889] width 292 height 91
click at [914, 925] on textarea "Ok. Thanks for that. The list has 669 addresses. Is it possible to reduce the n…" at bounding box center [972, 889] width 292 height 91
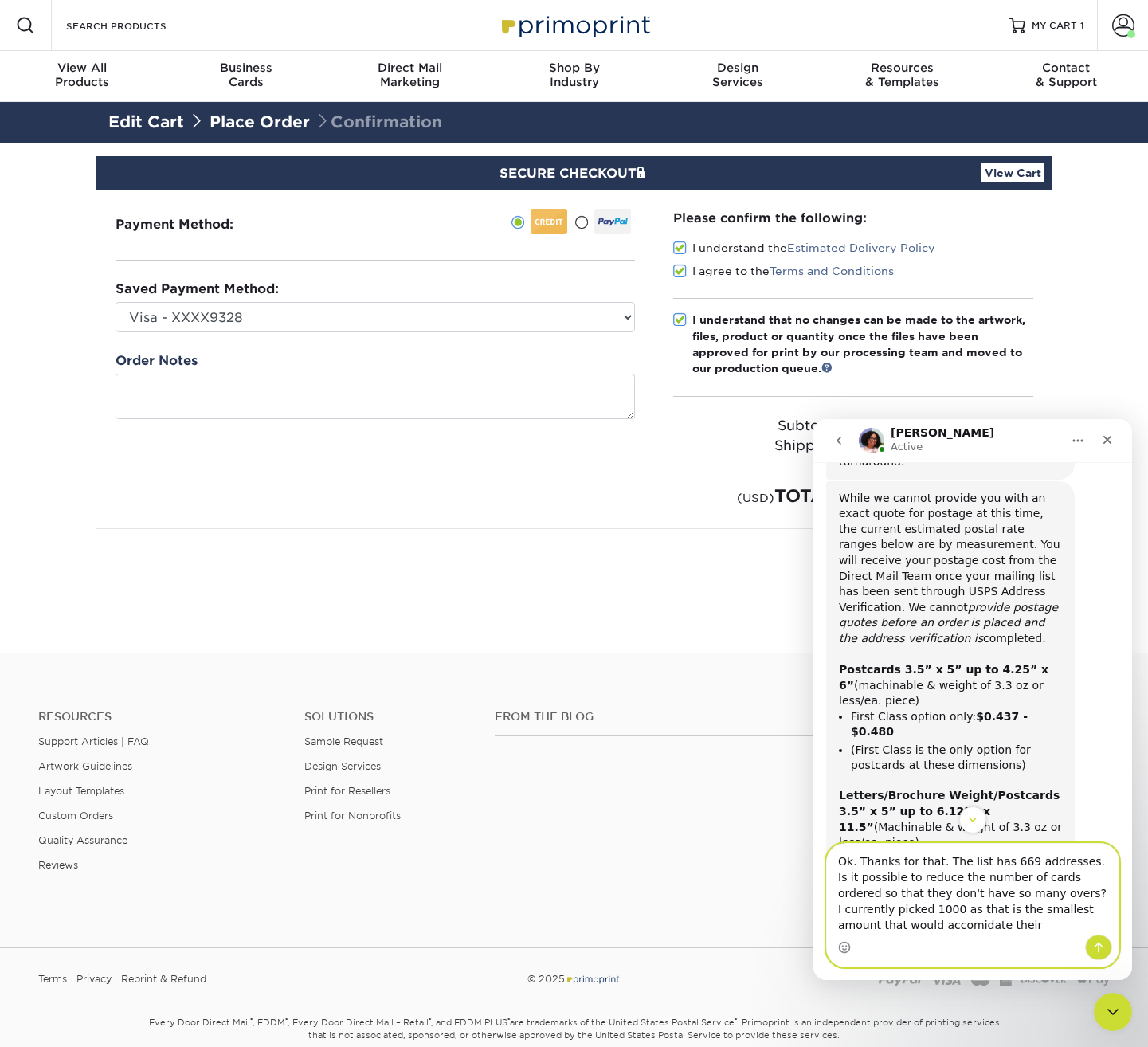
click at [981, 929] on textarea "Ok. Thanks for that. The list has 669 addresses. Is it possible to reduce the n…" at bounding box center [972, 889] width 292 height 91
click at [904, 933] on textarea "Ok. Thanks for that. The list has 669 addresses. Is it possible to reduce the n…" at bounding box center [972, 889] width 292 height 91
click at [912, 933] on textarea "Ok. Thanks for that. The list has 669 addresses. Is it possible to reduce the n…" at bounding box center [972, 889] width 292 height 91
click at [910, 925] on textarea "Ok. Thanks for that. The list has 669 addresses. Is it possible to reduce the n…" at bounding box center [972, 889] width 292 height 91
click at [1015, 941] on div "Intercom messenger" at bounding box center [972, 946] width 292 height 26
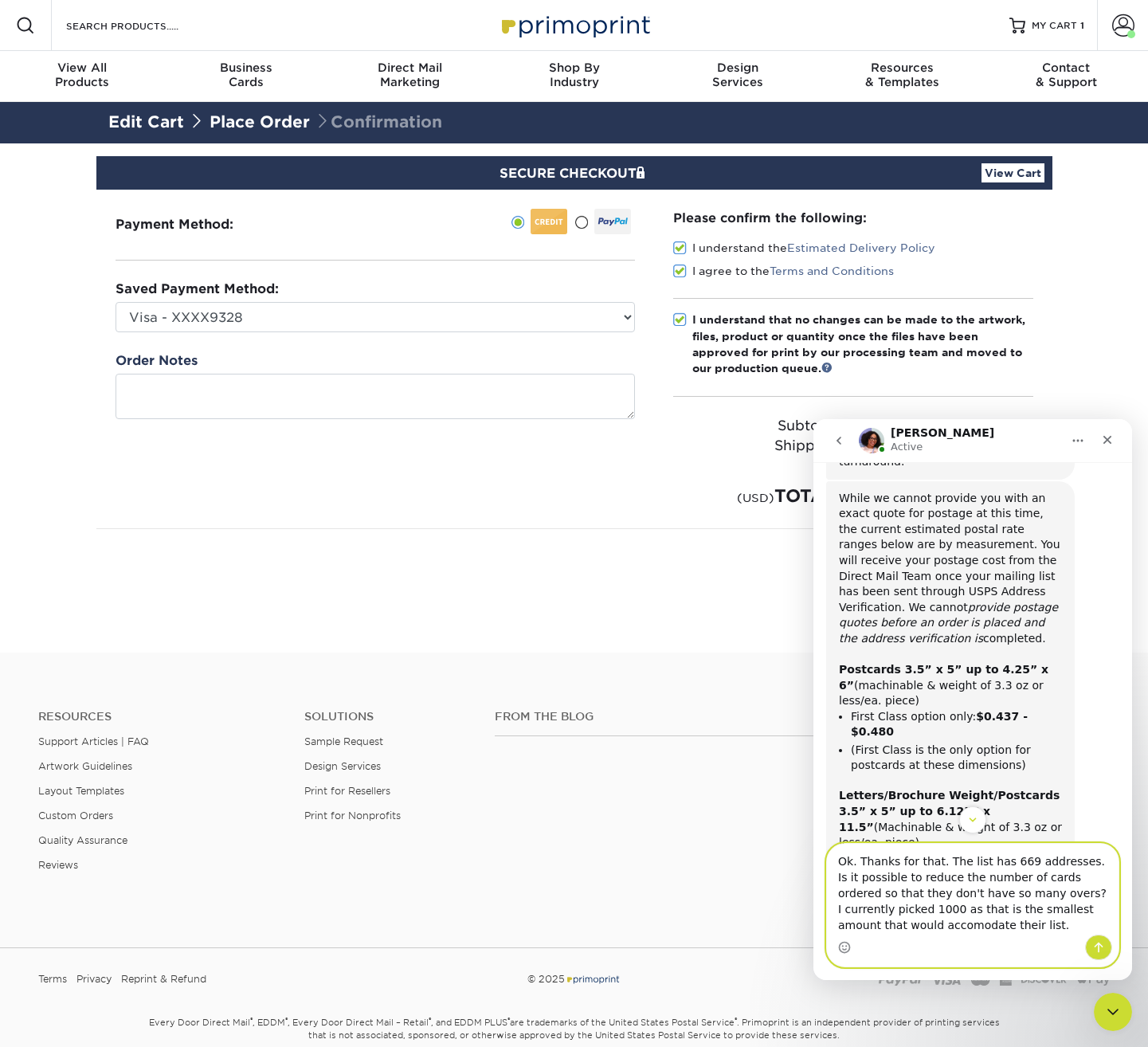
click at [1000, 925] on textarea "Ok. Thanks for that. The list has 669 addresses. Is it possible to reduce the n…" at bounding box center [972, 889] width 292 height 91
click at [897, 930] on textarea "Ok. Thanks for that. The list has 669 addresses. Is it possible to reduce the n…" at bounding box center [972, 889] width 292 height 91
type textarea "Ok. Thanks for that. The list has 669 addresses. Is it possible to reduce the n…"
click at [986, 928] on textarea "Ok. Thanks for that. The list has 669 addresses. Is it possible to reduce the n…" at bounding box center [972, 889] width 292 height 91
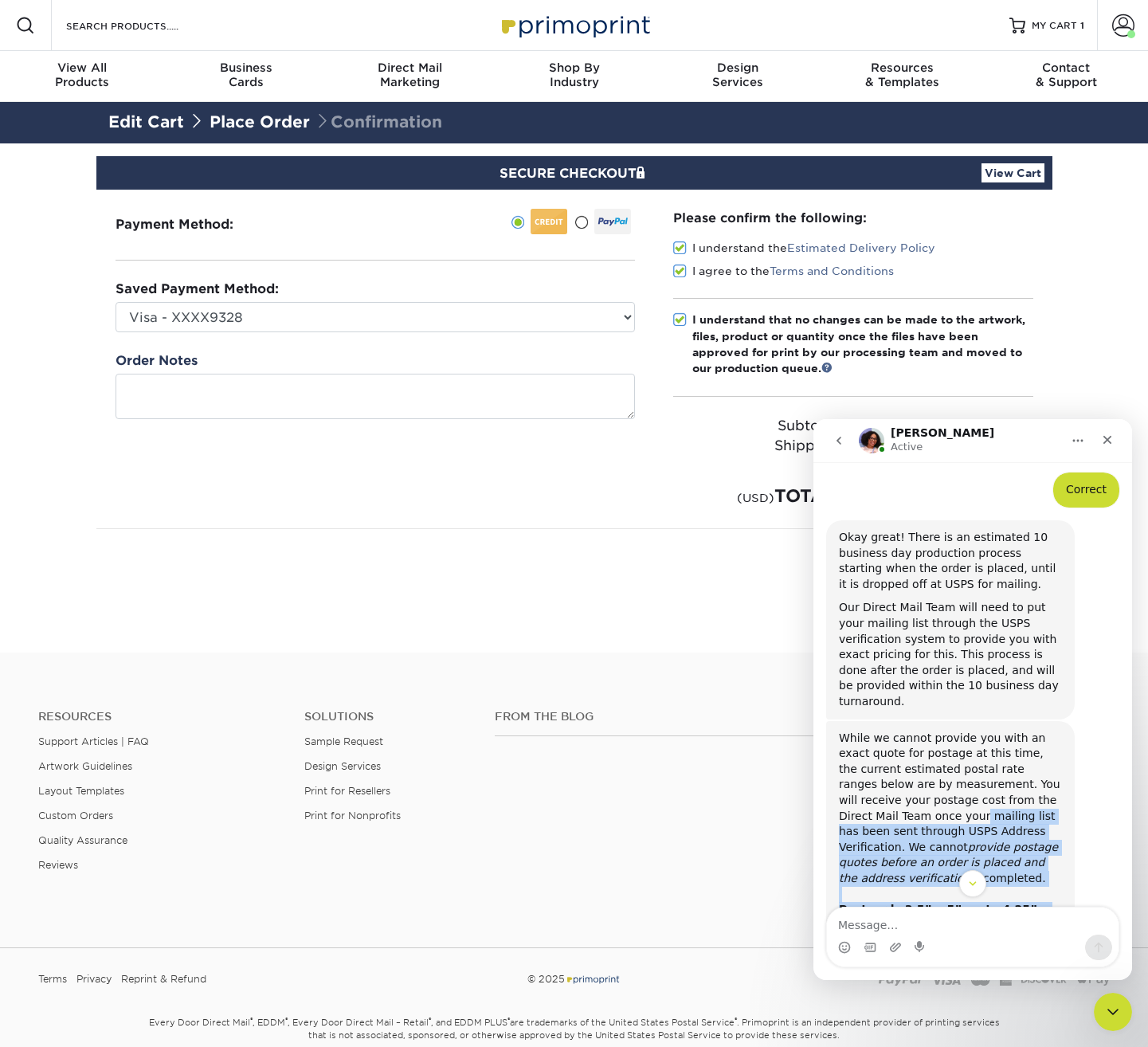
scroll to position [558, 0]
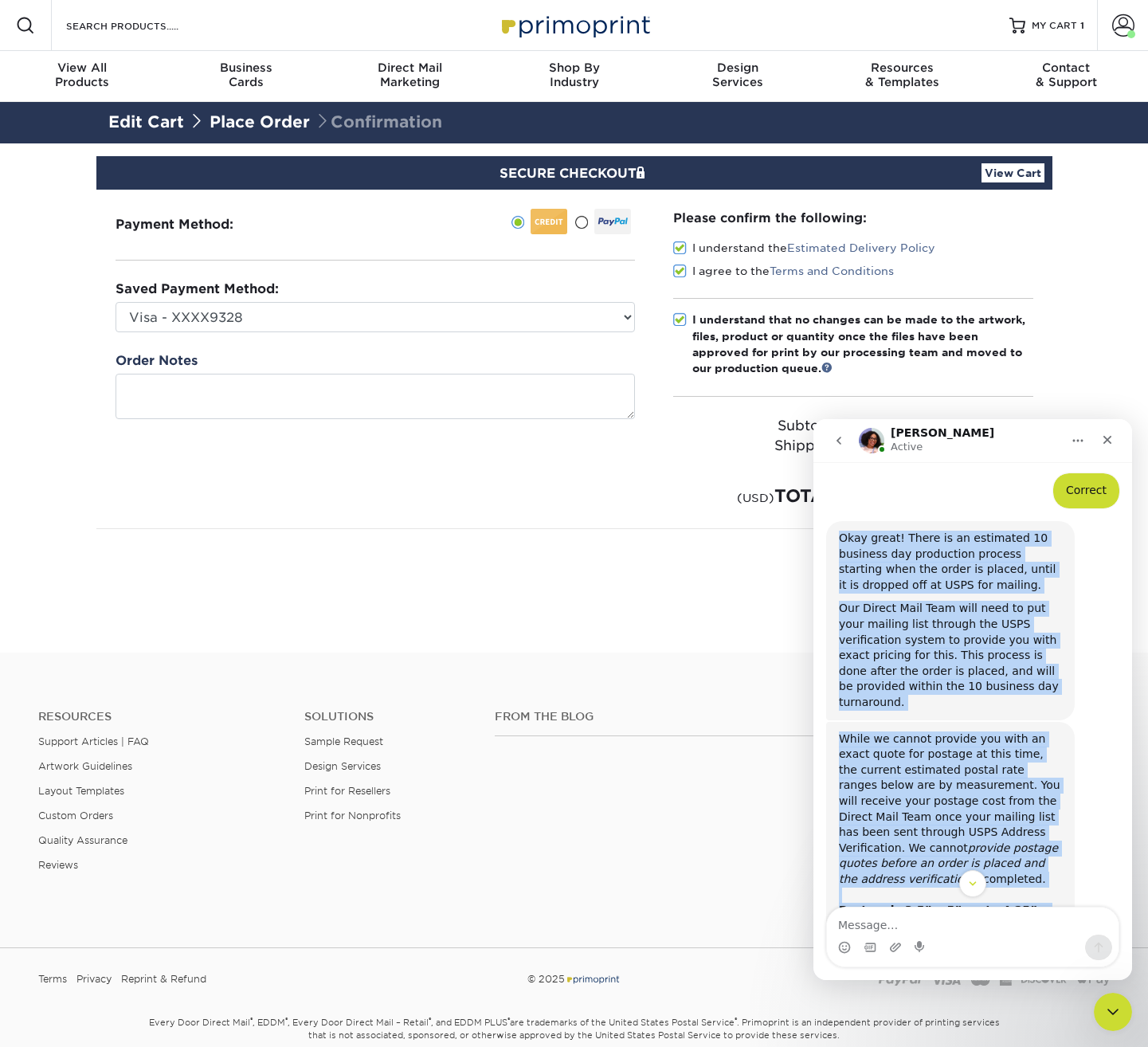
drag, startPoint x: 1046, startPoint y: 694, endPoint x: 835, endPoint y: 510, distance: 280.0
click at [835, 510] on div "I just placed an order for post cards that includes shipping. How soon can I ex…" at bounding box center [972, 847] width 293 height 1787
copy div "Okay great! There is an estimated 10 business day production process starting w…"
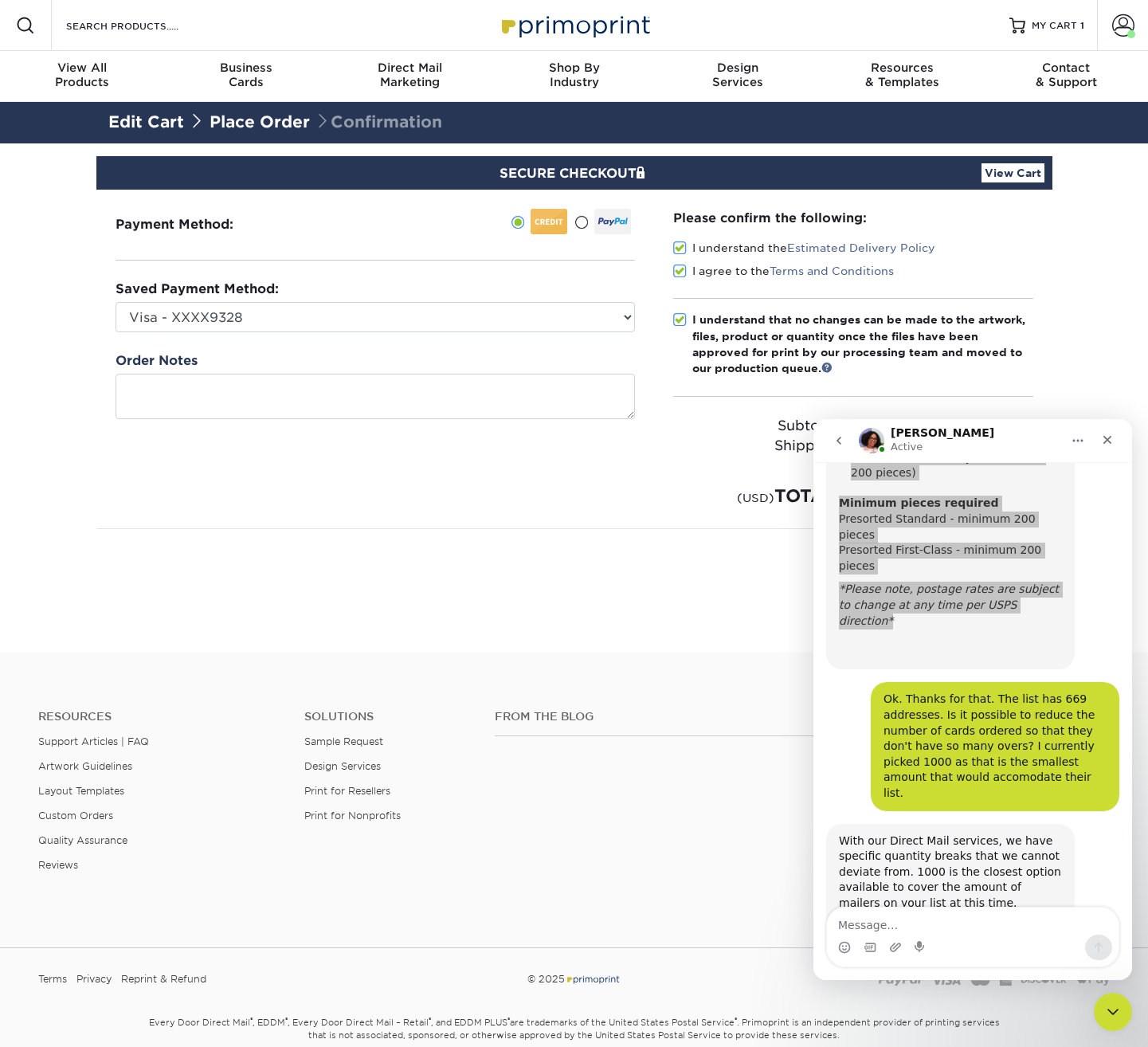
scroll to position [1461, 0]
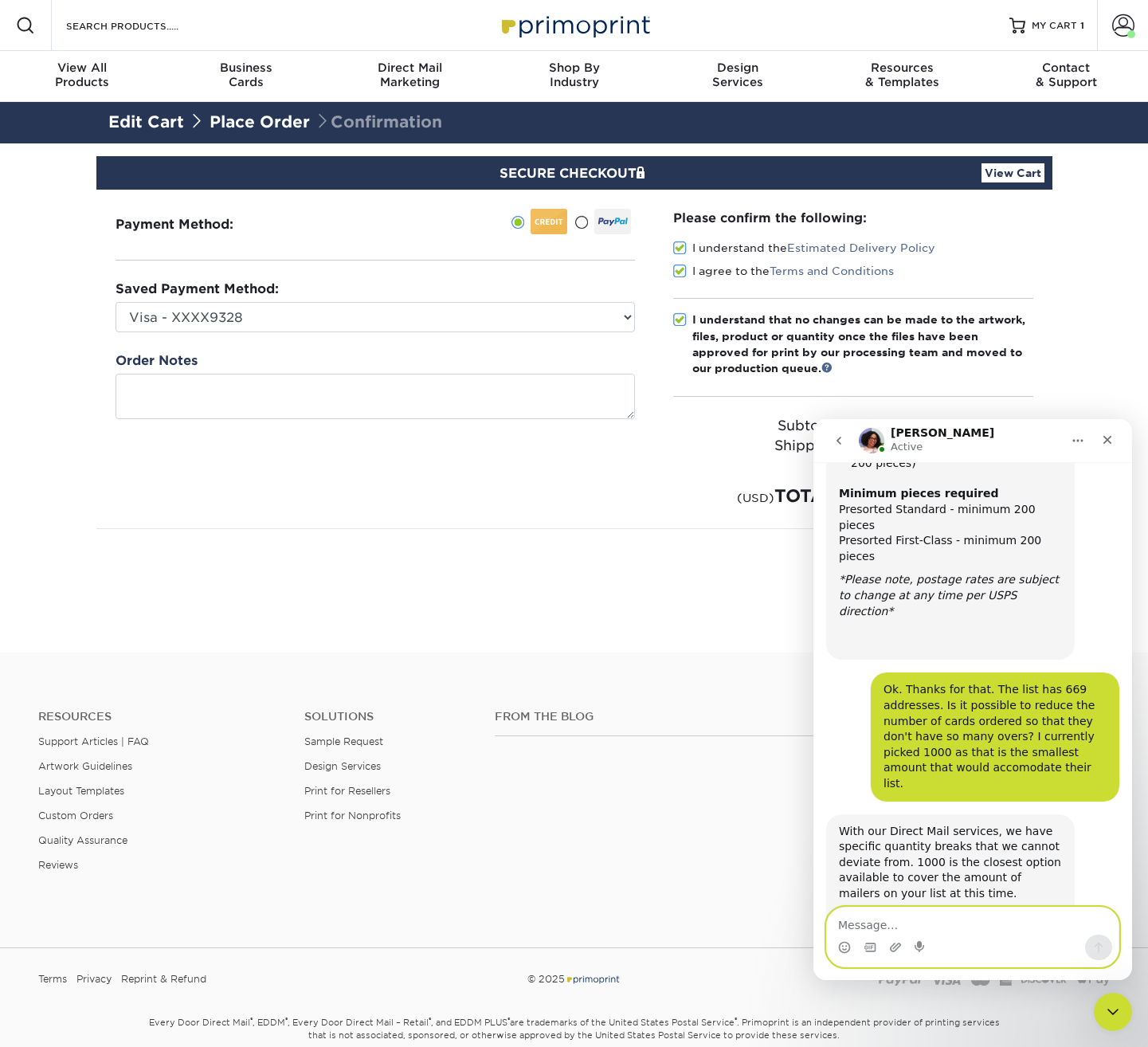
click at [912, 914] on textarea "Message…" at bounding box center [972, 920] width 292 height 27
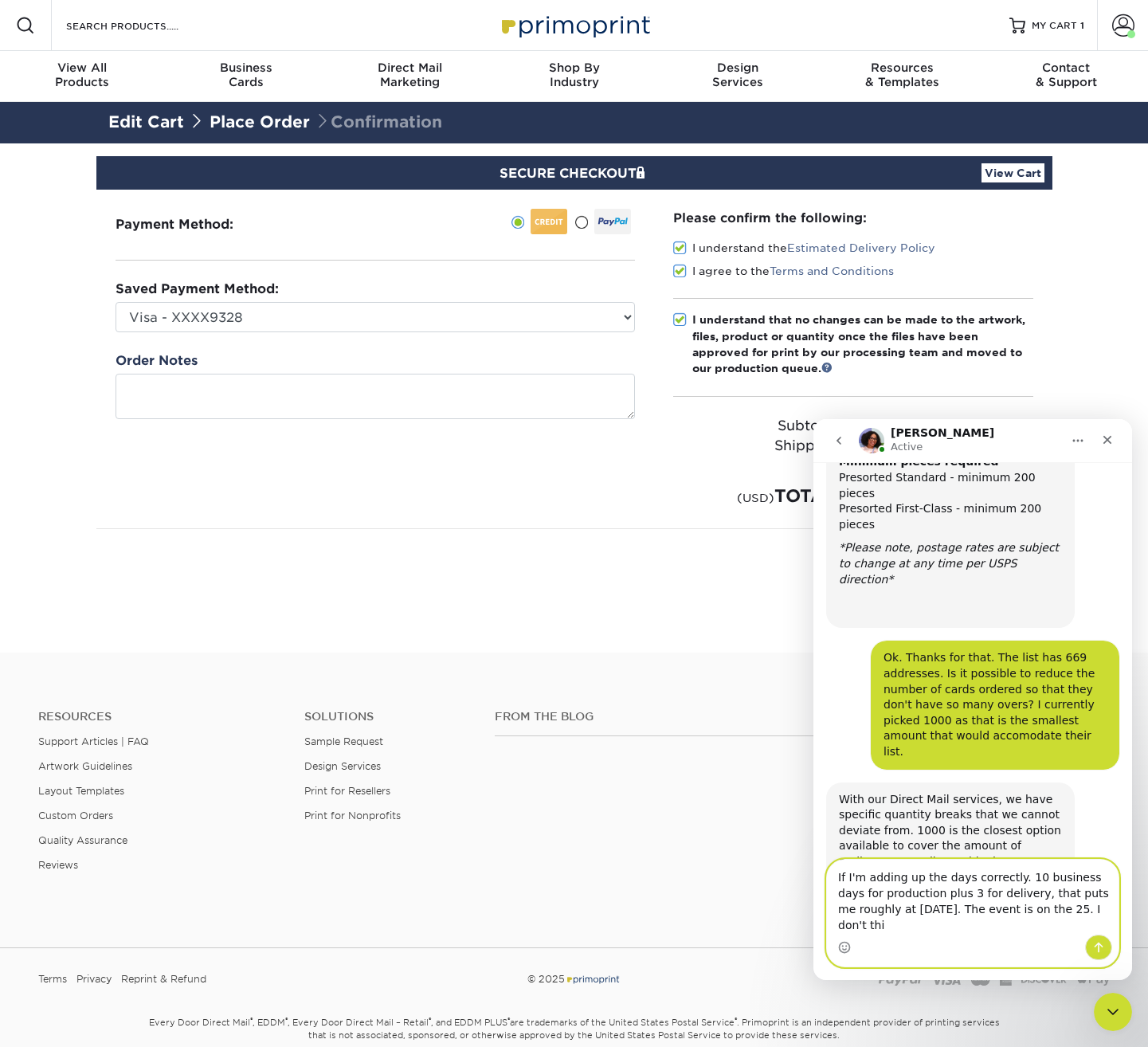
scroll to position [1509, 0]
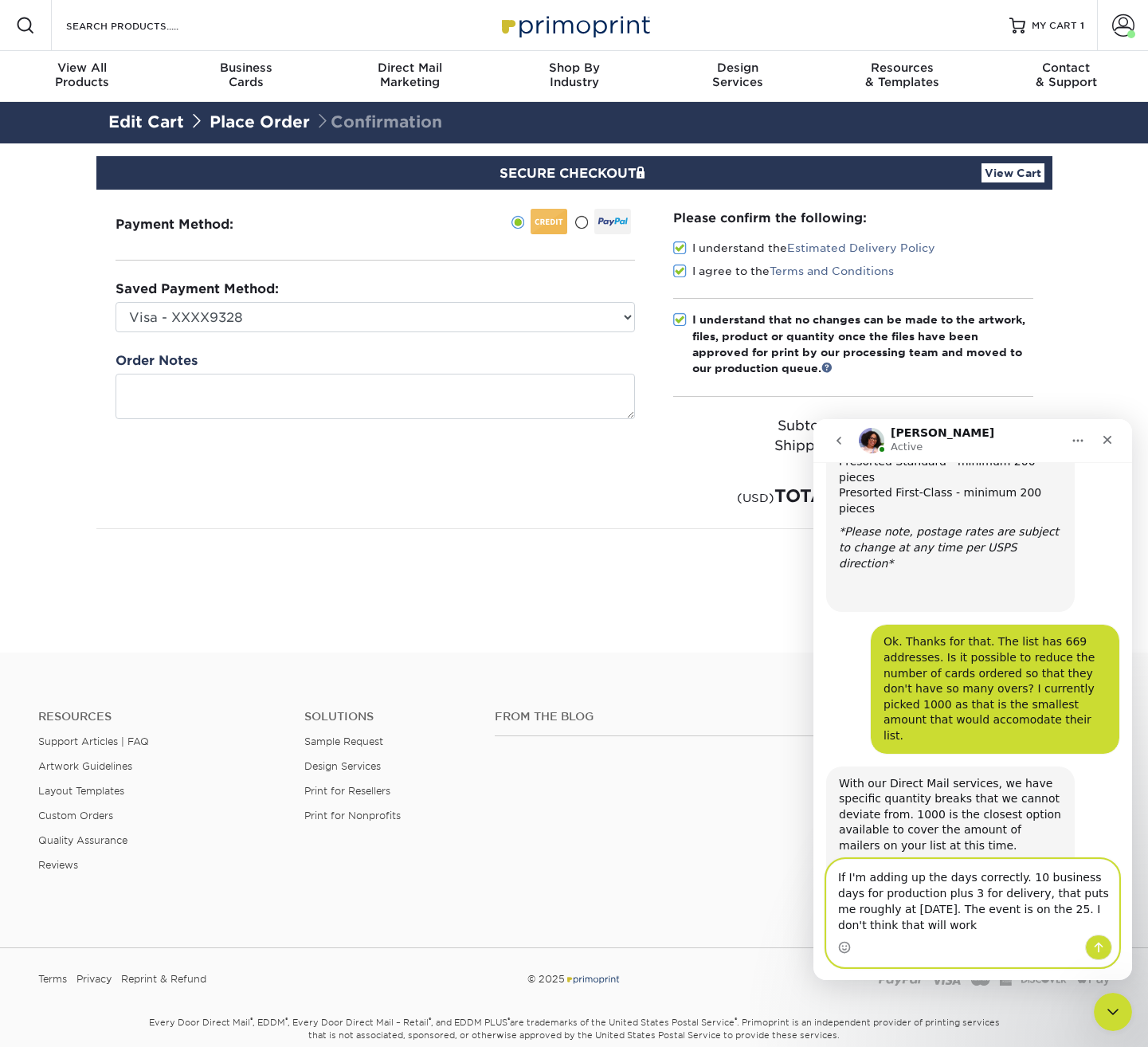
type textarea "If I'm adding up the days correctly. 10 business days for production plus 3 for…"
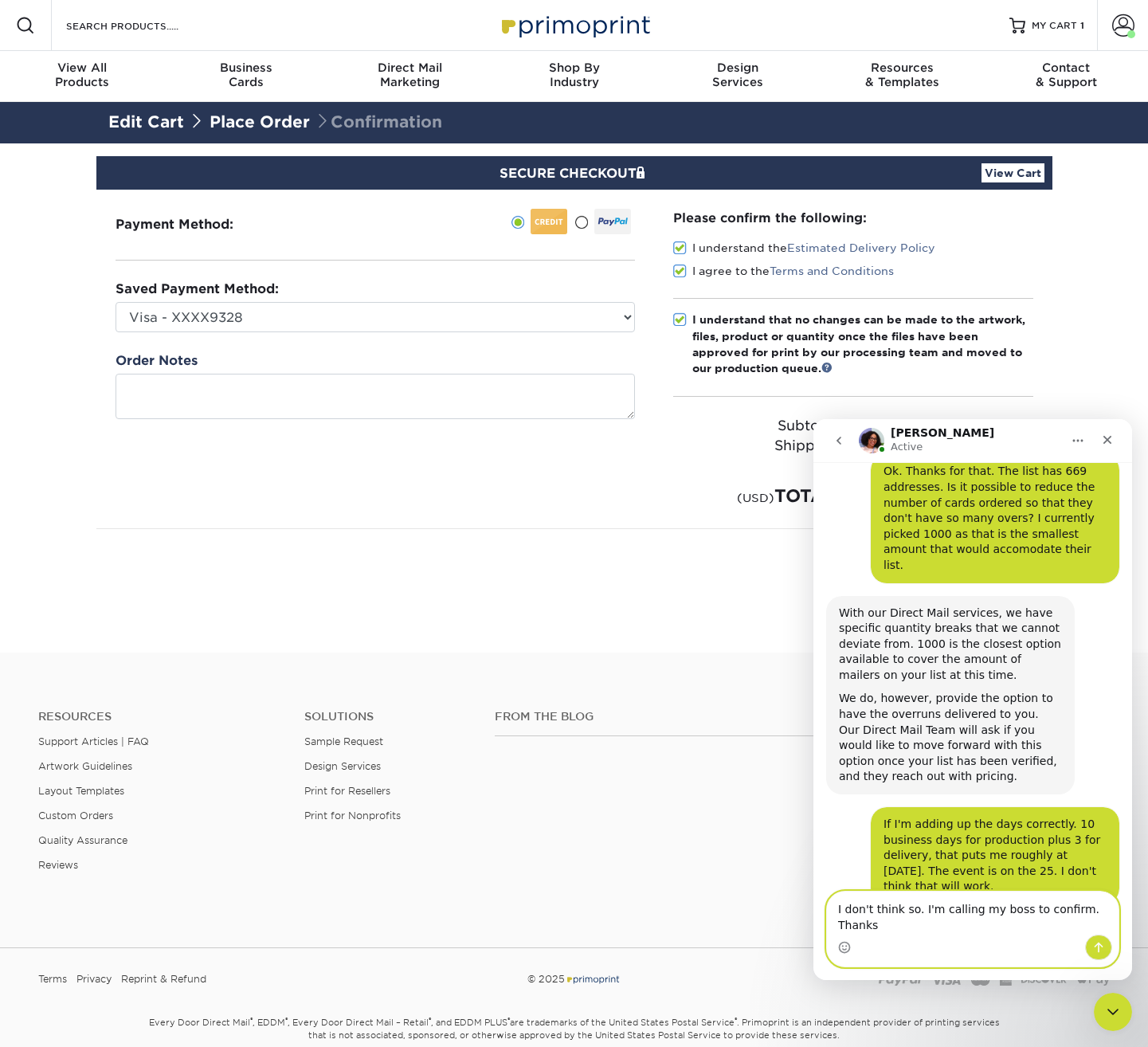
scroll to position [1687, 0]
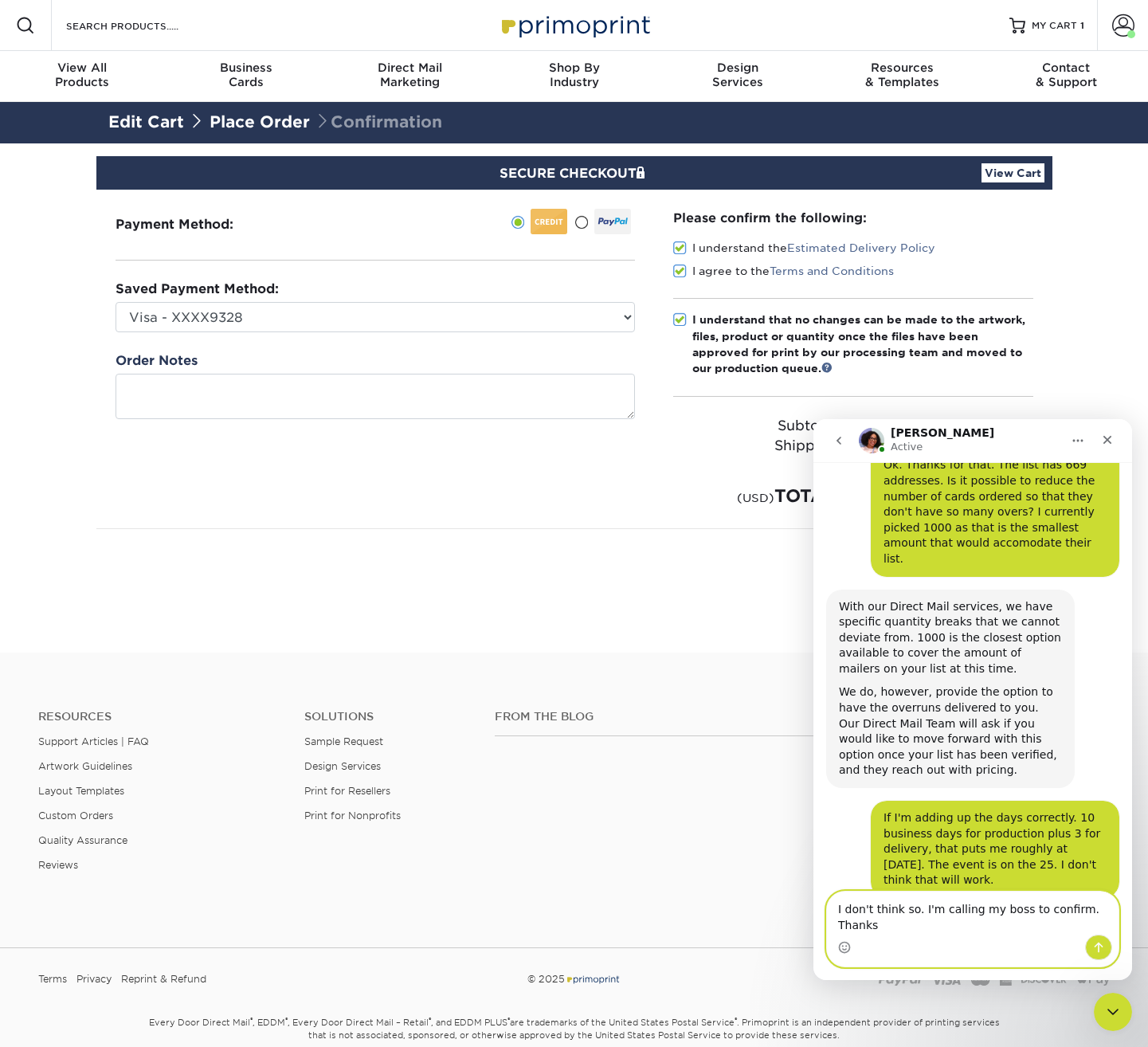
type textarea "I don't think so. I'm calling my boss to confirm. Thanks."
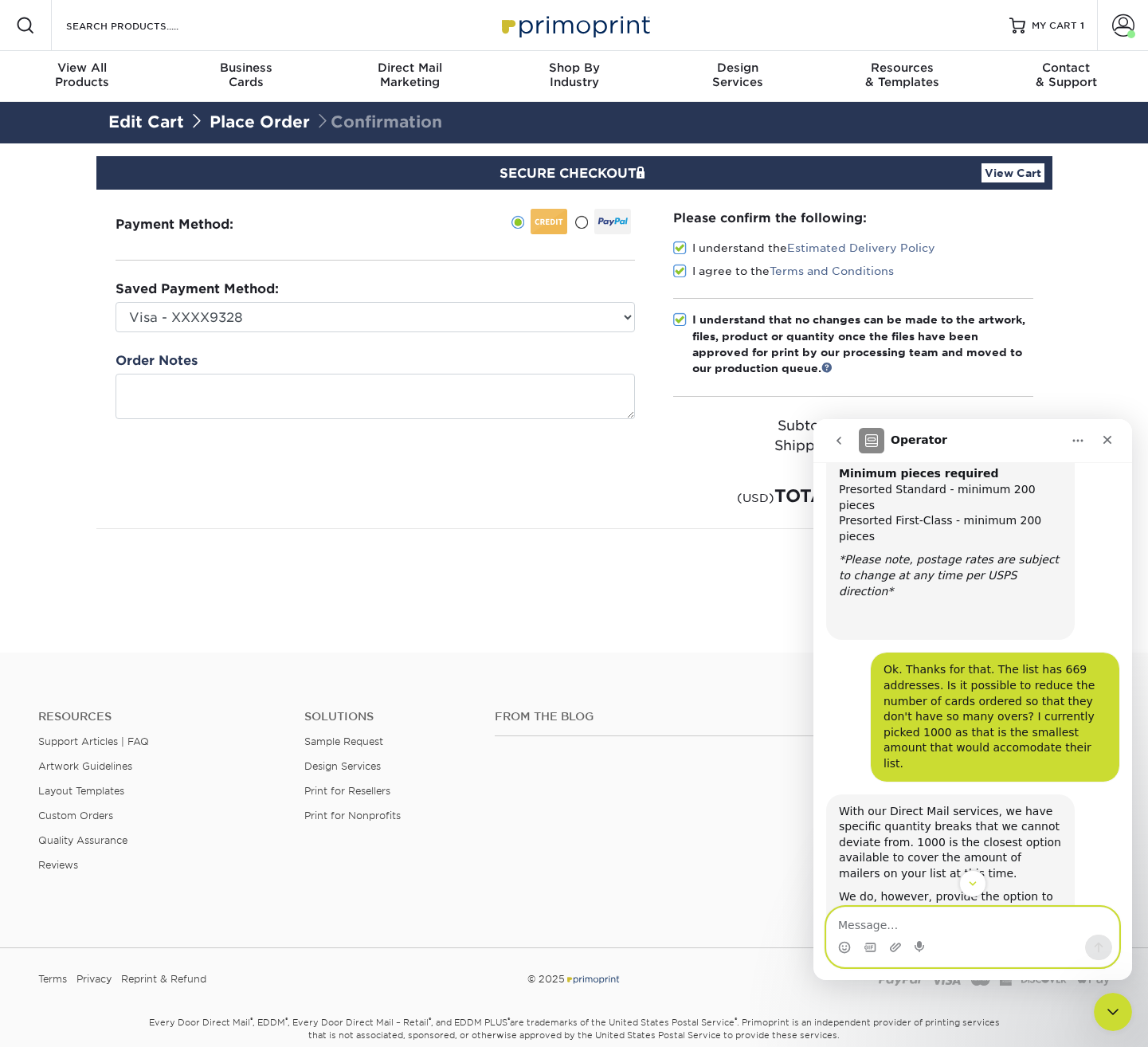
scroll to position [1456, 0]
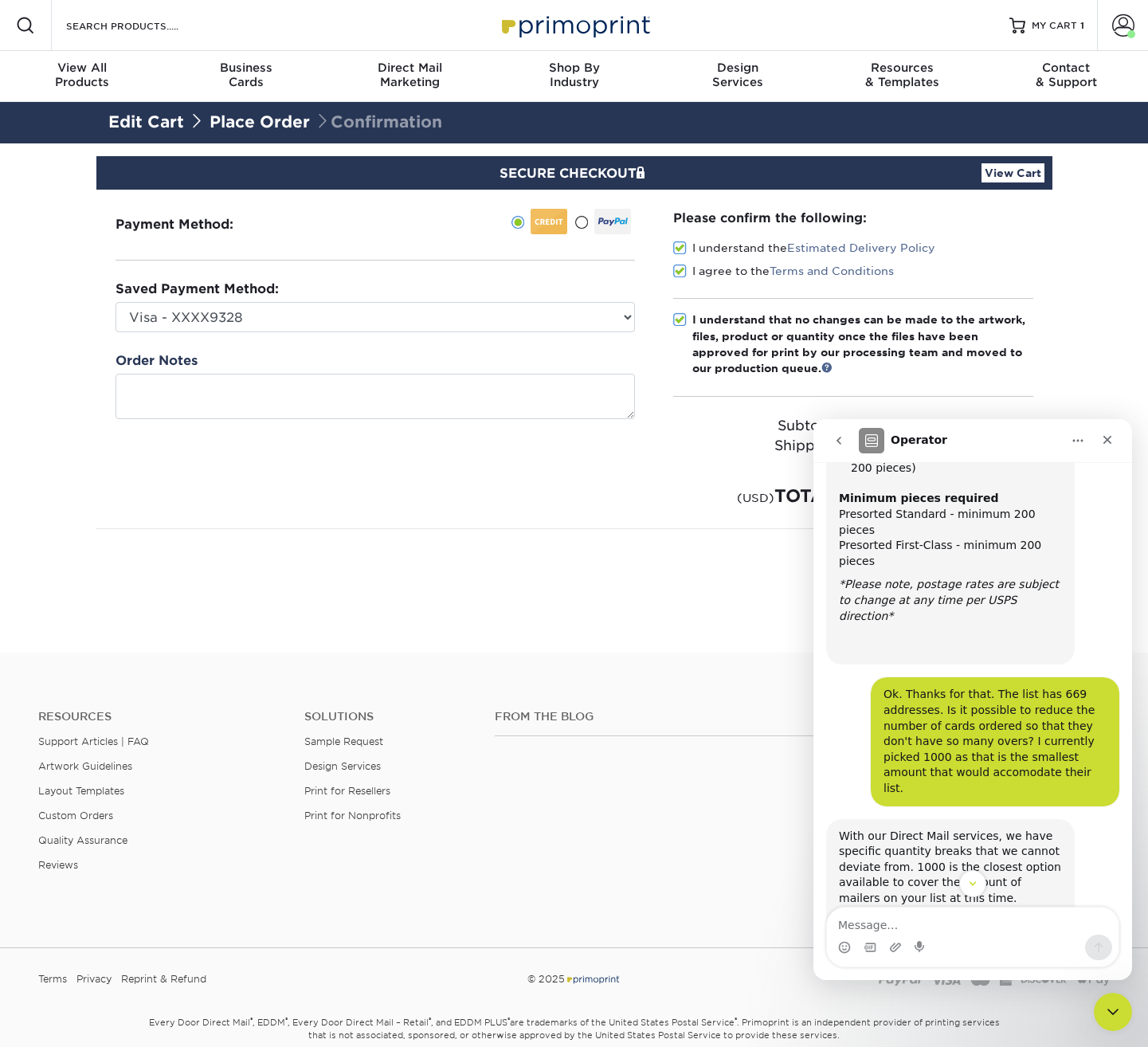
click at [1006, 162] on div "SECURE CHECKOUT View Cart" at bounding box center [574, 173] width 956 height 34
click at [1002, 169] on link "View Cart" at bounding box center [1013, 173] width 63 height 19
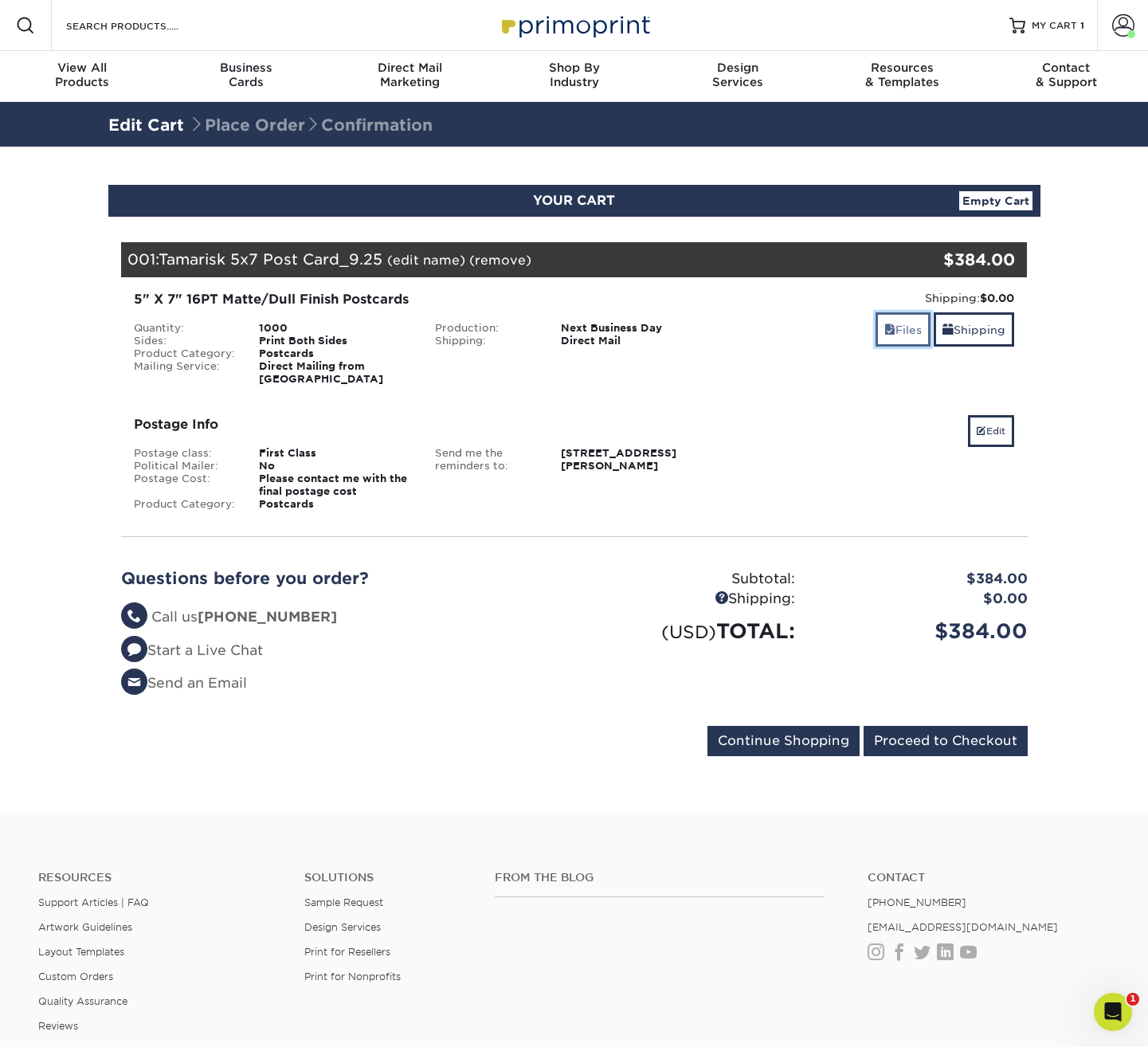
click at [902, 334] on link "Files" at bounding box center [902, 330] width 55 height 35
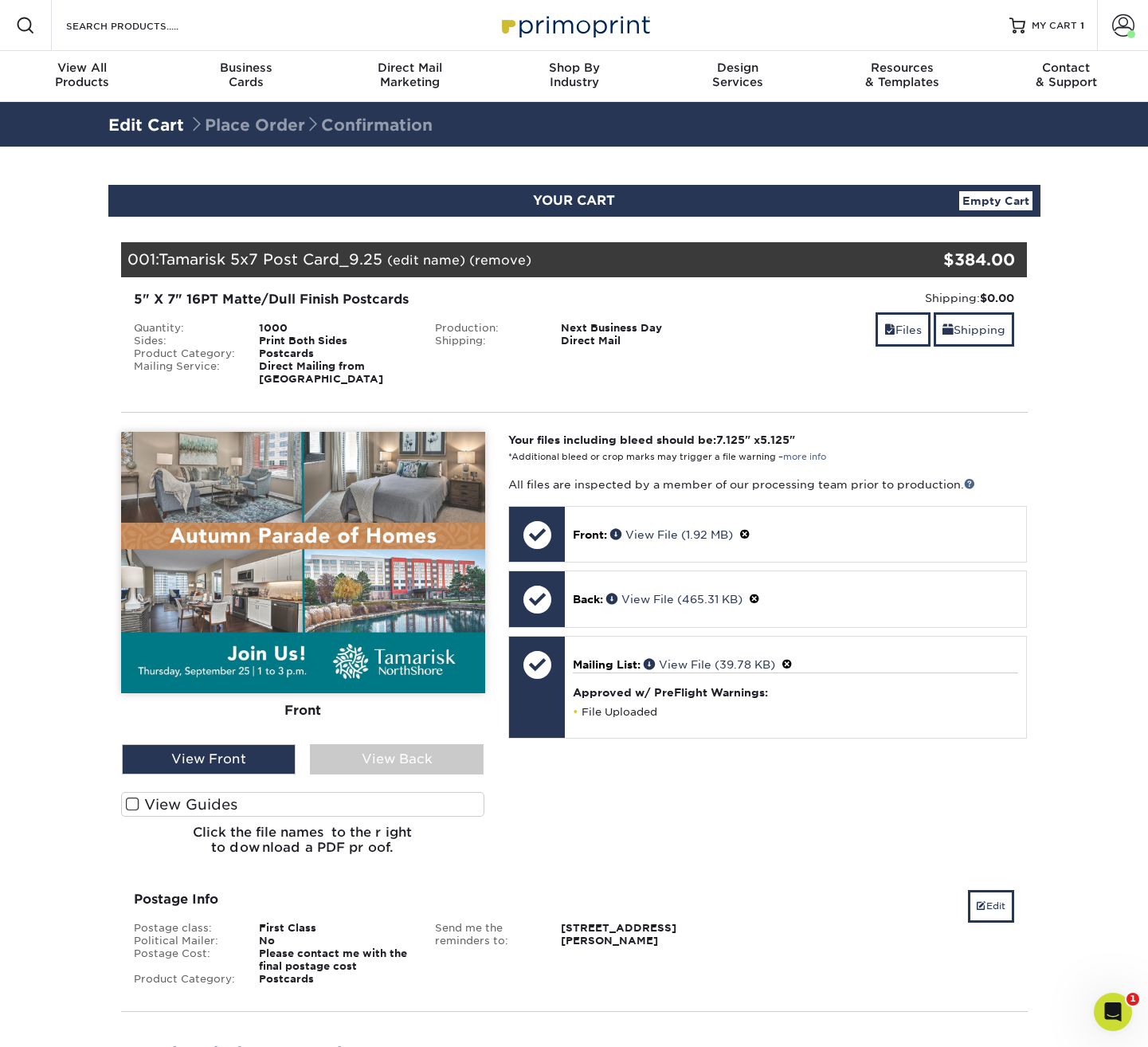
click at [512, 256] on link "(remove)" at bounding box center [500, 260] width 62 height 15
click at [793, 257] on link "Yes" at bounding box center [794, 260] width 22 height 15
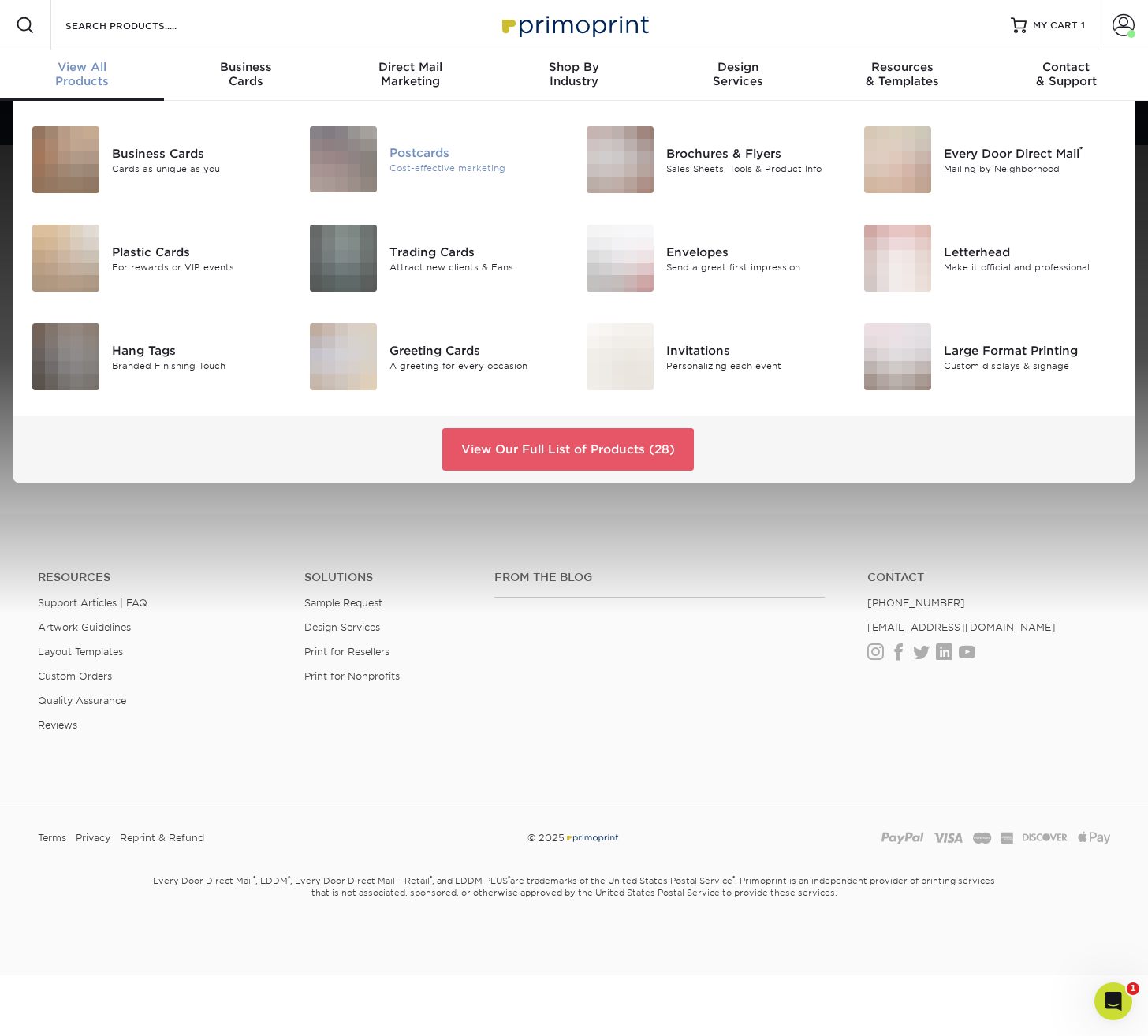
click at [404, 157] on div "Postcards" at bounding box center [475, 153] width 173 height 17
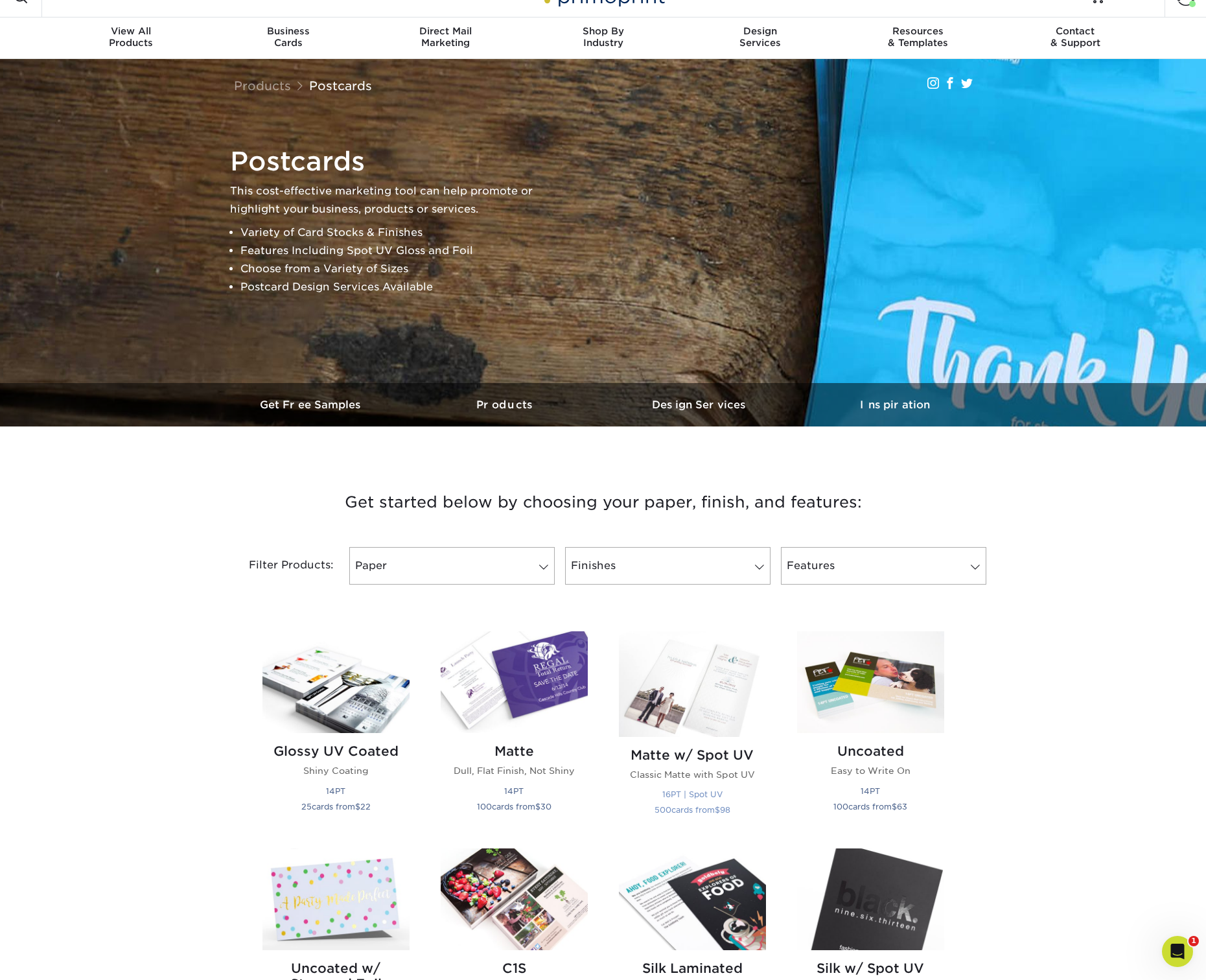
scroll to position [34, 0]
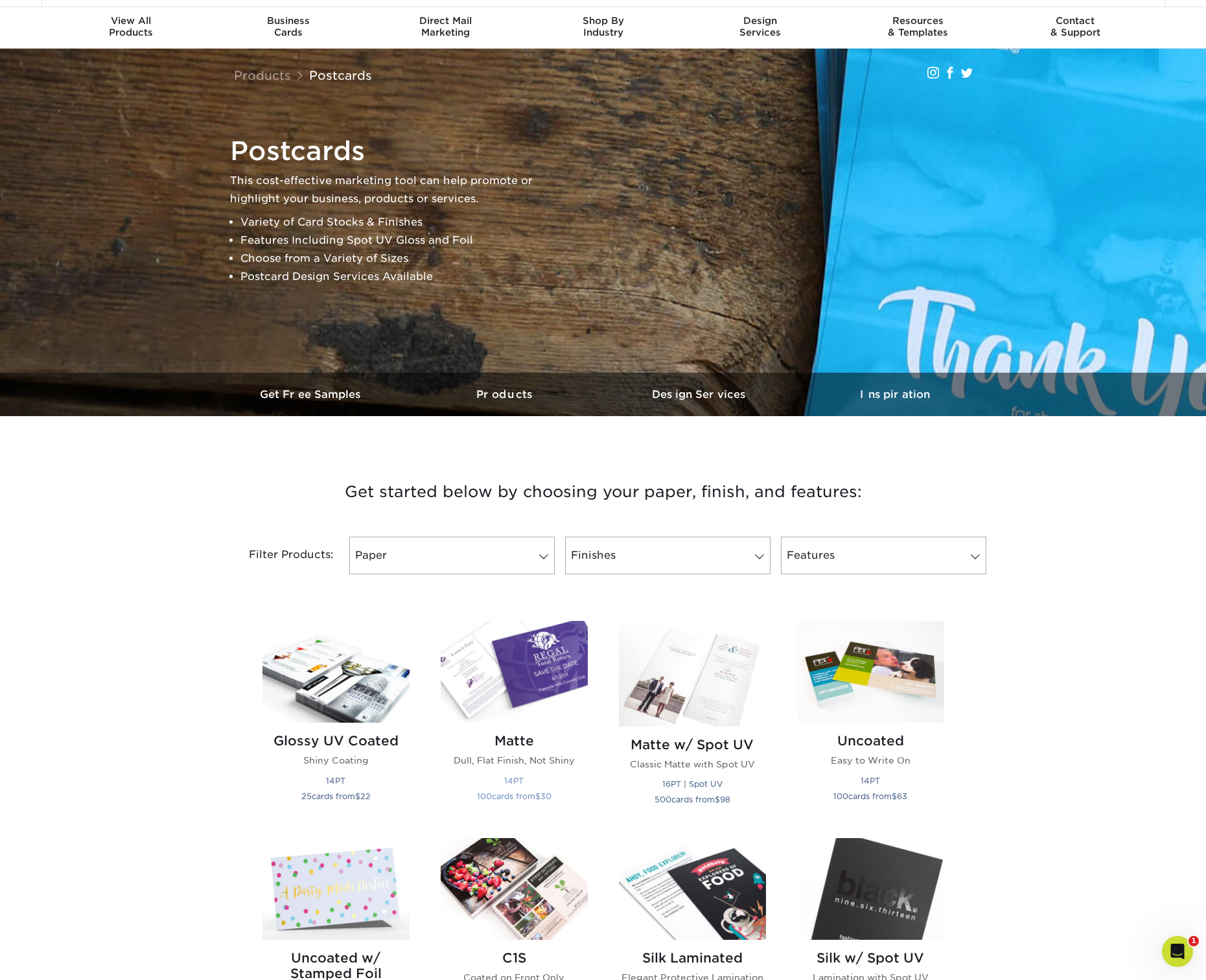
click at [535, 759] on p "Dull, Flat Finish, Not Shiny" at bounding box center [514, 760] width 147 height 13
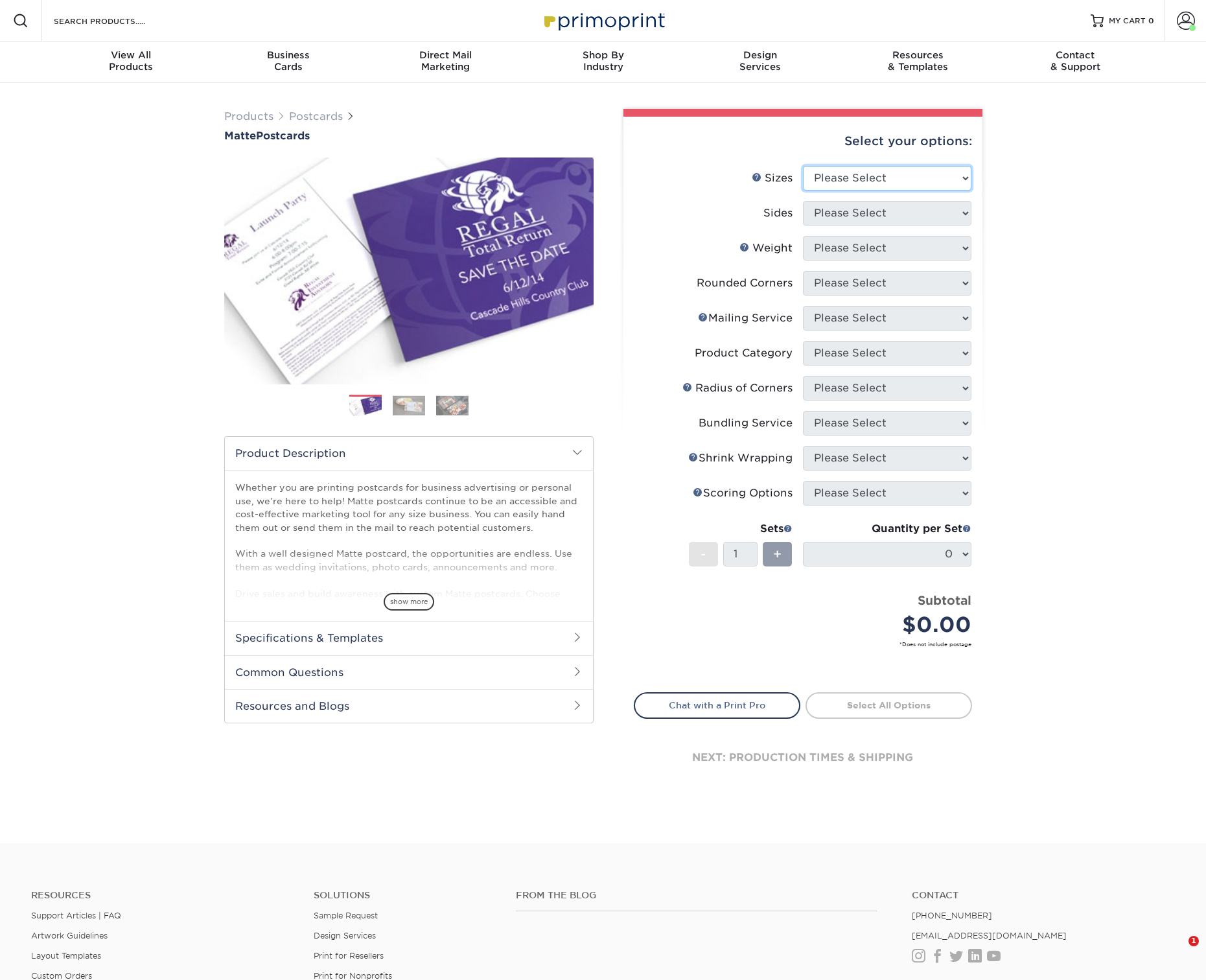
click at [883, 180] on select "Please Select 1.5" x 7" 2" x 4" 2" x 6" 2" x 7" 2" x 8" 2.12" x 5.5" 2.125" x 5…" at bounding box center [887, 179] width 168 height 25
select select "5.00x7.00"
click at [803, 166] on select "Please Select 1.5" x 7" 2" x 4" 2" x 6" 2" x 7" 2" x 8" 2.12" x 5.5" 2.125" x 5…" at bounding box center [887, 179] width 168 height 25
click at [879, 213] on select "Please Select Print Both Sides Print Front Only" at bounding box center [887, 214] width 168 height 25
select select "13abbda7-1d64-4f25-8bb2-c179b224825d"
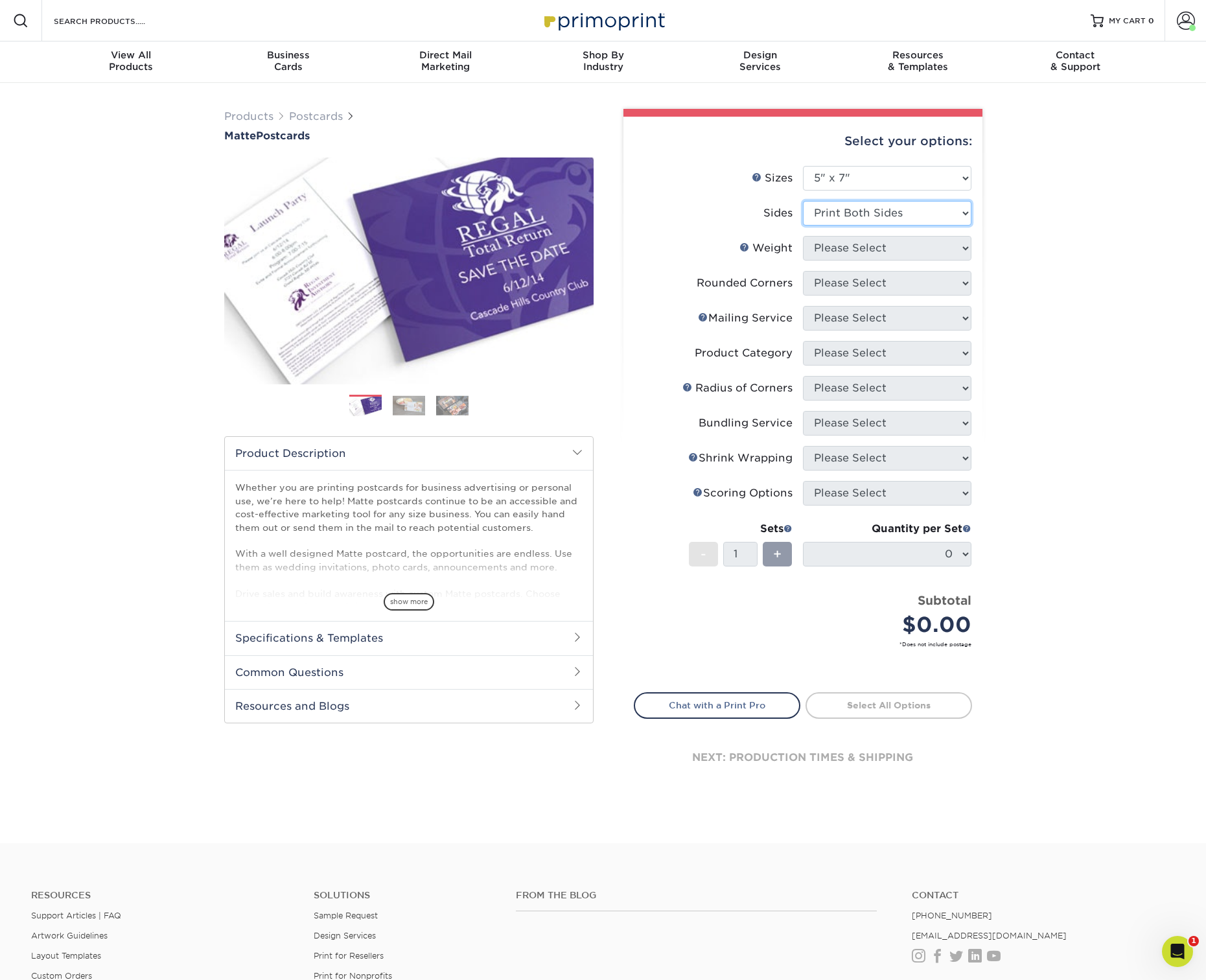
click at [803, 201] on select "Please Select Print Both Sides Print Front Only" at bounding box center [887, 214] width 168 height 25
click at [873, 246] on select "Please Select 14PT 16PT" at bounding box center [887, 248] width 168 height 25
select select "16PT"
click at [803, 236] on select "Please Select 14PT 16PT" at bounding box center [887, 248] width 168 height 25
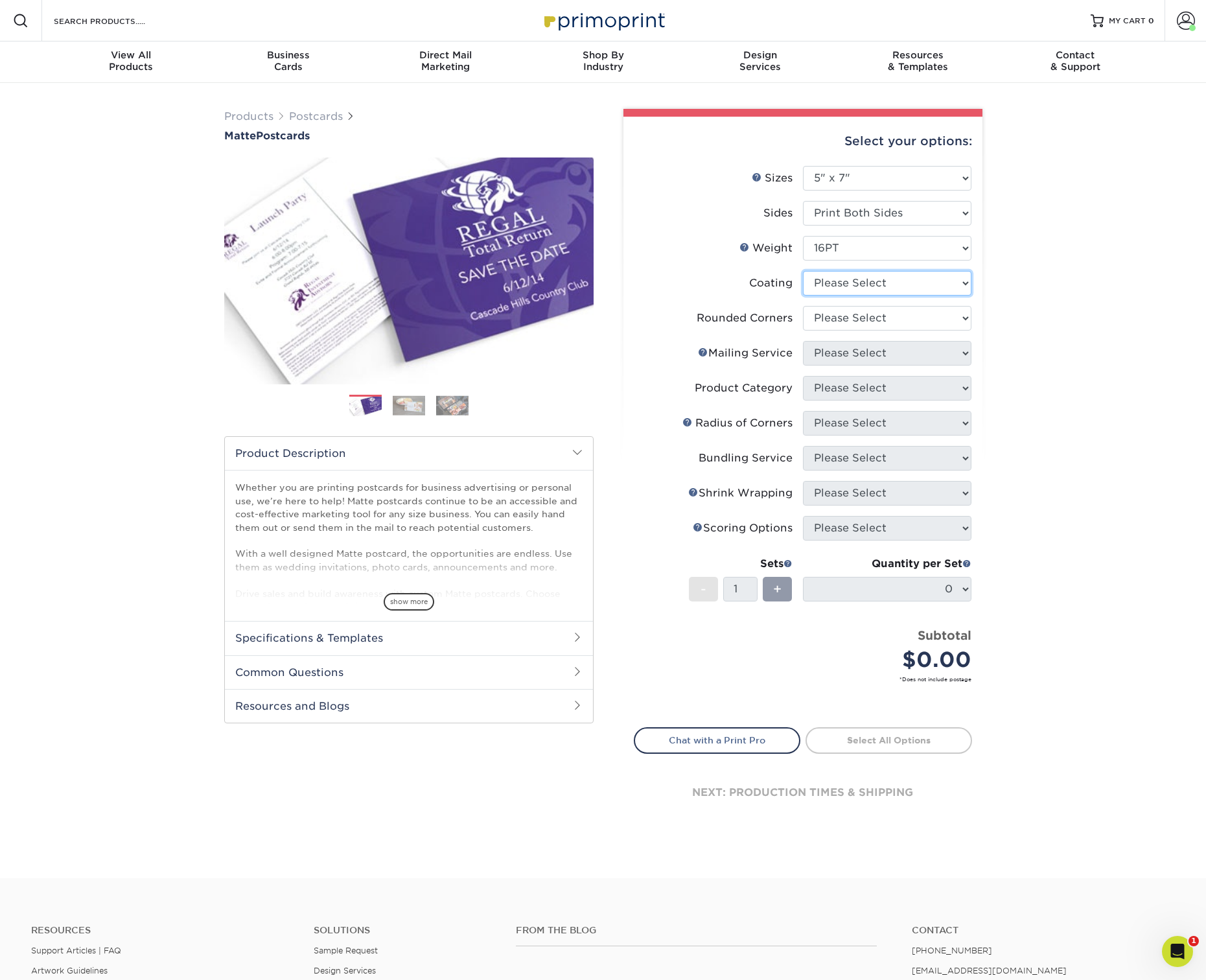
click at [862, 286] on select at bounding box center [887, 283] width 168 height 25
select select "121bb7b5-3b4d-429f-bd8d-bbf80e953313"
click at [803, 271] on select at bounding box center [887, 283] width 168 height 25
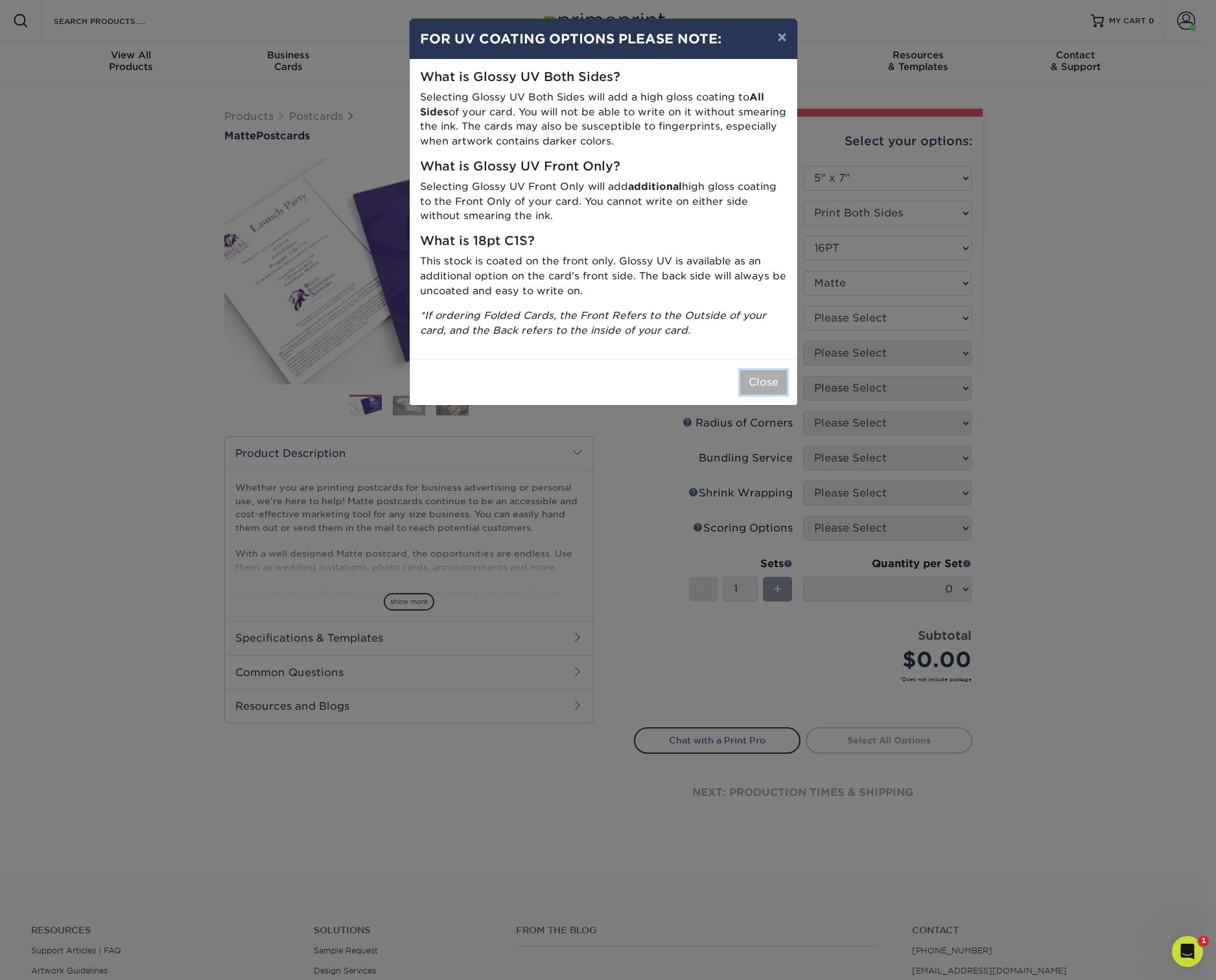
click at [774, 381] on button "Close" at bounding box center [764, 382] width 47 height 25
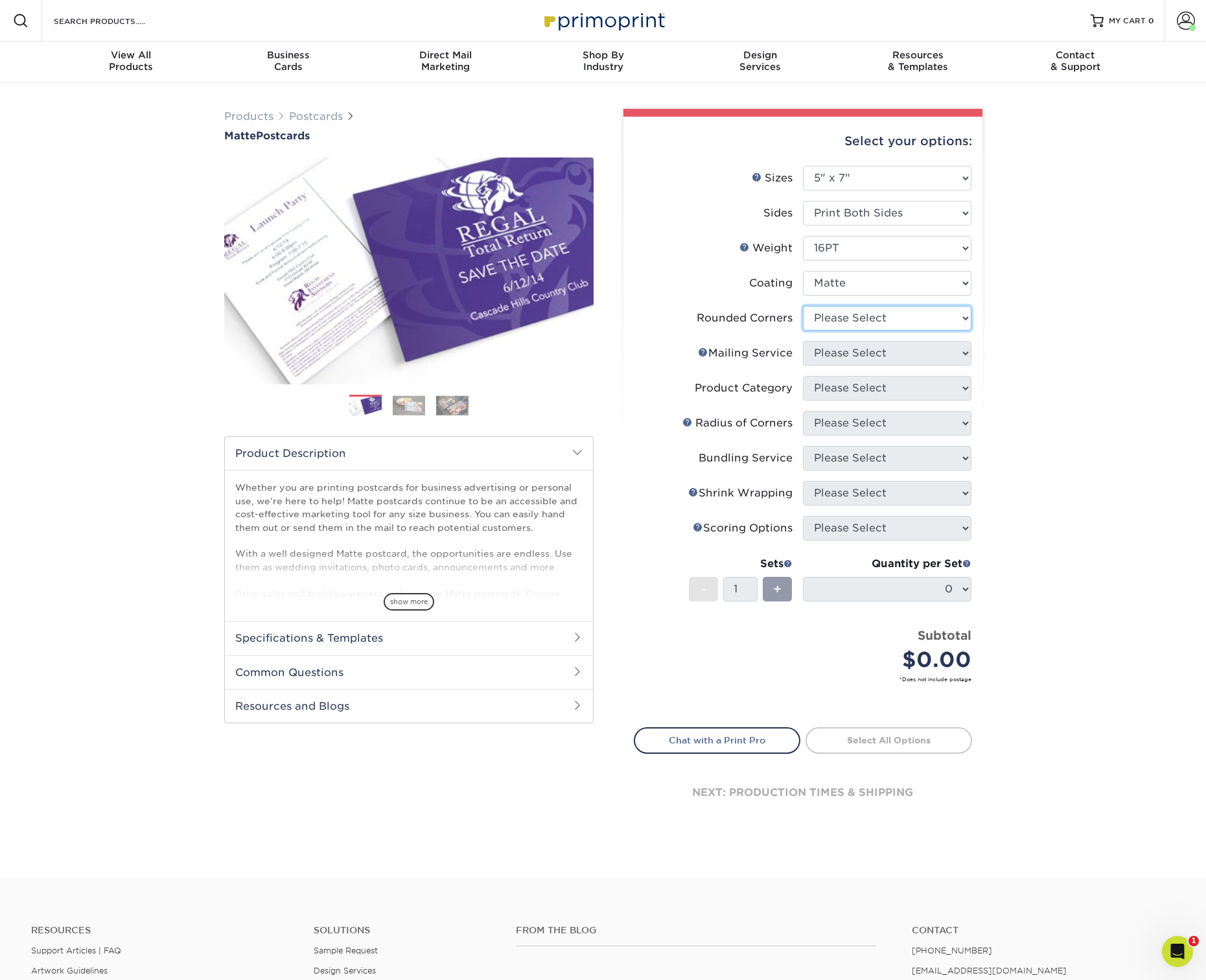
click at [864, 316] on select "Please Select Yes - Round 4 Corners No" at bounding box center [887, 318] width 168 height 25
select select "0"
click at [803, 306] on select "Please Select Yes - Round 4 Corners No" at bounding box center [887, 318] width 168 height 25
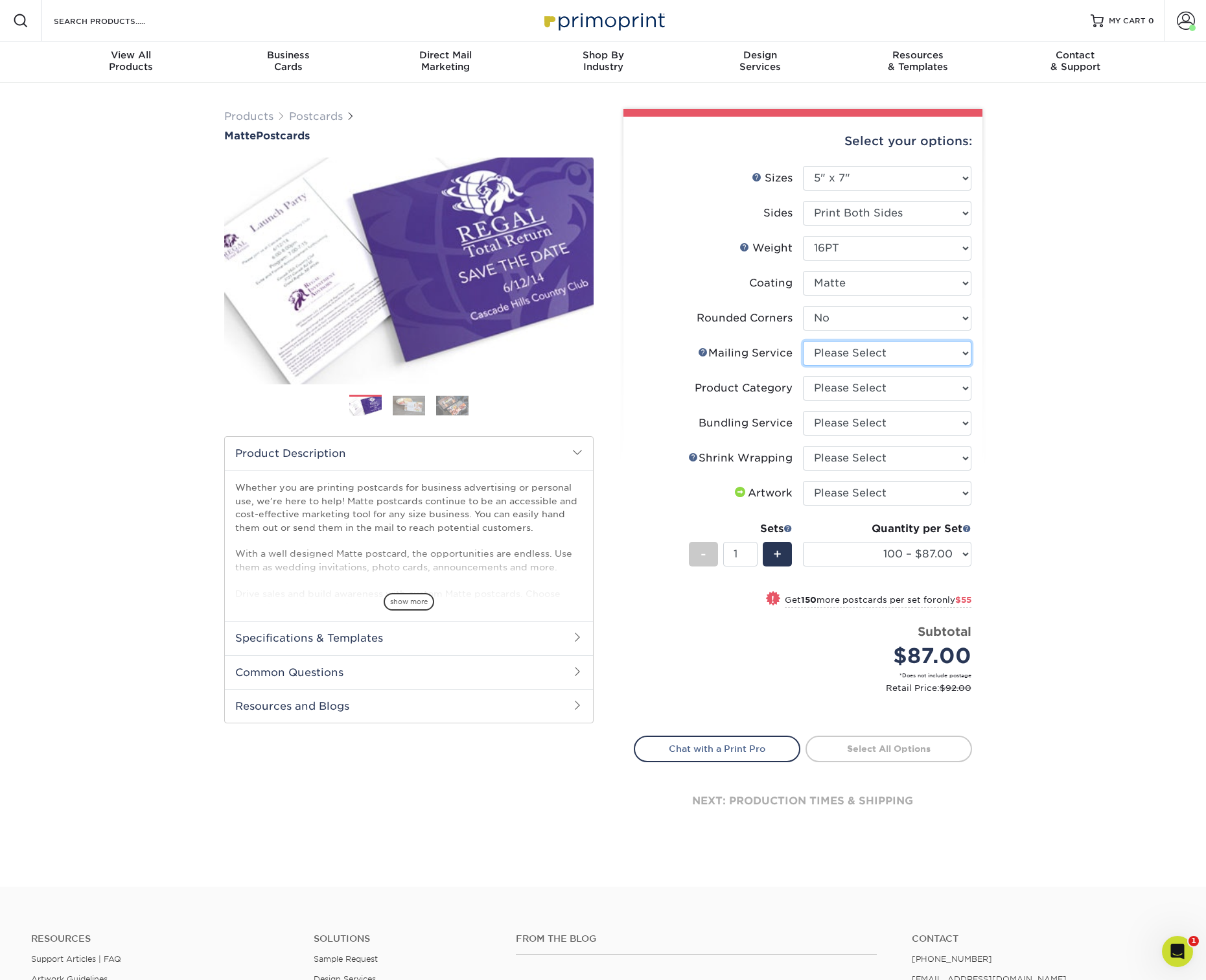
click at [874, 350] on select "Please Select No Direct Mailing Service No, I will mail/stamp/imprint Direct Ma…" at bounding box center [887, 353] width 168 height 25
select select "3e5e9bdd-d78a-4c28-a41d-fe1407925ca6"
click at [803, 341] on select "Please Select No Direct Mailing Service No, I will mail/stamp/imprint Direct Ma…" at bounding box center [887, 353] width 168 height 25
click at [844, 381] on select "Please Select Postcards" at bounding box center [887, 389] width 168 height 25
select select "9b7272e0-d6c8-4c3c-8e97-d3a1bcdab858"
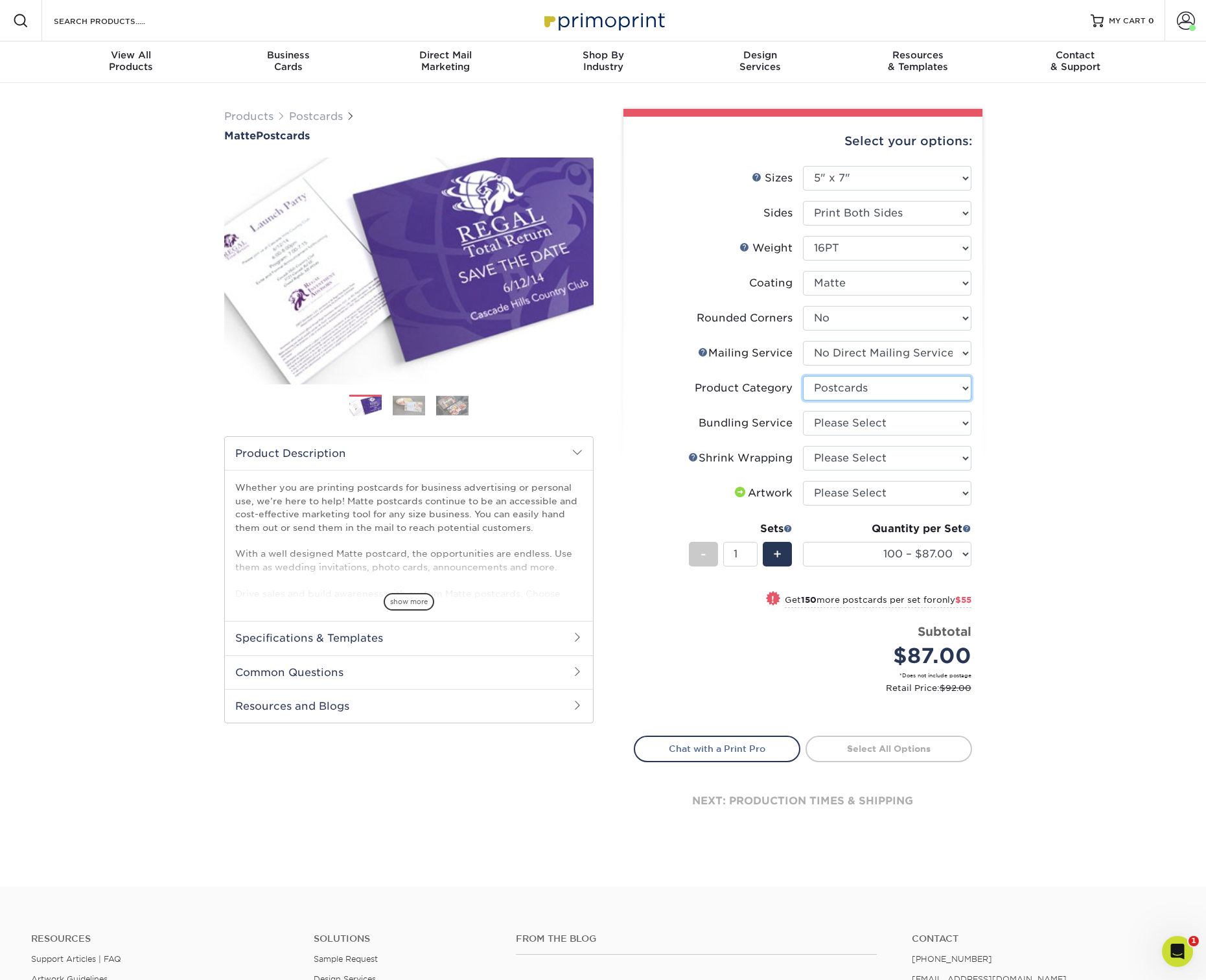
click at [803, 376] on select "Please Select Postcards" at bounding box center [887, 389] width 168 height 25
click at [840, 419] on select "Please Select No Bundling Services Yes, Bundles of 50 (+2 Days) Yes, Bundles of…" at bounding box center [887, 424] width 168 height 25
select select "58689abb-25c0-461c-a4c3-a80b627d6649"
click at [803, 411] on select "Please Select No Bundling Services Yes, Bundles of 50 (+2 Days) Yes, Bundles of…" at bounding box center [887, 424] width 168 height 25
click at [839, 458] on select "Please Select No Shrink Wrapping Shrink Wrap 100 Per Package Shrink Wrap 50 Per…" at bounding box center [887, 459] width 168 height 25
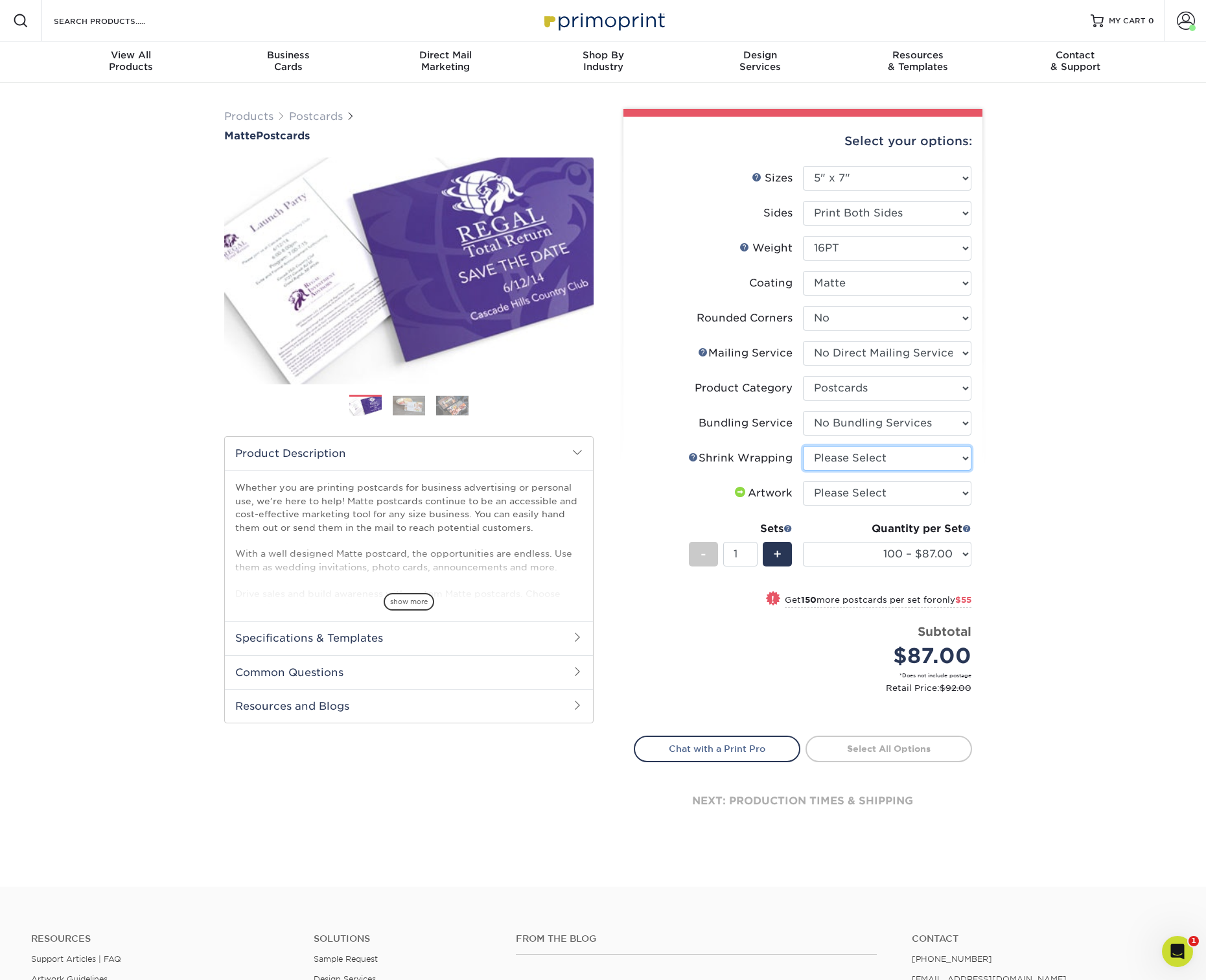
select select "c8749376-e7da-41d0-b3dc-647faf84d907"
click at [803, 446] on select "Please Select No Shrink Wrapping Shrink Wrap 100 Per Package Shrink Wrap 50 Per…" at bounding box center [887, 459] width 168 height 25
click at [842, 487] on select "Please Select I will upload files I need a design - $150" at bounding box center [887, 493] width 168 height 25
select select "upload"
click at [803, 481] on select "Please Select I will upload files I need a design - $150" at bounding box center [887, 493] width 168 height 25
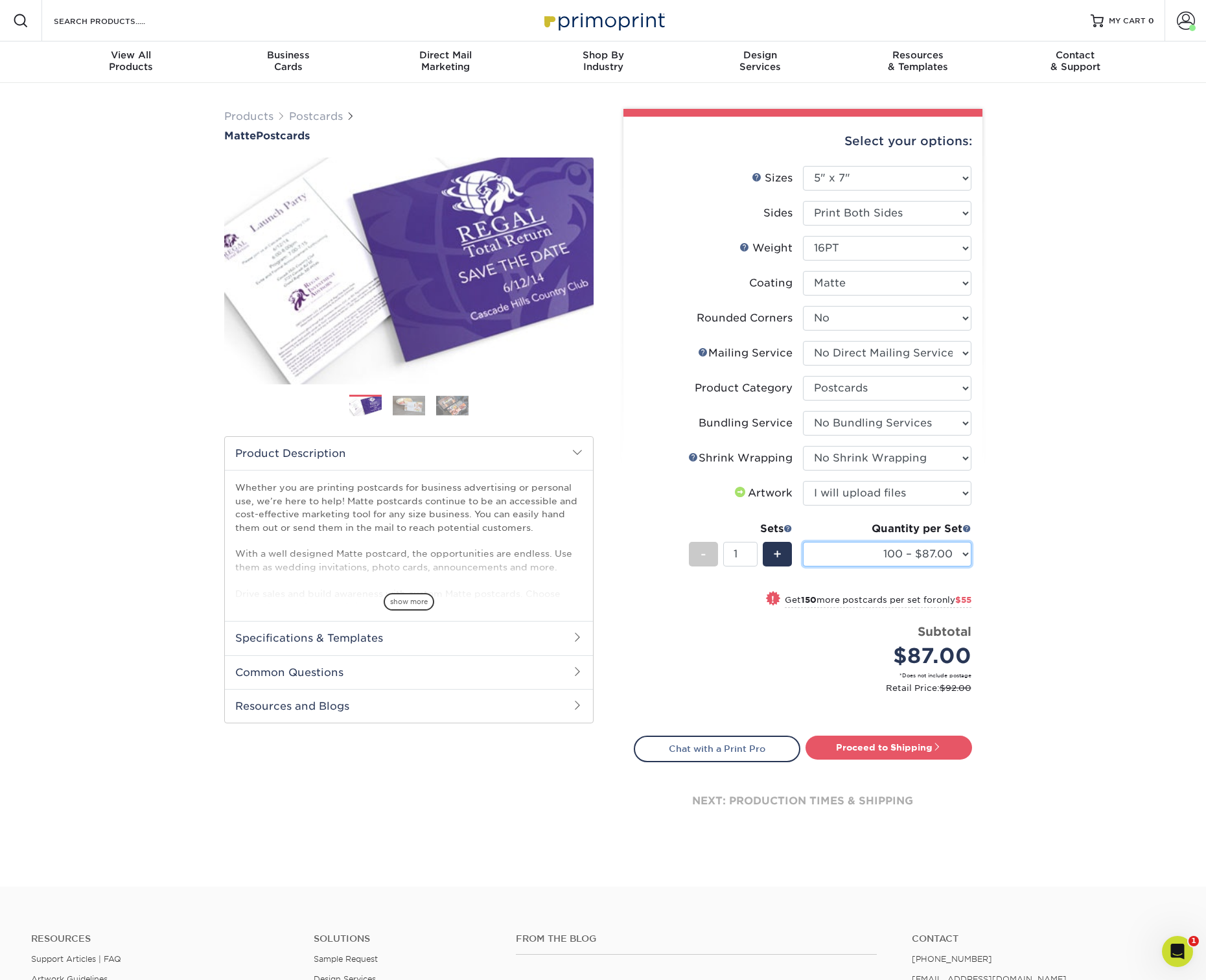
click at [864, 556] on select "100 – $87.00 250 – $142.00 500 – $181.00 1000 – $204.00 2500 – $329.00 5000 – $…" at bounding box center [887, 554] width 168 height 25
select select "1000 – $204.00"
click at [803, 541] on select "100 – $87.00 250 – $142.00 500 – $181.00 1000 – $204.00 2500 – $329.00 5000 – $…" at bounding box center [887, 554] width 168 height 25
click at [890, 741] on link "Proceed to Shipping" at bounding box center [889, 747] width 166 height 23
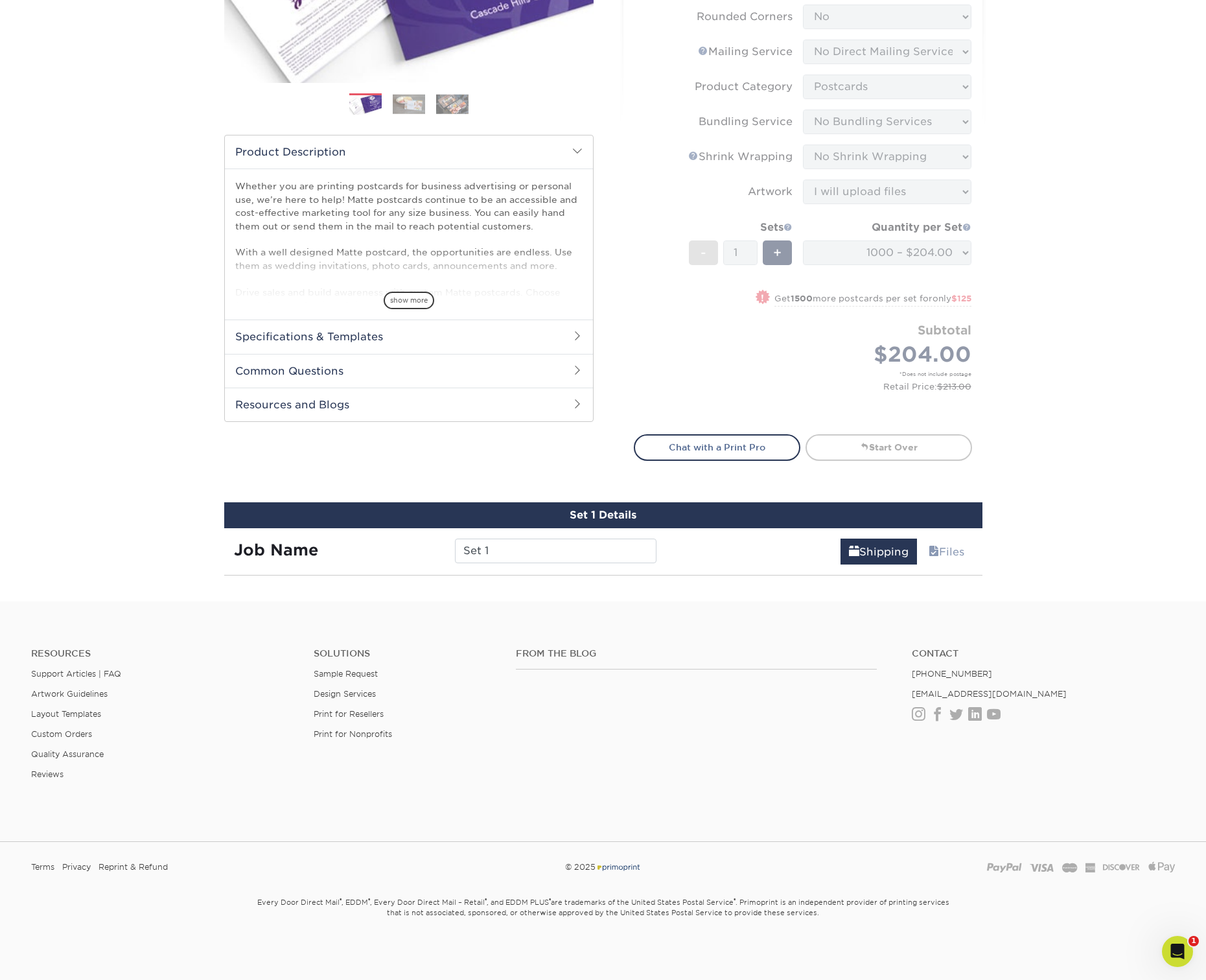
scroll to position [630, 0]
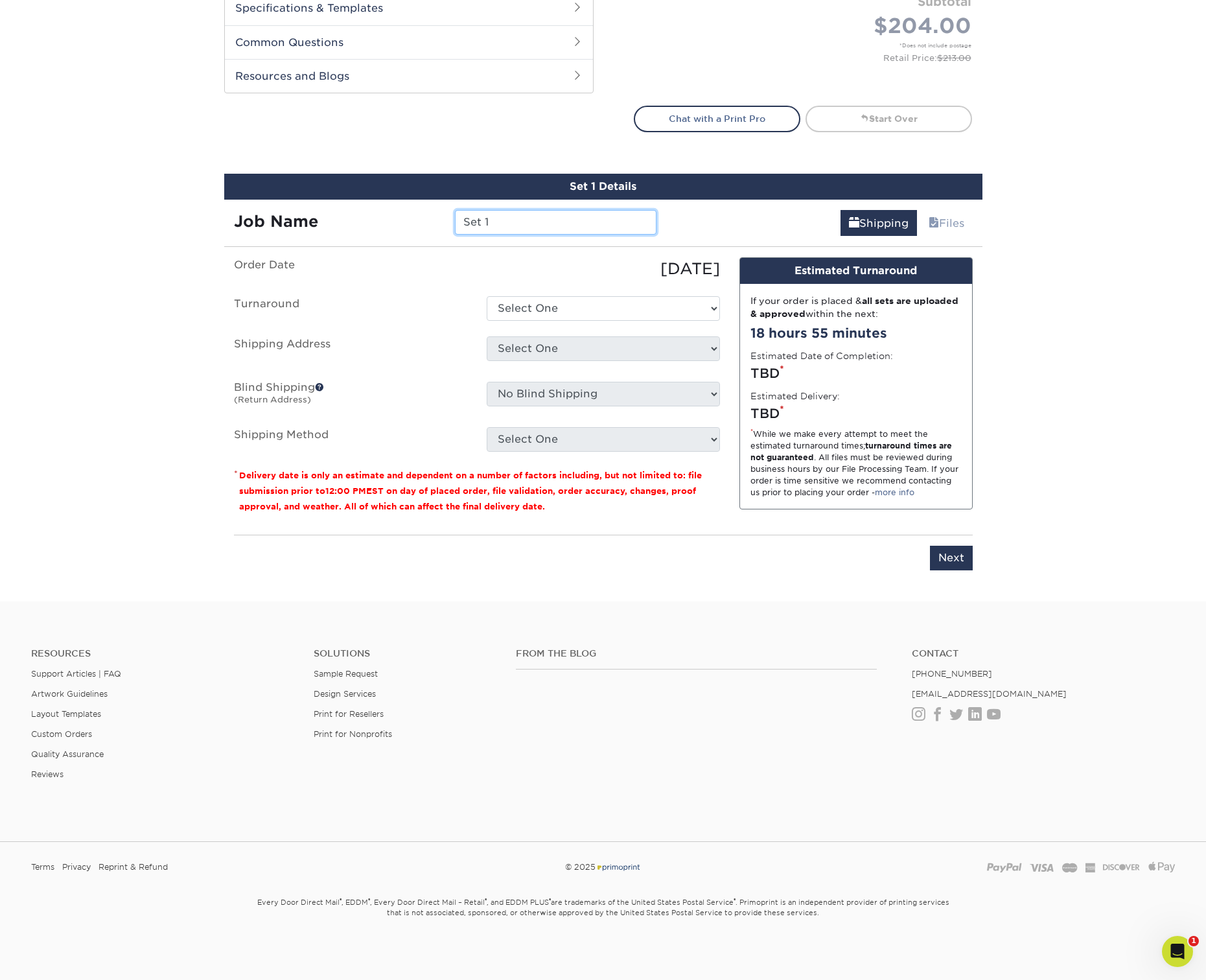
click at [502, 226] on input "Set 1" at bounding box center [555, 222] width 201 height 25
type input "Tamarisk 5x7 Post Card_9.25"
click at [650, 307] on select "Select One 2-4 Business Days 2 Day Next Business Day" at bounding box center [603, 309] width 233 height 25
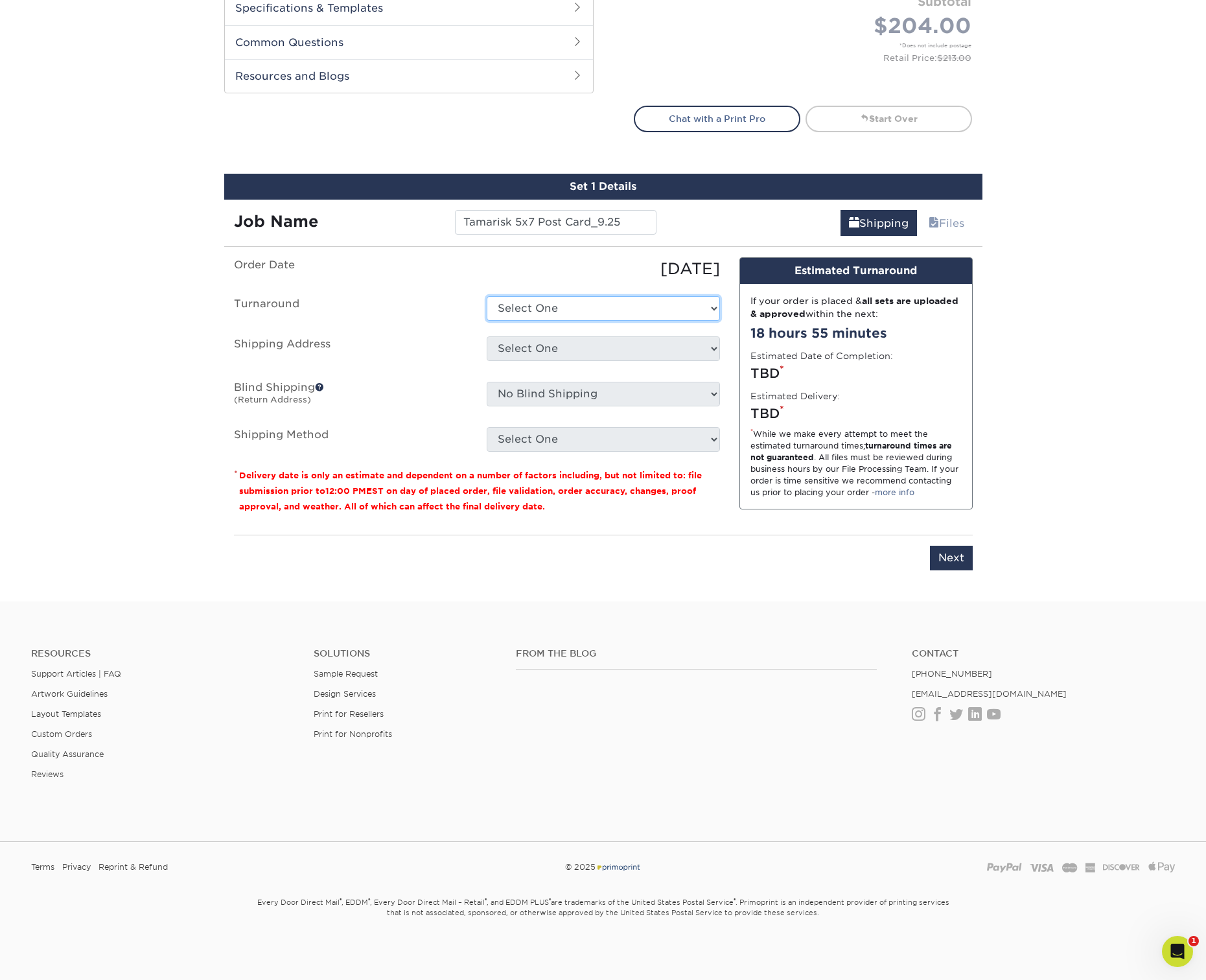
select select "ba9e9399-263c-4bb2-97e1-b5065c0f55a0"
click at [487, 296] on select "Select One 2-4 Business Days 2 Day Next Business Day" at bounding box center [603, 309] width 233 height 25
click at [586, 350] on select "Select One Arbor View Senior Living Canton Regency CSS + SAW Devonshire Care Ce…" at bounding box center [603, 349] width 233 height 25
select select "285721"
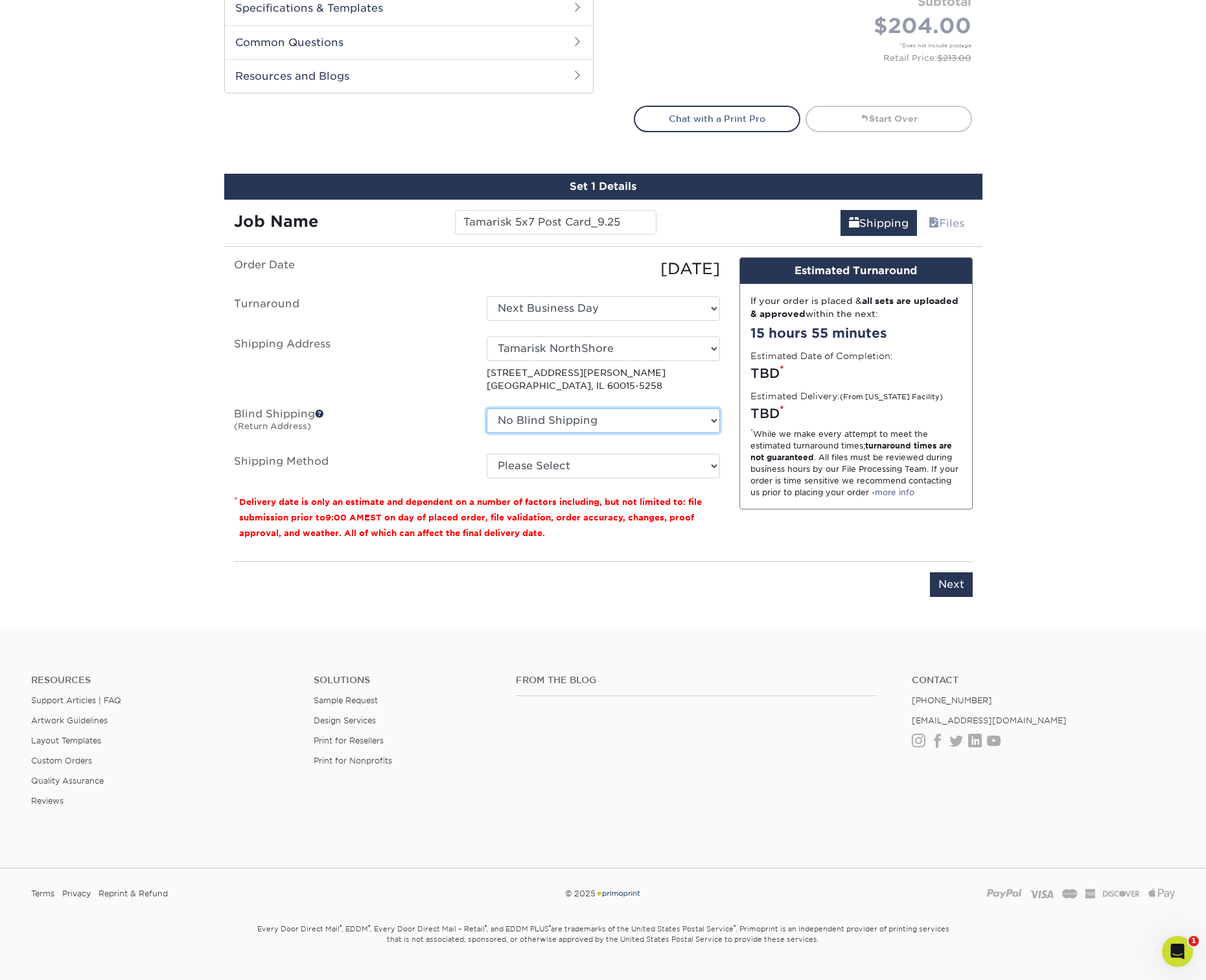
click at [568, 421] on select "No Blind Shipping Arbor View Senior Living Canton Regency CSS + SAW Devonshire …" at bounding box center [603, 421] width 233 height 25
select select "152231"
click at [487, 408] on select "No Blind Shipping Arbor View Senior Living Canton Regency CSS + SAW Devonshire …" at bounding box center [603, 421] width 233 height 25
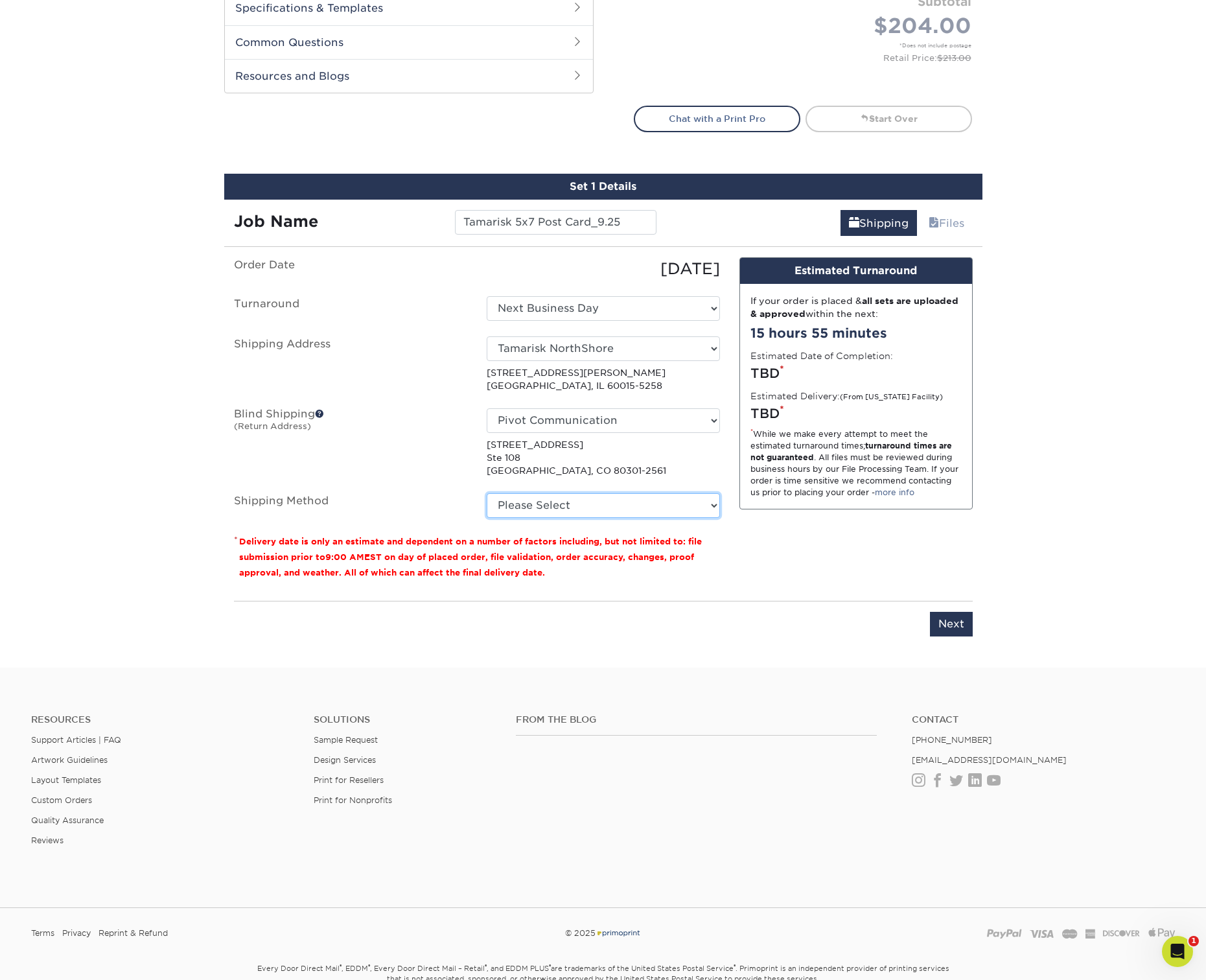
click at [558, 499] on select "Please Select Ground Shipping (+$20.57) 3 Day Shipping Service (+$34.05) 2 Day …" at bounding box center [603, 506] width 233 height 25
select select "13"
click at [487, 493] on select "Please Select Ground Shipping (+$20.57) 3 Day Shipping Service (+$34.05) 2 Day …" at bounding box center [603, 506] width 233 height 25
click at [955, 627] on input "Next" at bounding box center [951, 624] width 43 height 25
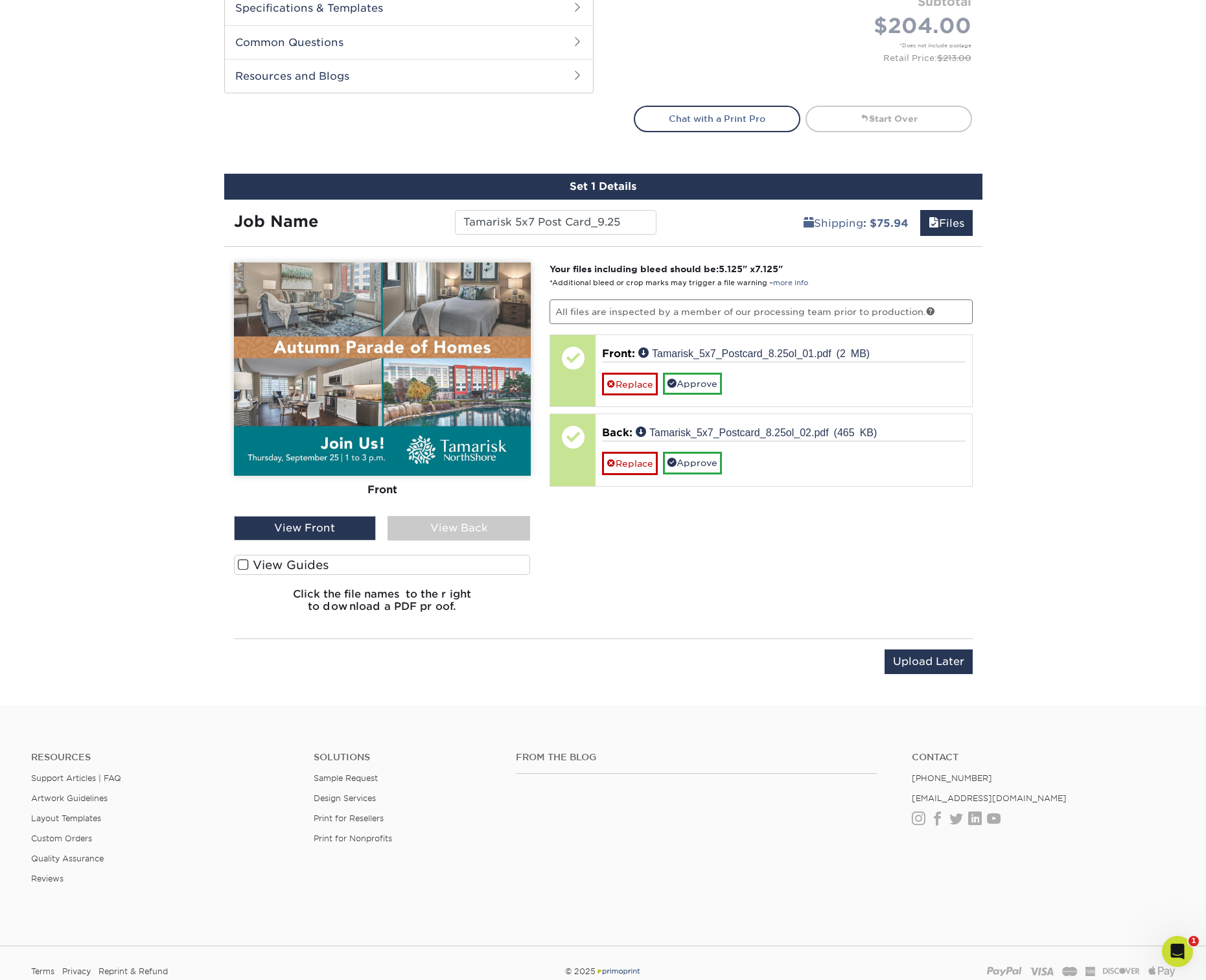
click at [494, 524] on div "View Back" at bounding box center [459, 528] width 143 height 25
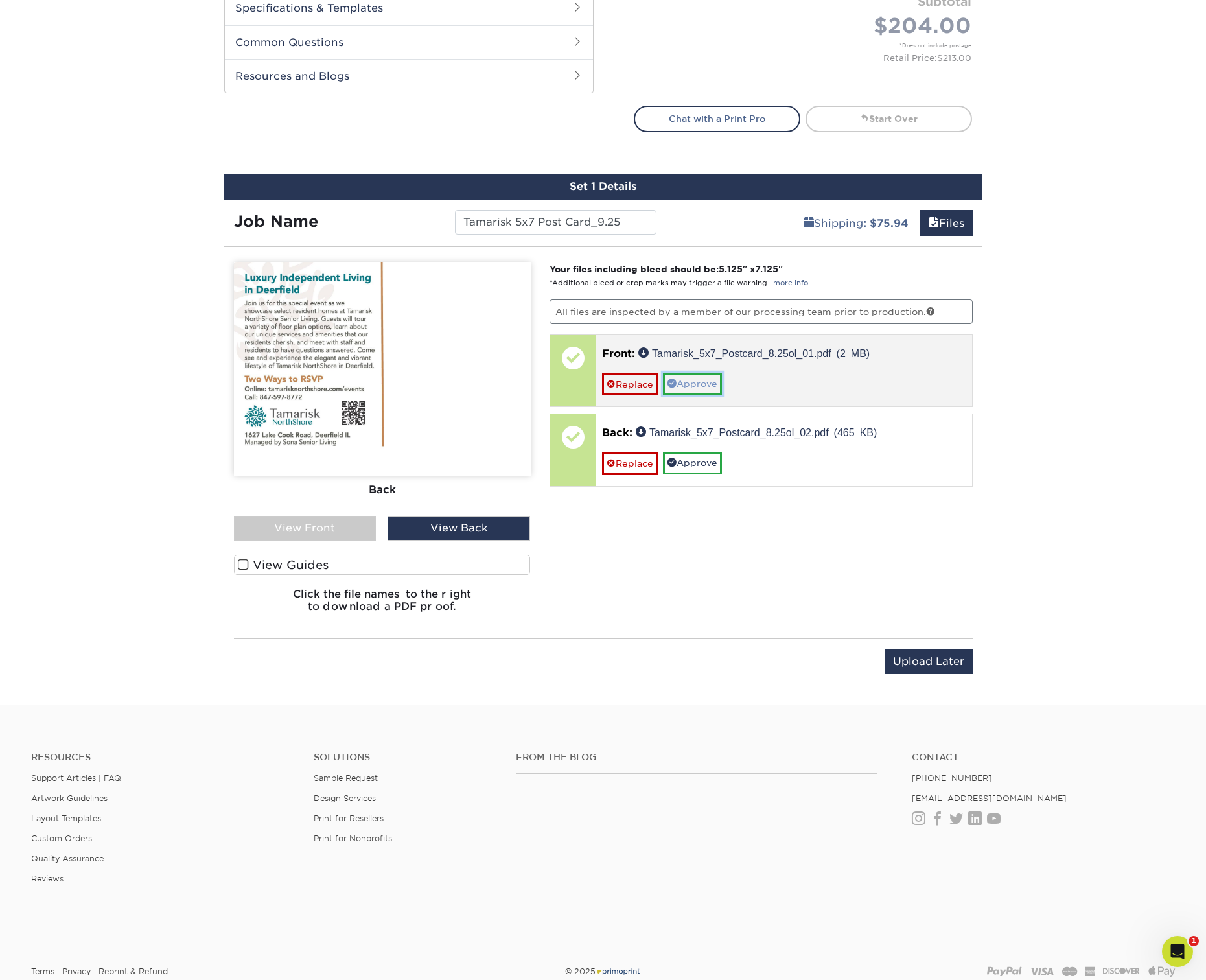
click at [699, 389] on link "Approve" at bounding box center [693, 384] width 59 height 22
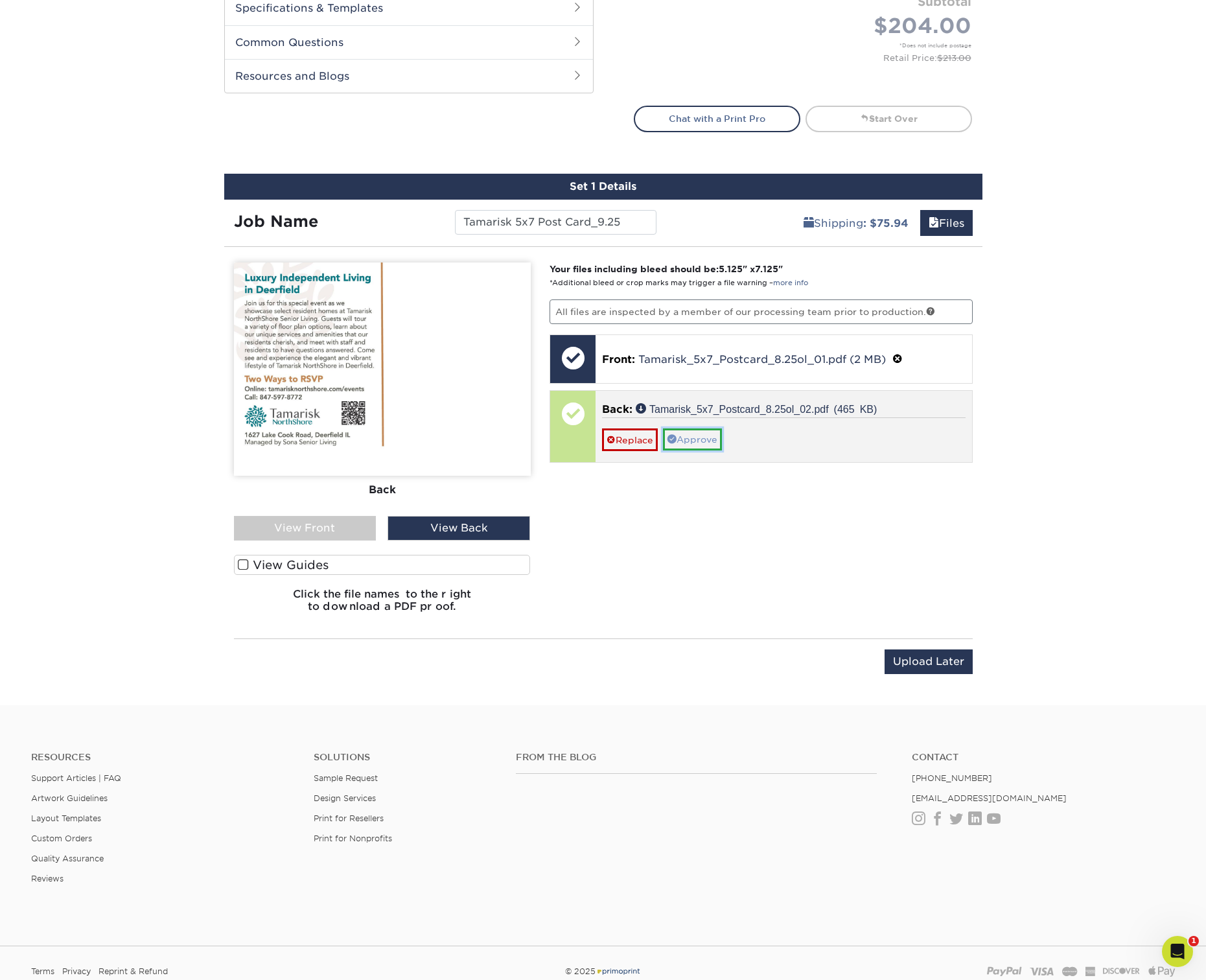
click at [691, 445] on link "Approve" at bounding box center [693, 439] width 59 height 22
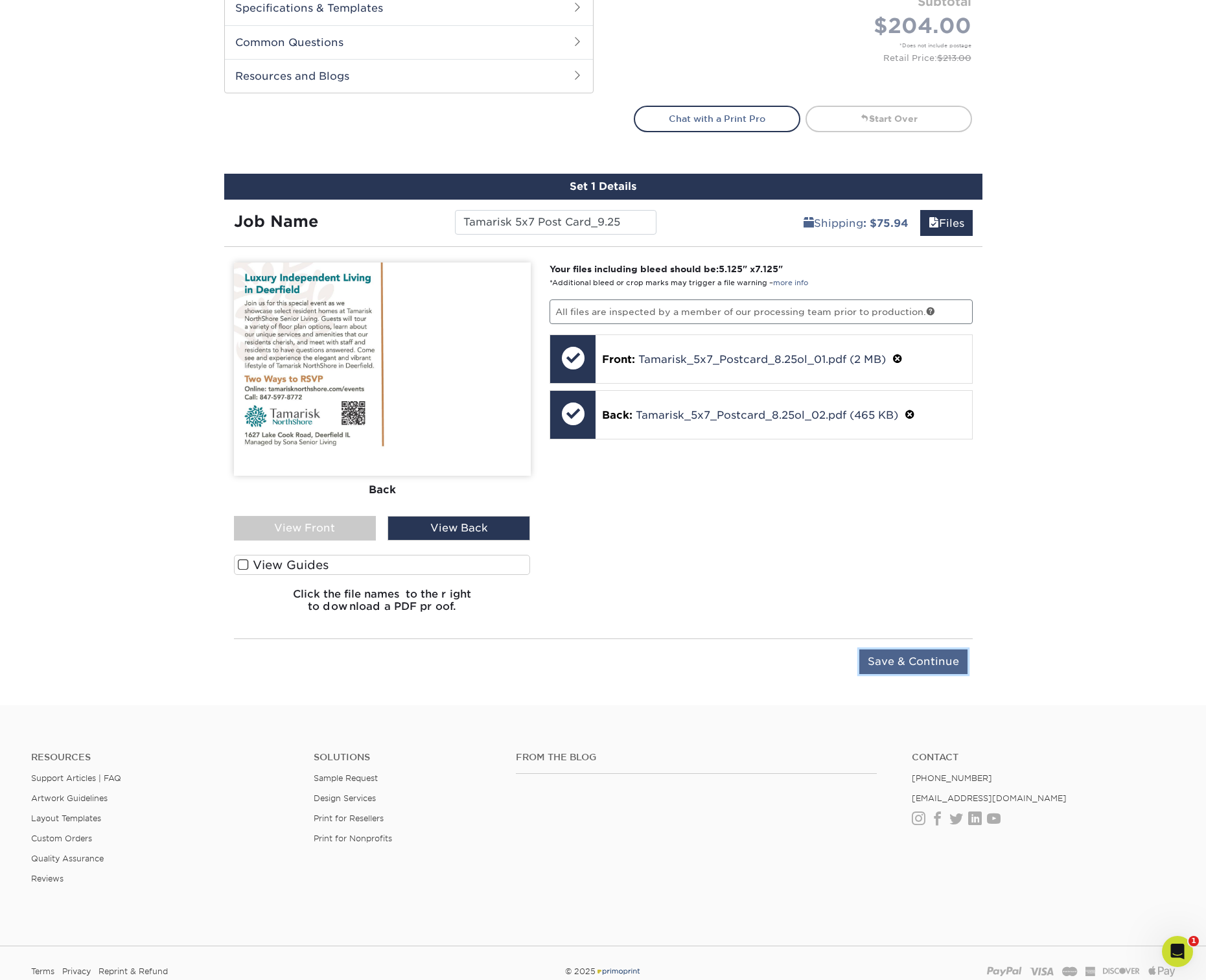
click at [931, 661] on input "Save & Continue" at bounding box center [913, 662] width 108 height 25
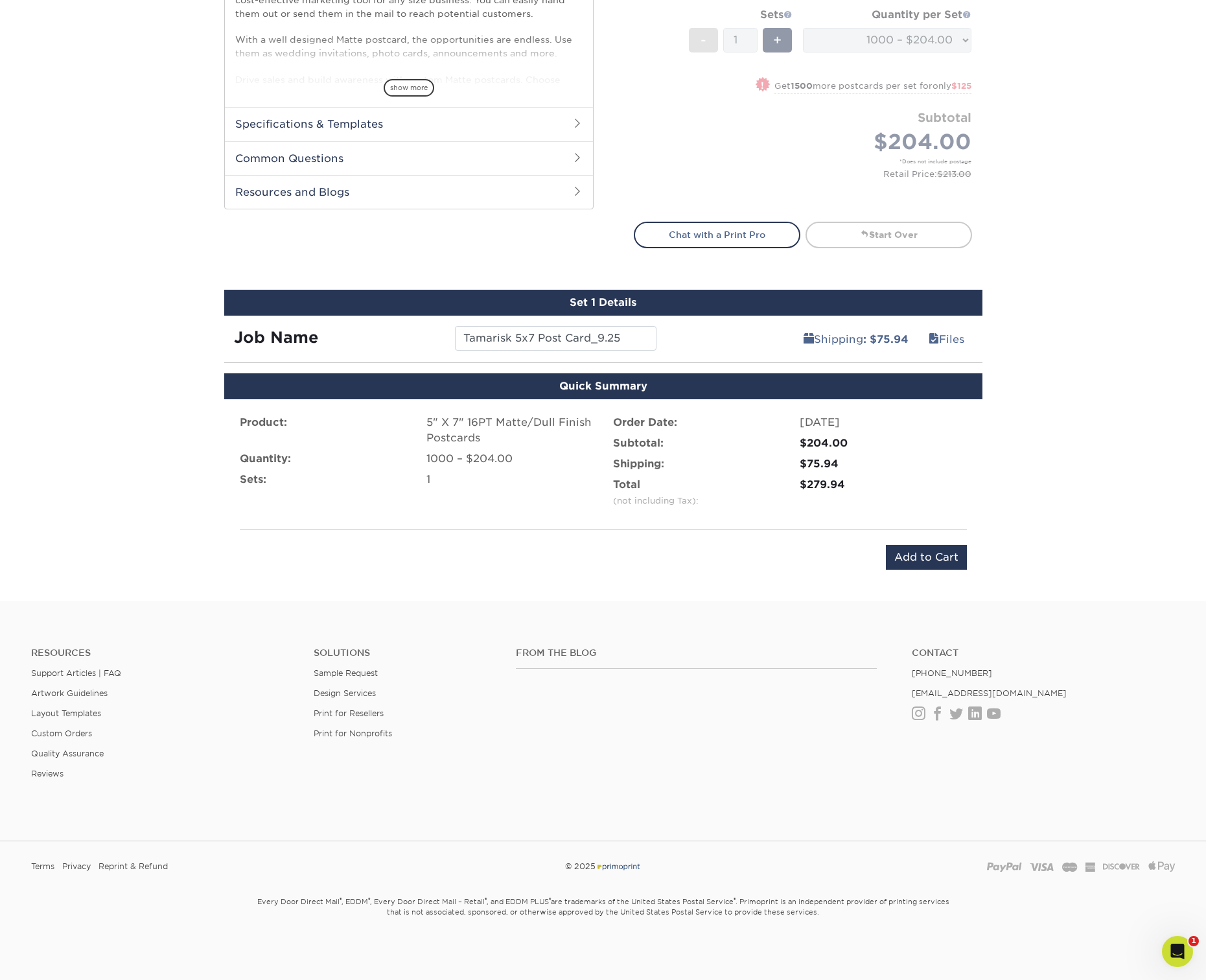
scroll to position [513, 0]
click at [943, 556] on input "Add to Cart" at bounding box center [927, 558] width 81 height 25
